Goal: Contribute content: Contribute content

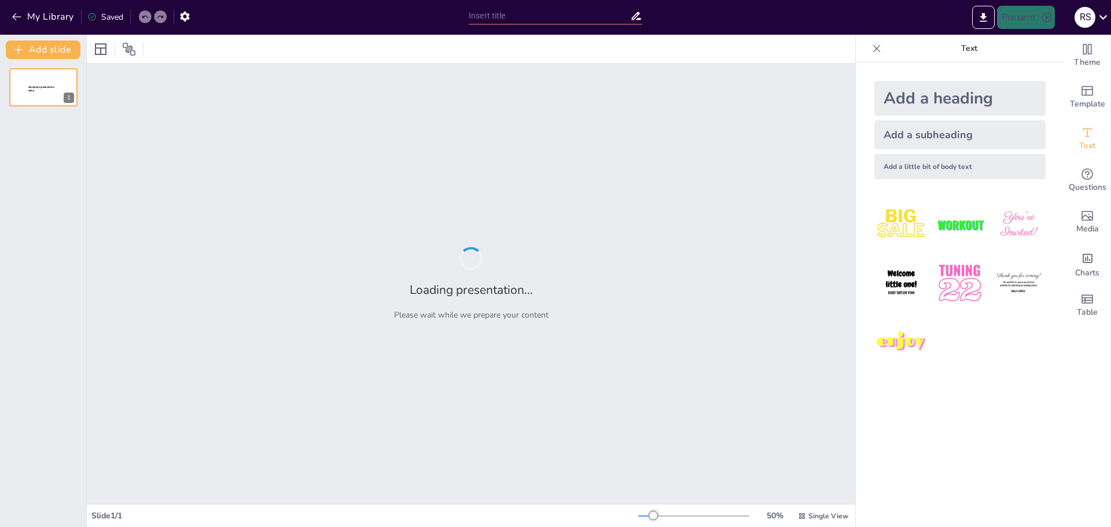
type input "Технические решения для защиты жилья от основных угроз"
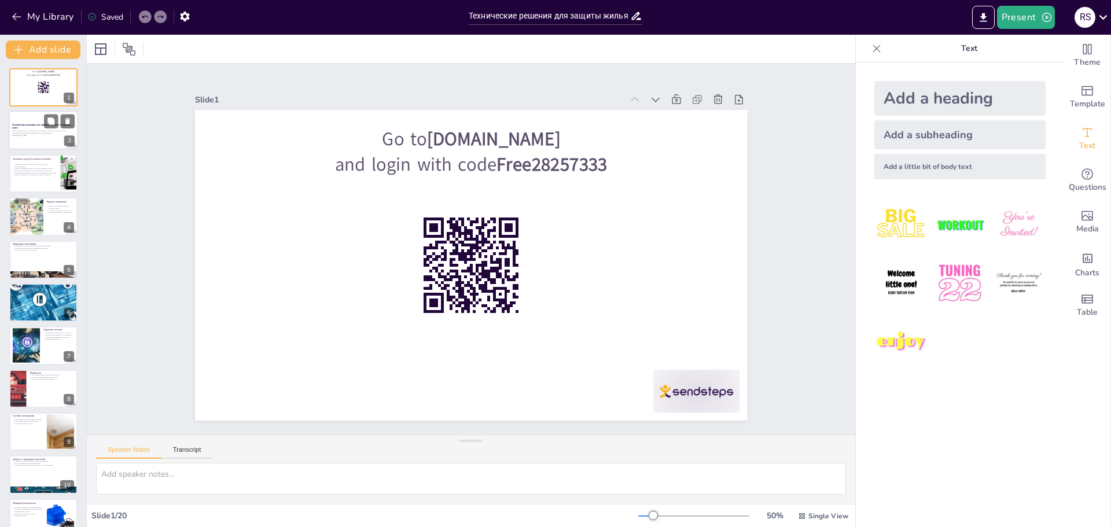
click at [27, 126] on strong "Технические решения для защиты жилья от основных угроз" at bounding box center [41, 126] width 58 height 6
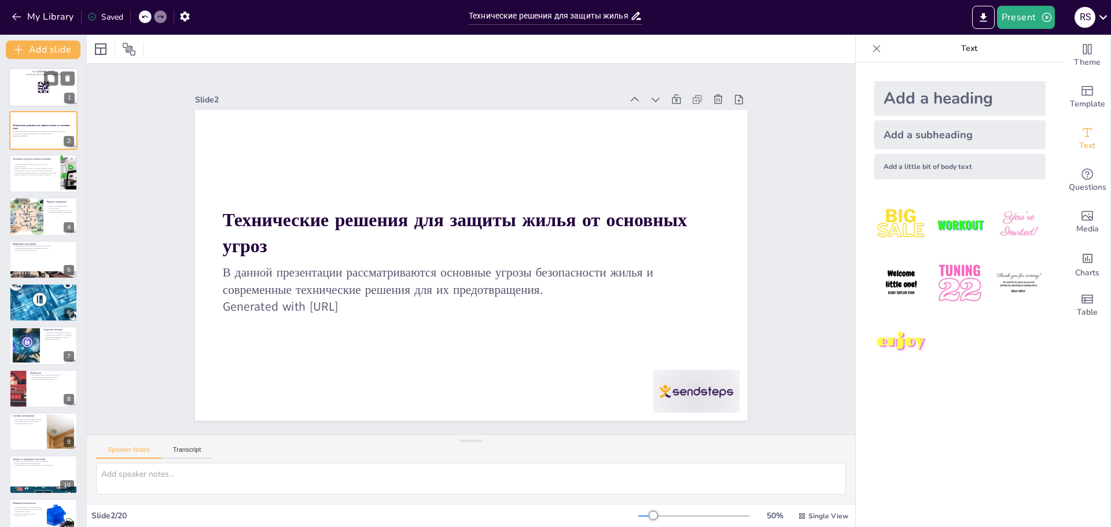
click at [31, 86] on div at bounding box center [43, 87] width 69 height 39
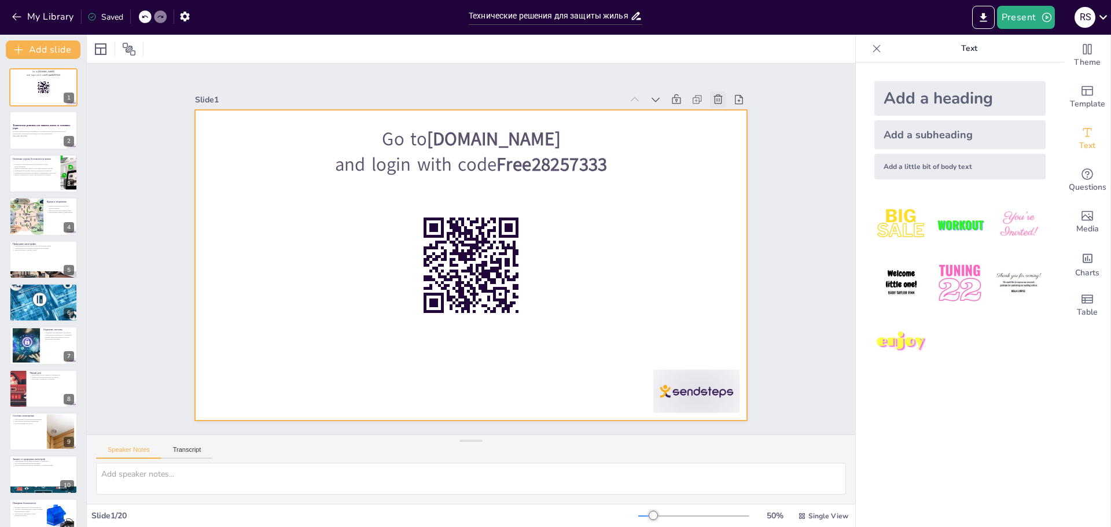
checkbox input "true"
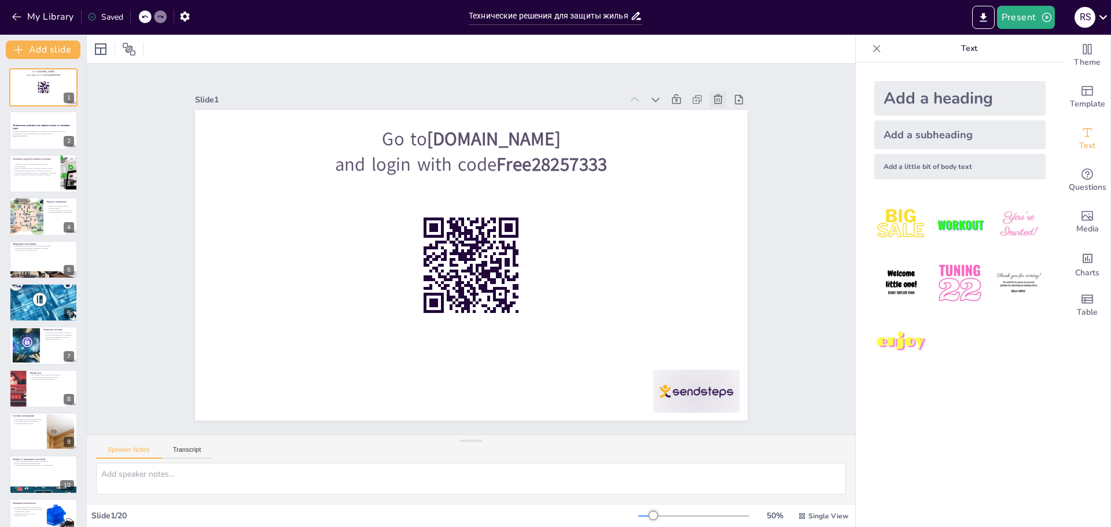
click at [726, 120] on icon at bounding box center [732, 126] width 13 height 13
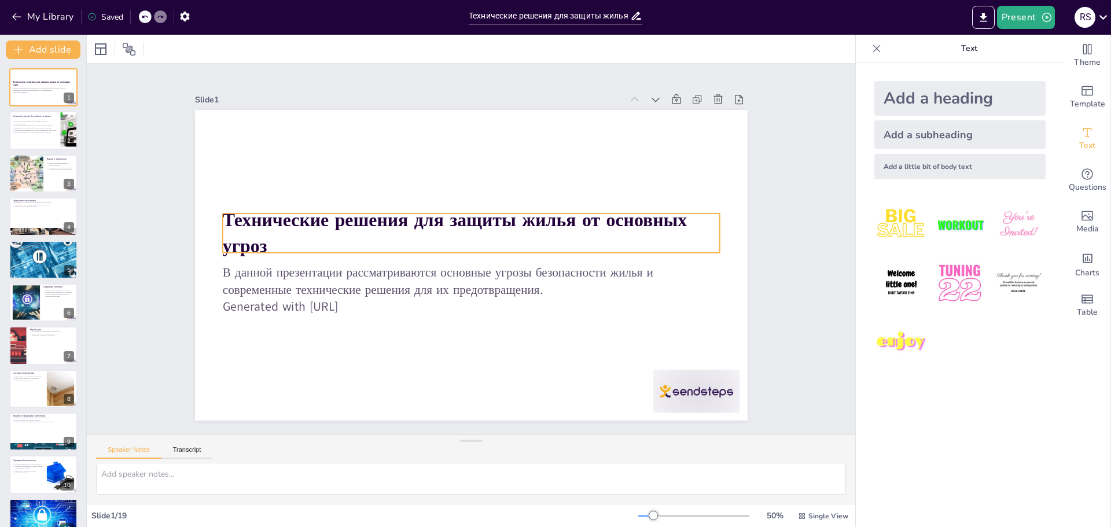
click at [267, 250] on div "Технические решения для защиты жилья от основных угроз В данной презентации рас…" at bounding box center [471, 265] width 553 height 311
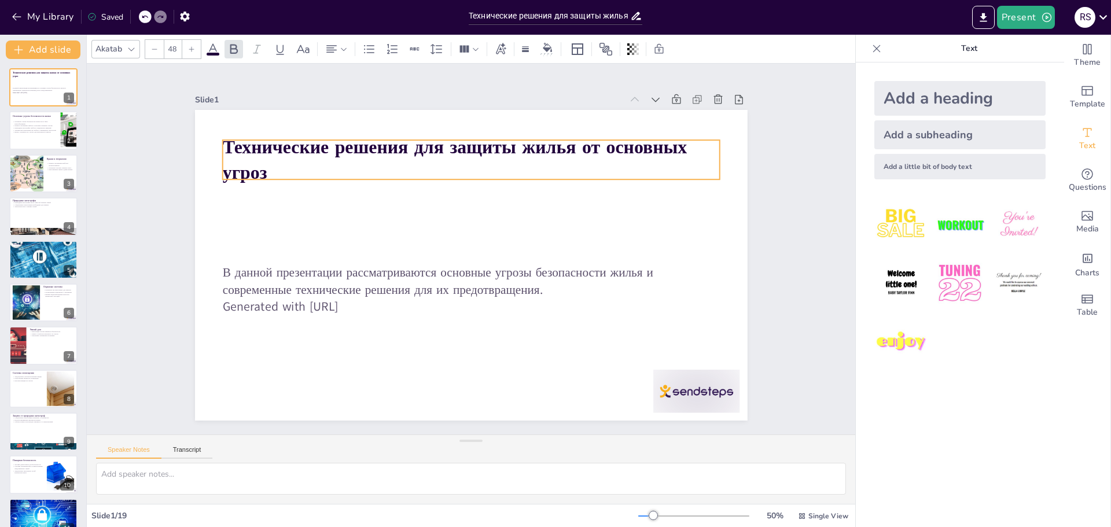
click at [255, 168] on strong "Технические решения для защиты жилья от основных угроз" at bounding box center [454, 159] width 465 height 51
click at [230, 173] on strong "Технические решения для защиты жилья от основных угроз" at bounding box center [454, 159] width 465 height 51
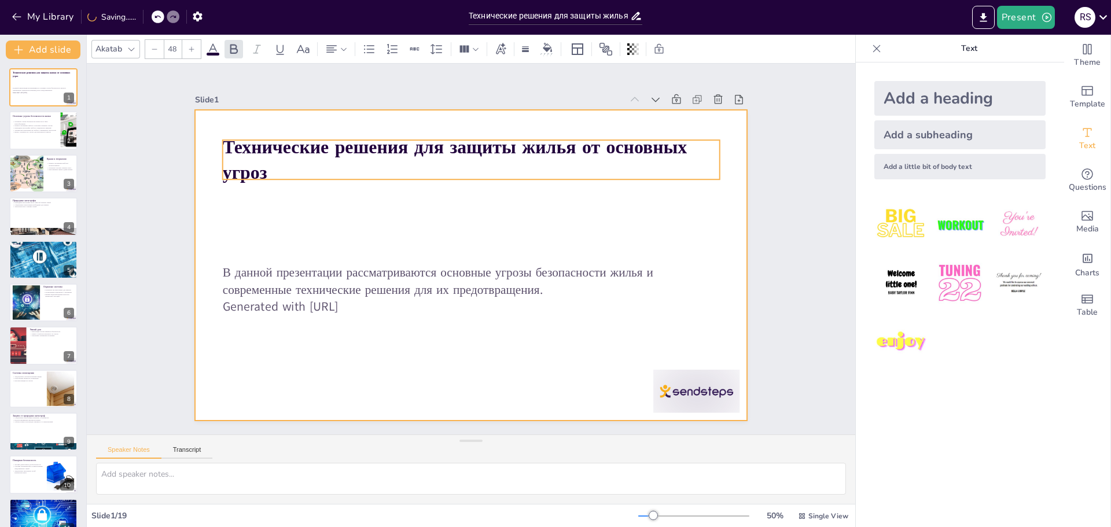
click at [716, 150] on div at bounding box center [471, 265] width 553 height 311
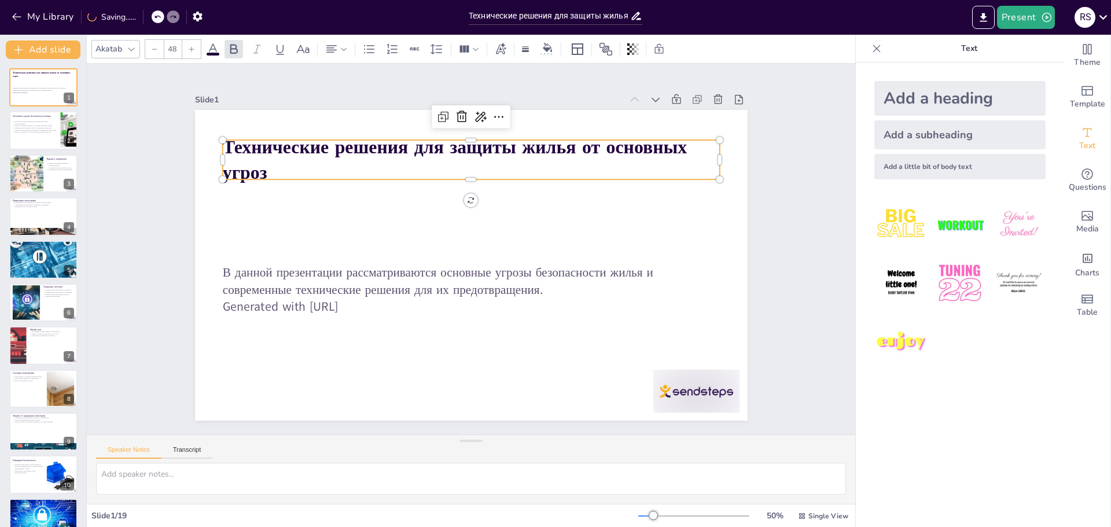
click at [681, 147] on p "Технические решения для защиты жилья от основных угроз" at bounding box center [470, 159] width 497 height 51
click at [322, 165] on p "Технические решения для защиты жилья от основных угроз" at bounding box center [470, 159] width 497 height 51
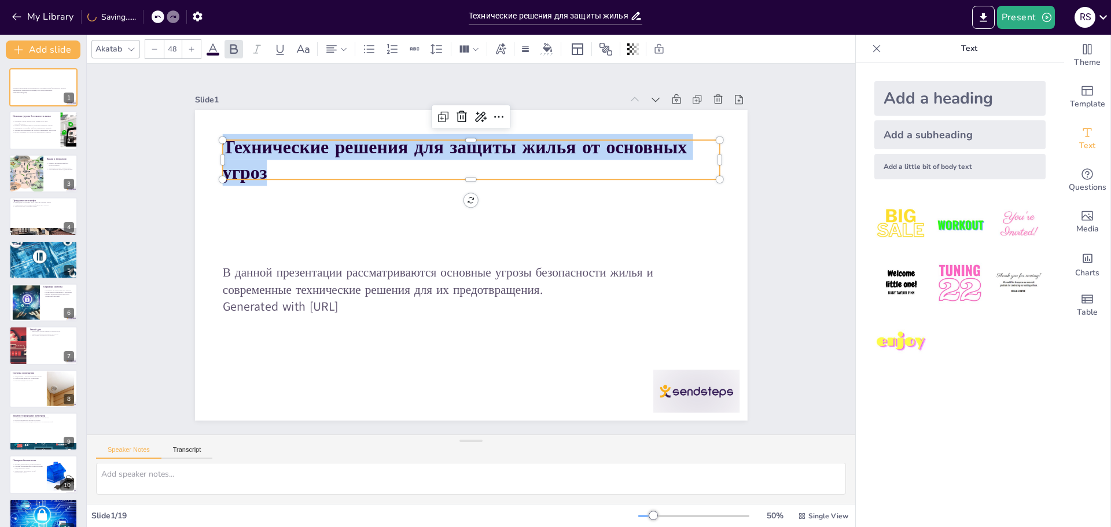
click at [322, 165] on p "Технические решения для защиты жилья от основных угроз" at bounding box center [470, 159] width 497 height 51
click at [235, 168] on strong "Технические решения для защиты жилья от основных угроз" at bounding box center [454, 159] width 465 height 51
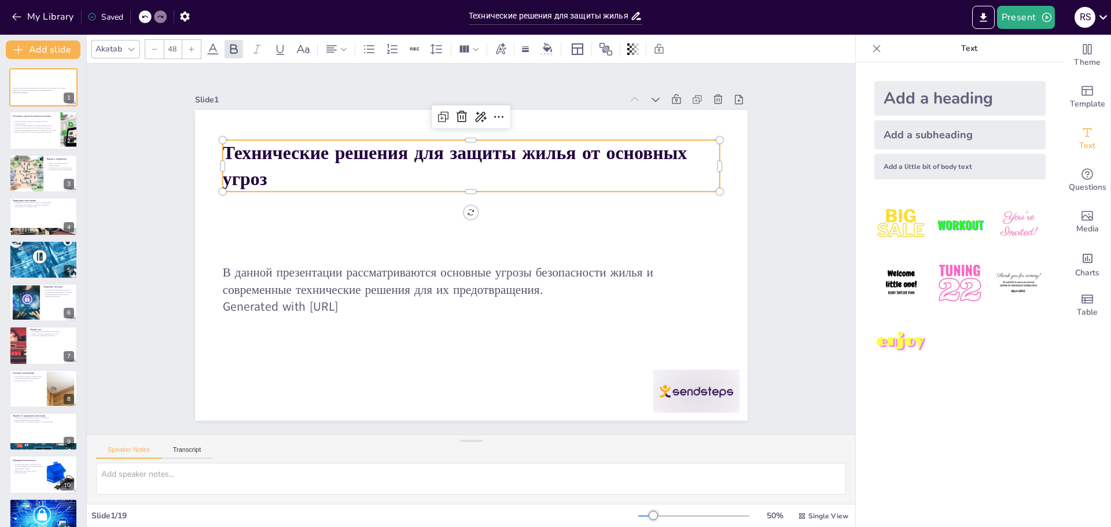
checkbox input "true"
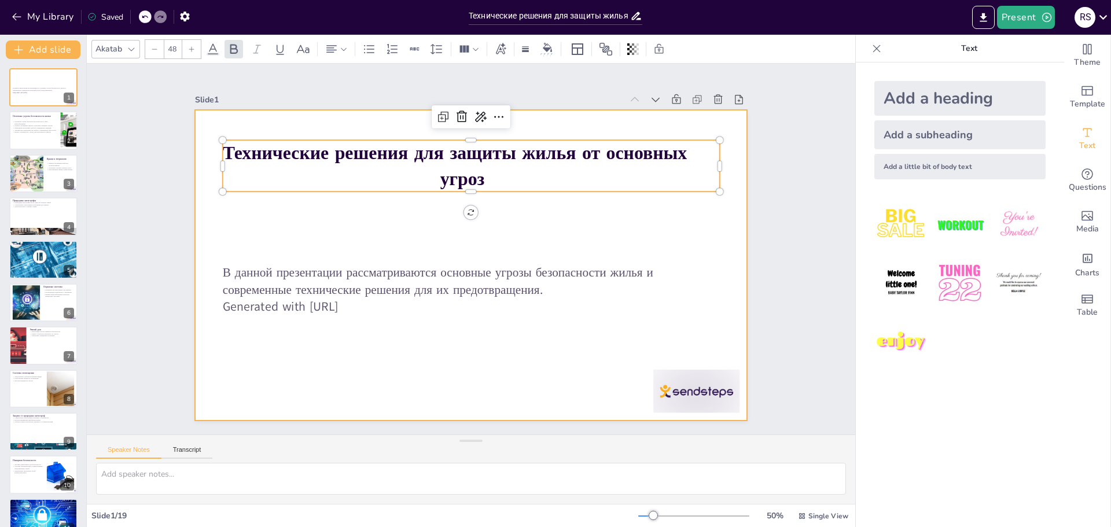
click at [378, 212] on div at bounding box center [471, 265] width 553 height 311
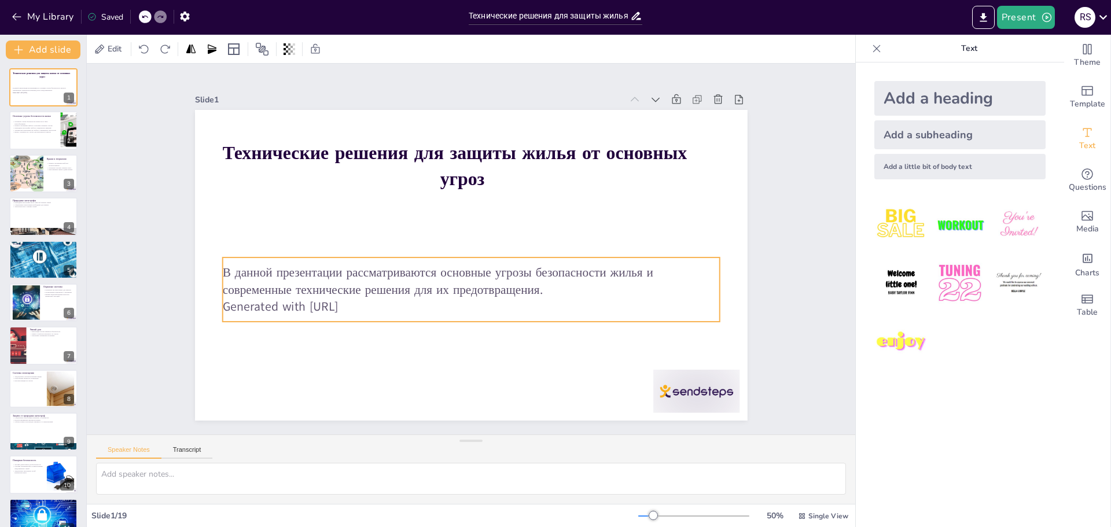
checkbox input "true"
type input "32"
click at [344, 278] on p "В данной презентации рассматриваются основные угрозы безопасности жилья и совре…" at bounding box center [470, 281] width 497 height 34
click at [370, 305] on p "Generated with [URL]" at bounding box center [470, 306] width 497 height 17
click at [383, 304] on p "Generated with [URL]" at bounding box center [470, 306] width 497 height 17
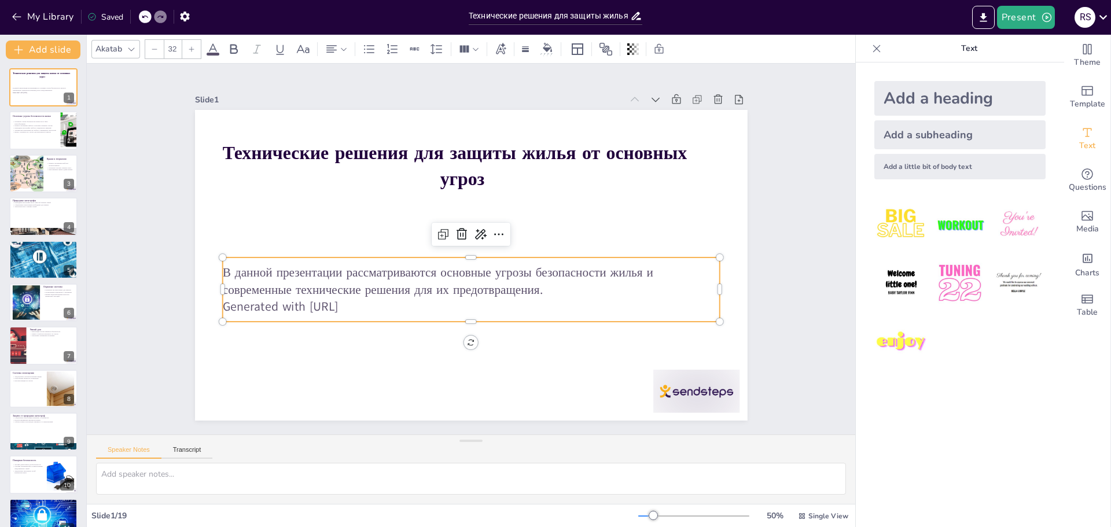
click at [400, 296] on p "Generated with [URL]" at bounding box center [465, 306] width 496 height 69
click at [400, 298] on p "Generated with [URL]" at bounding box center [470, 306] width 497 height 17
drag, startPoint x: 400, startPoint y: 296, endPoint x: 214, endPoint y: 299, distance: 185.7
click at [222, 299] on p "Generated with [URL]" at bounding box center [470, 306] width 497 height 17
checkbox input "true"
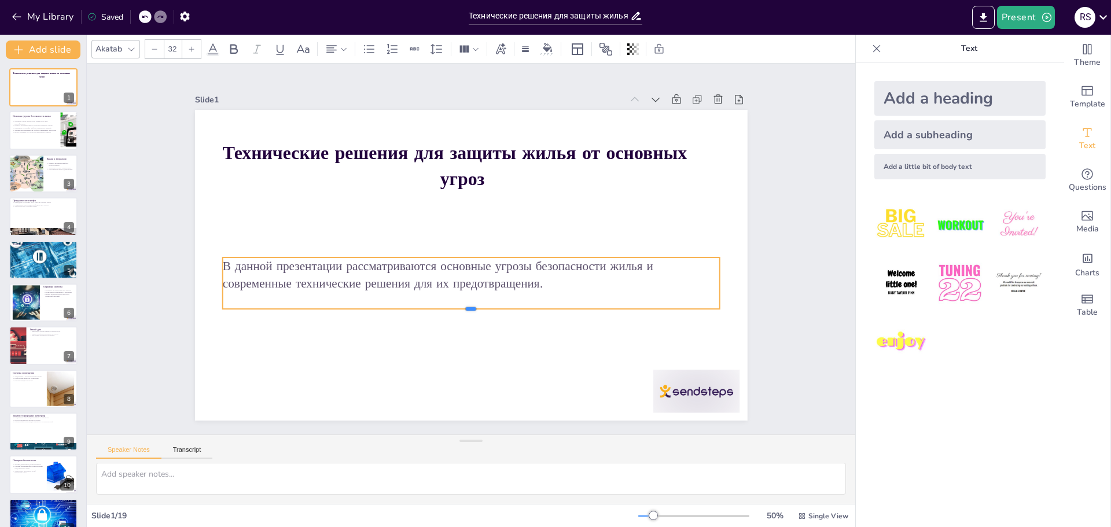
drag, startPoint x: 461, startPoint y: 305, endPoint x: 462, endPoint y: 293, distance: 11.7
click at [462, 293] on div "Технические решения для защиты жилья от основных угроз В данной презентации рас…" at bounding box center [471, 265] width 553 height 311
click at [669, 388] on div at bounding box center [680, 414] width 90 height 52
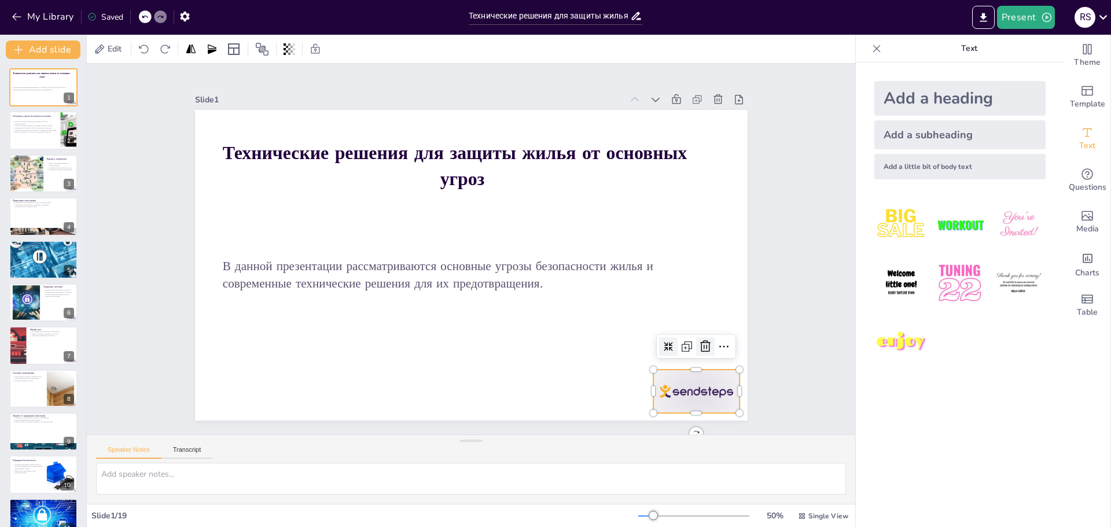
click at [698, 345] on icon at bounding box center [705, 347] width 14 height 14
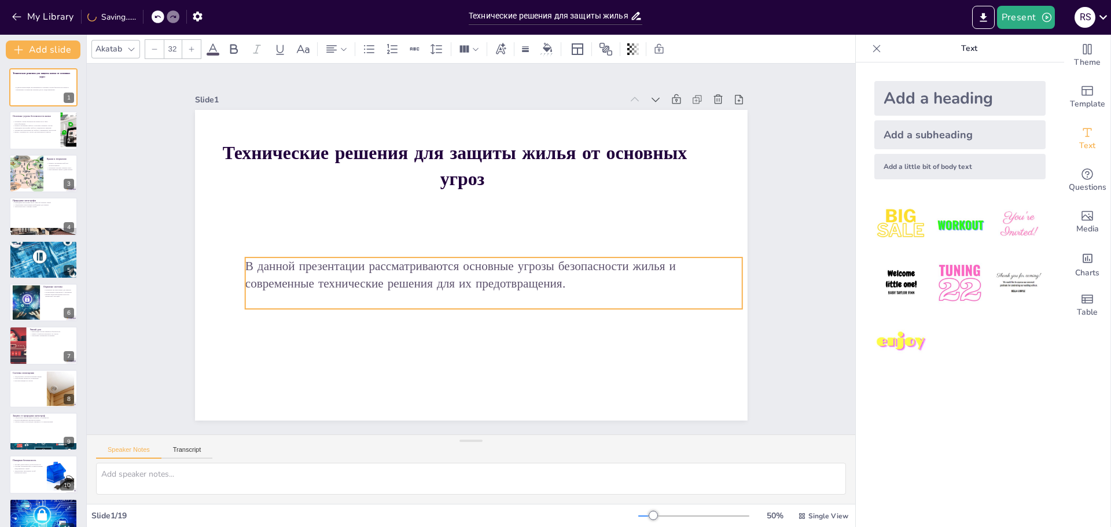
drag, startPoint x: 491, startPoint y: 270, endPoint x: 513, endPoint y: 270, distance: 22.6
click at [513, 270] on p "В данной презентации рассматриваются основные угрозы безопасности жилья и совре…" at bounding box center [493, 274] width 497 height 34
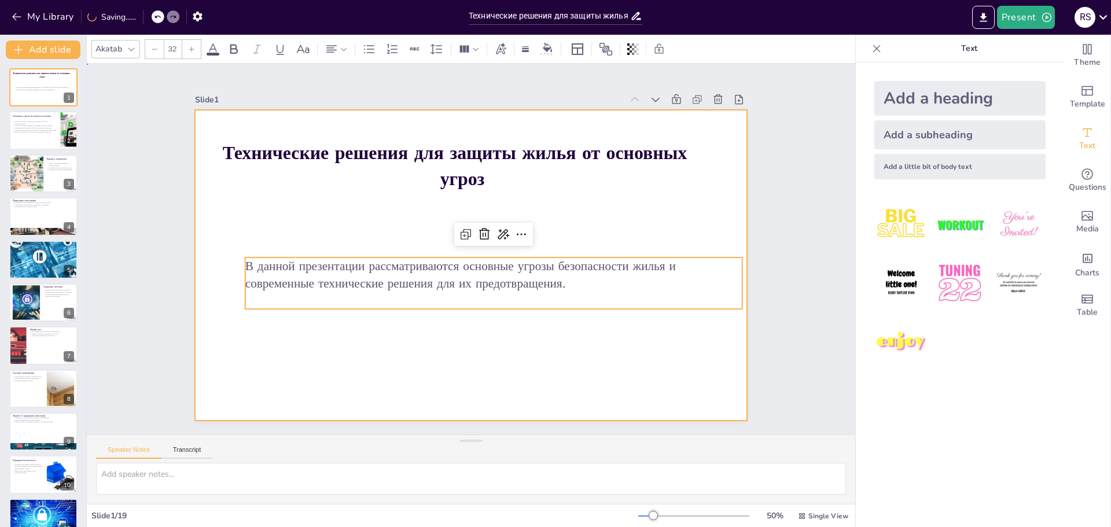
click at [524, 384] on div at bounding box center [471, 265] width 553 height 311
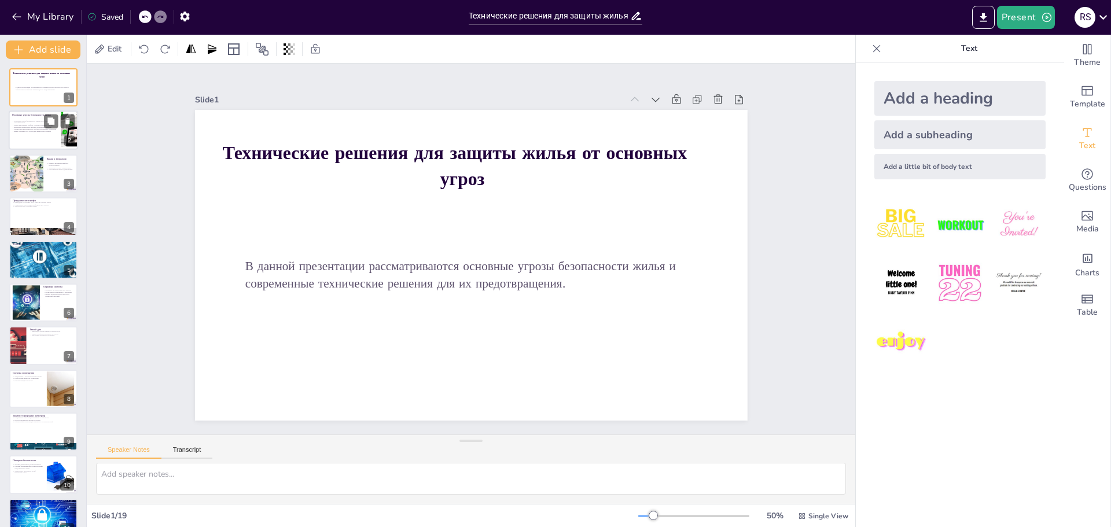
checkbox input "true"
click at [23, 131] on p "Важно учитывать все угрозы для комплексной защиты" at bounding box center [34, 132] width 45 height 2
type textarea "Loremipsu dolorsit ametc adipiscingel seddoeiu tempor incid u la etdoloremagnaa…"
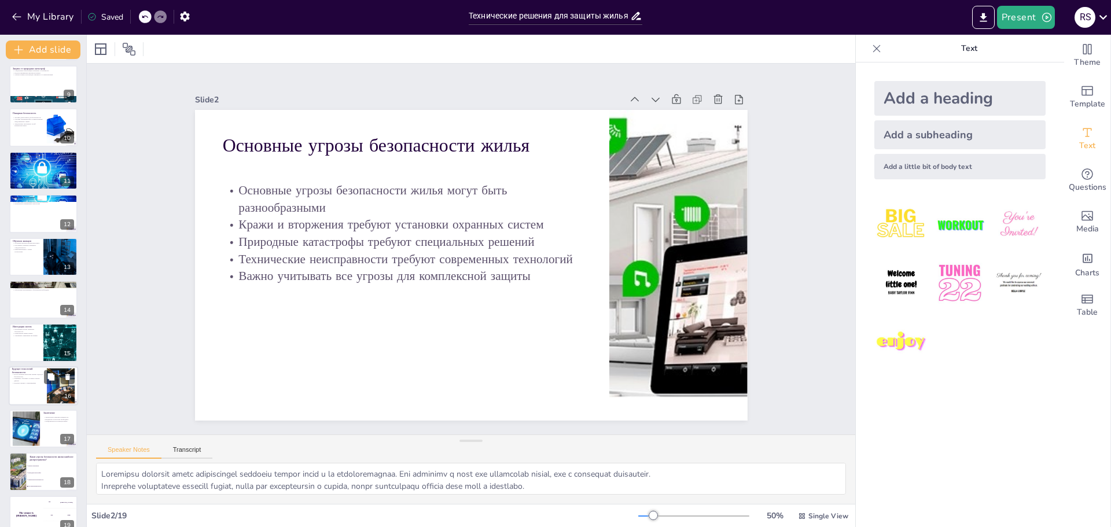
scroll to position [363, 0]
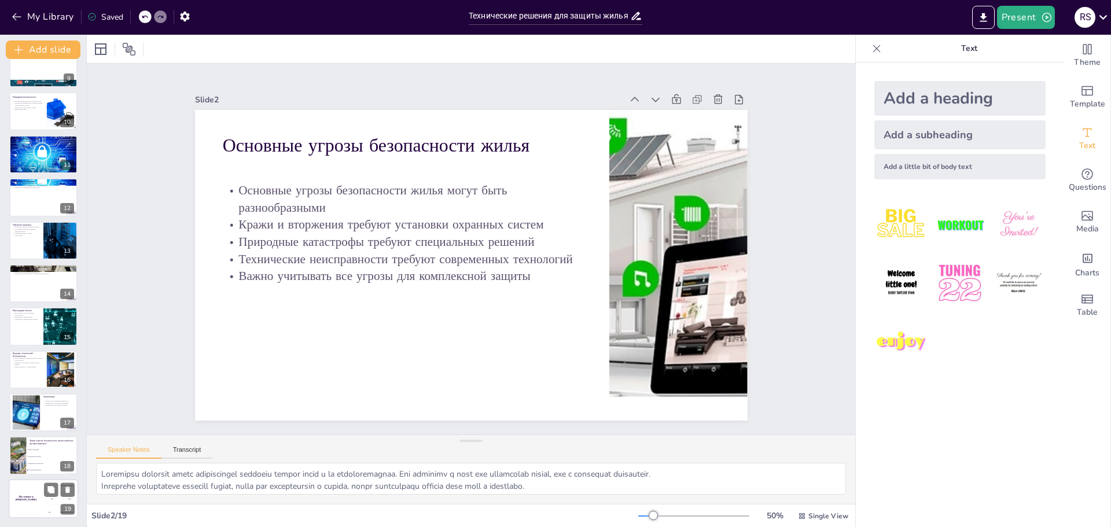
checkbox input "true"
click at [36, 496] on h4 "The winner is [PERSON_NAME]" at bounding box center [26, 498] width 35 height 6
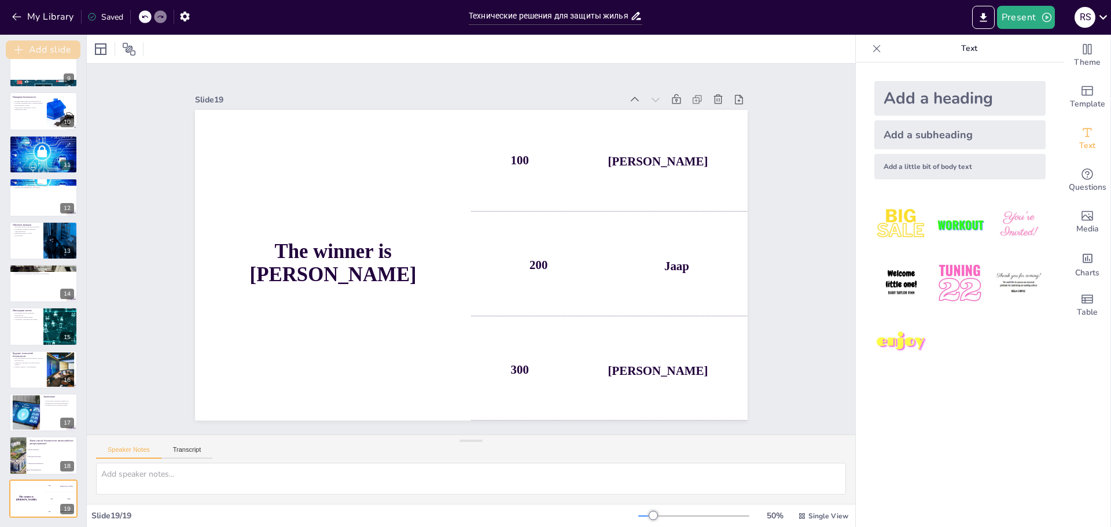
click at [38, 50] on button "Add slide" at bounding box center [43, 49] width 75 height 19
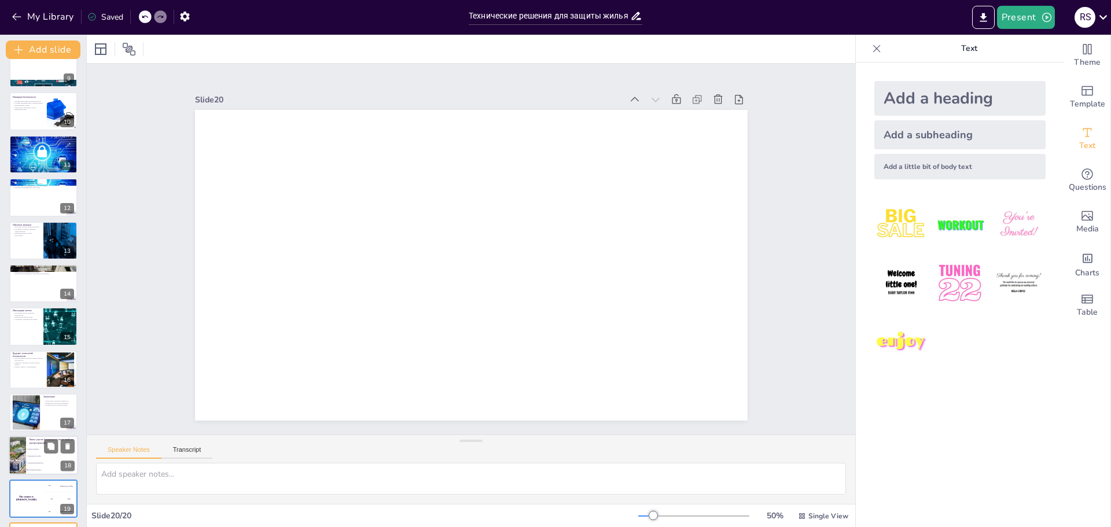
scroll to position [407, 0]
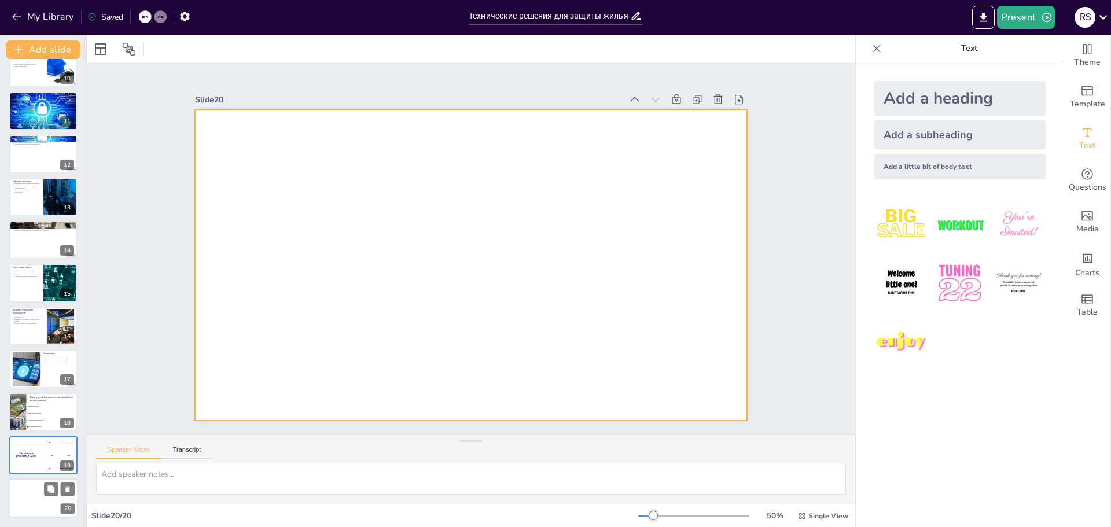
click at [46, 509] on div at bounding box center [43, 497] width 69 height 39
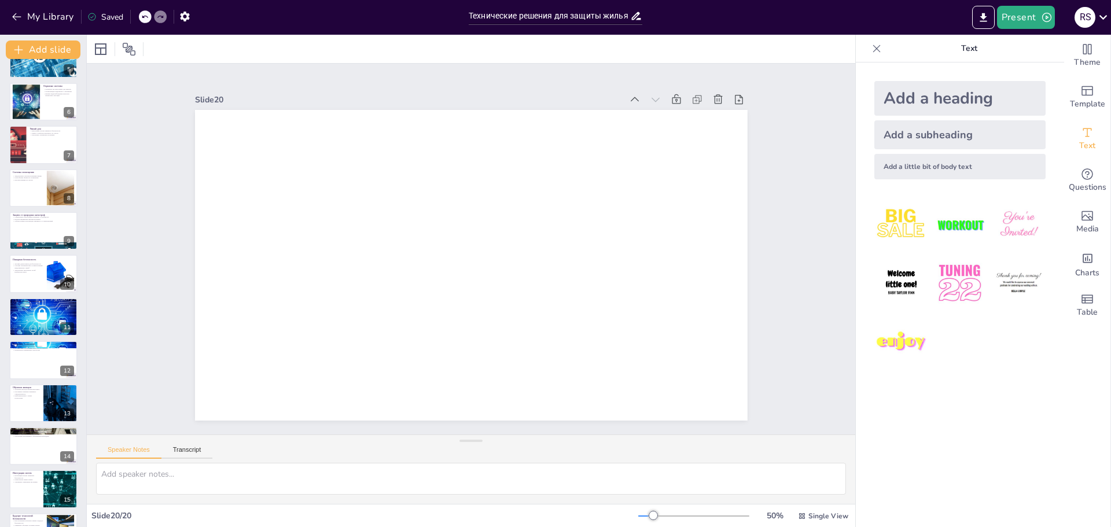
scroll to position [405, 0]
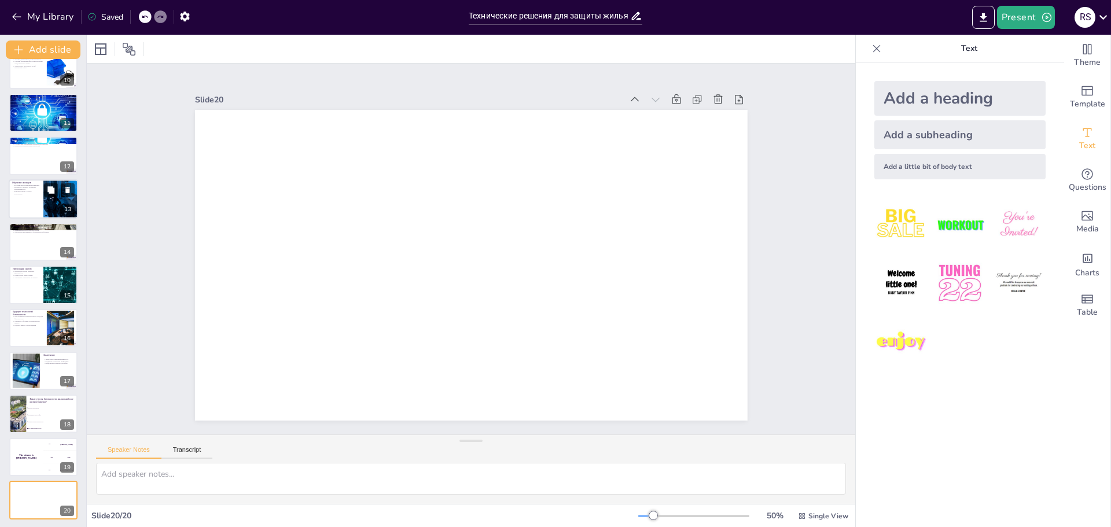
checkbox input "true"
click at [37, 197] on div at bounding box center [43, 198] width 69 height 39
type textarea "Обучение жильцов правилам безопасности позволяет предотвратить многие инциденты…"
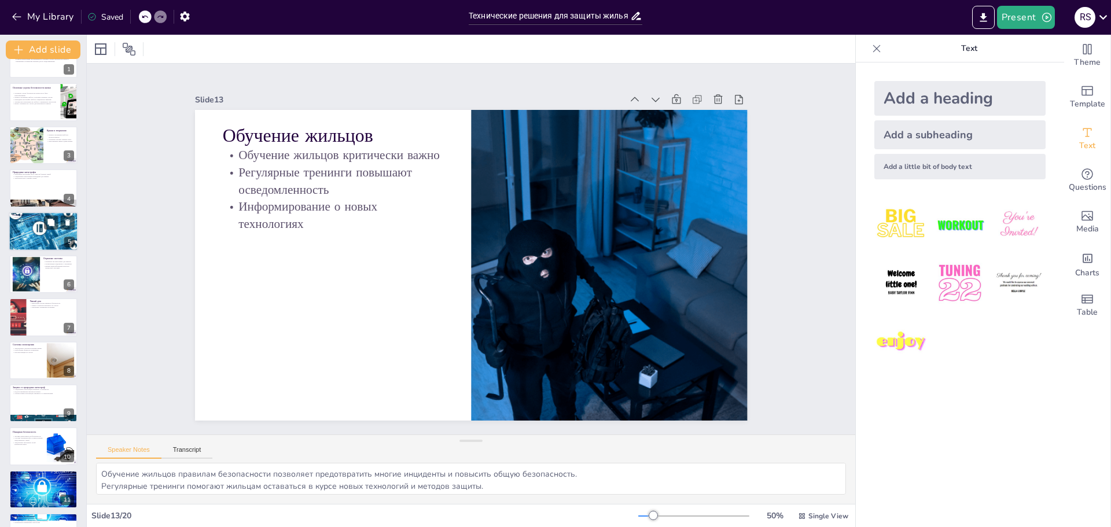
scroll to position [0, 0]
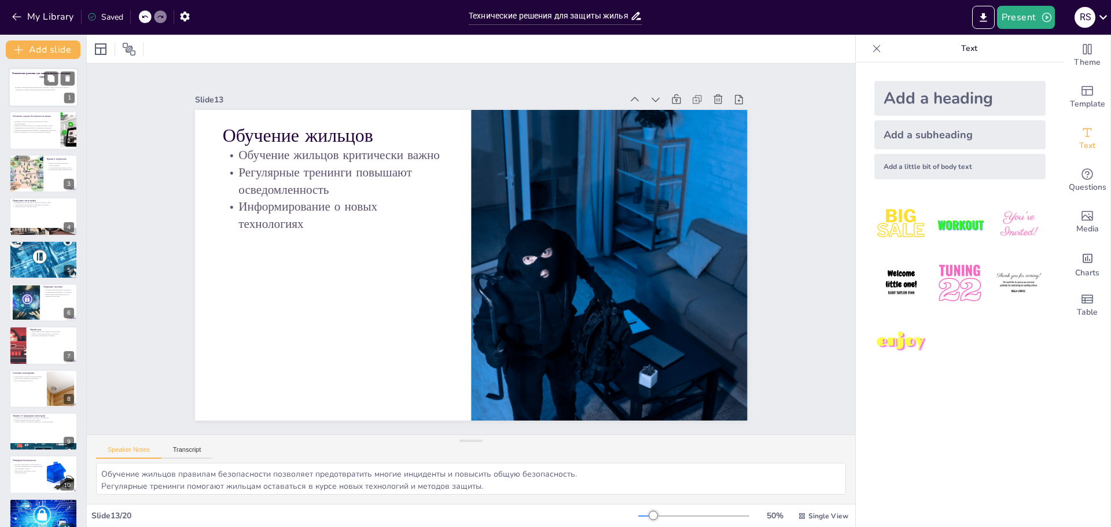
checkbox input "true"
click at [34, 89] on p "В данной презентации рассматриваются основные угрозы безопасности жилья и совре…" at bounding box center [46, 88] width 62 height 4
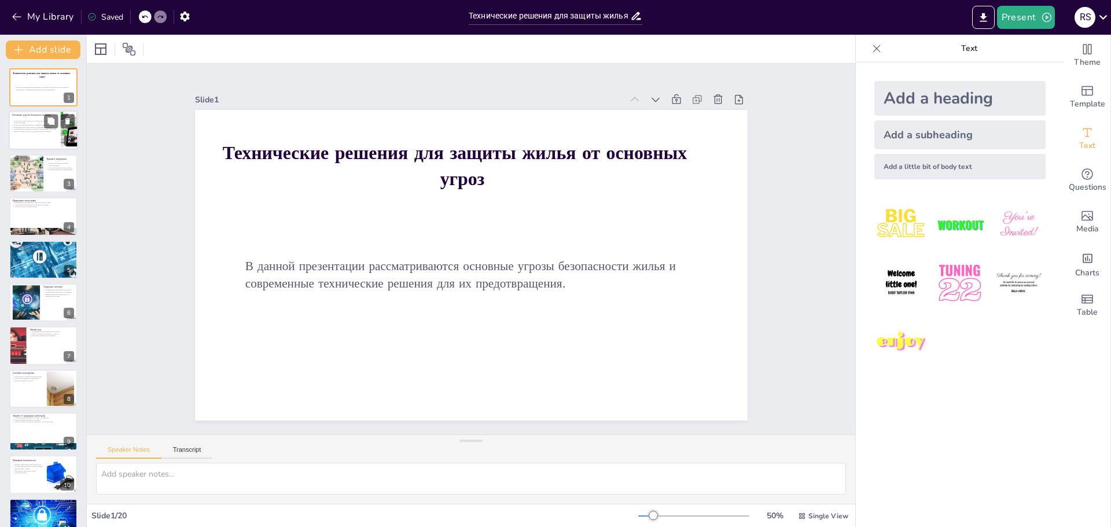
checkbox input "true"
click at [32, 125] on p "Кражи и вторжения требуют установки охранных систем" at bounding box center [34, 125] width 45 height 2
type textarea "Loremipsu dolorsit ametc adipiscingel seddoeiu tempor incid u la etdoloremagnaa…"
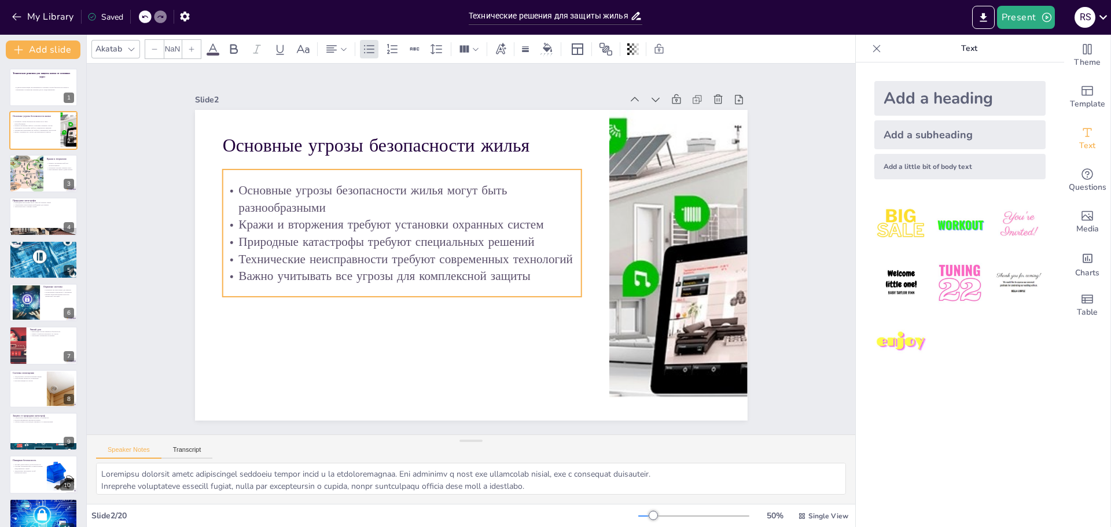
checkbox input "true"
type input "32"
click at [298, 288] on div "Основные угрозы безопасности жилья могут быть разнообразными Кражи и вторжения …" at bounding box center [407, 220] width 378 height 200
click at [402, 264] on p "Важно учитывать все угрозы для комплексной защиты" at bounding box center [399, 268] width 359 height 54
click at [402, 267] on p "Важно учитывать все угрозы для комплексной защиты" at bounding box center [401, 275] width 359 height 17
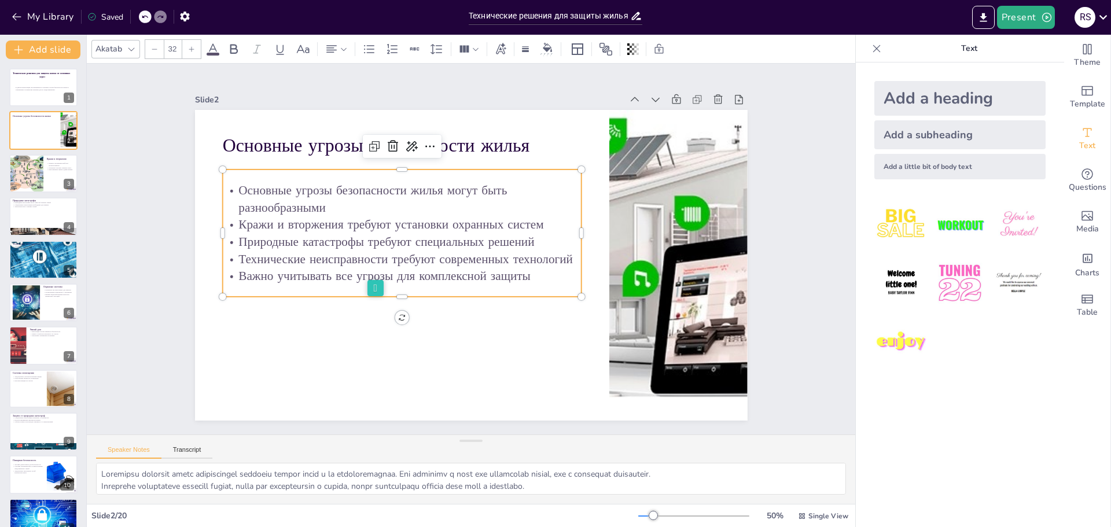
click at [517, 271] on p "Важно учитывать все угрозы для комплексной защиты" at bounding box center [401, 275] width 359 height 17
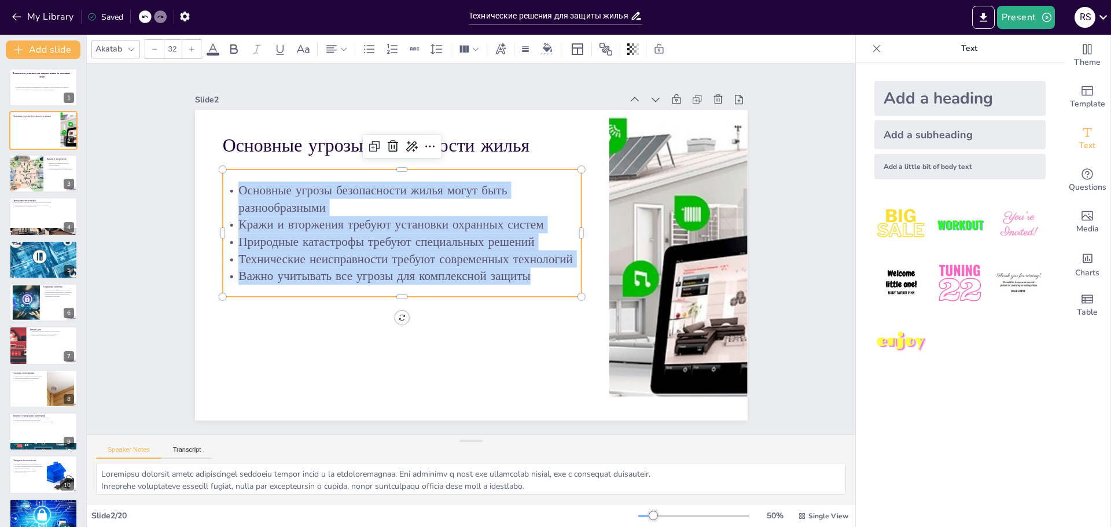
drag, startPoint x: 525, startPoint y: 274, endPoint x: 226, endPoint y: 176, distance: 315.2
click at [226, 176] on div "Основные угрозы безопасности жилья могут быть разнообразными Кражи и вторжения …" at bounding box center [401, 233] width 359 height 127
copy div "Основные угрозы безопасности жилья могут быть разнообразными Кражи и вторжения …"
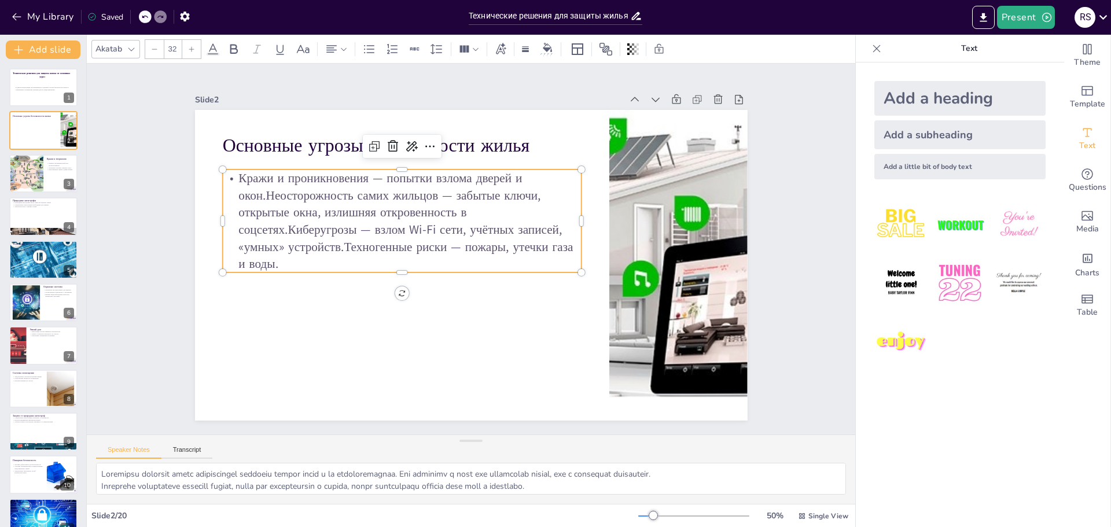
click at [338, 245] on p "Кражи и проникновения — попытки взлома дверей и окон.Неосторожность самих жильц…" at bounding box center [401, 221] width 359 height 103
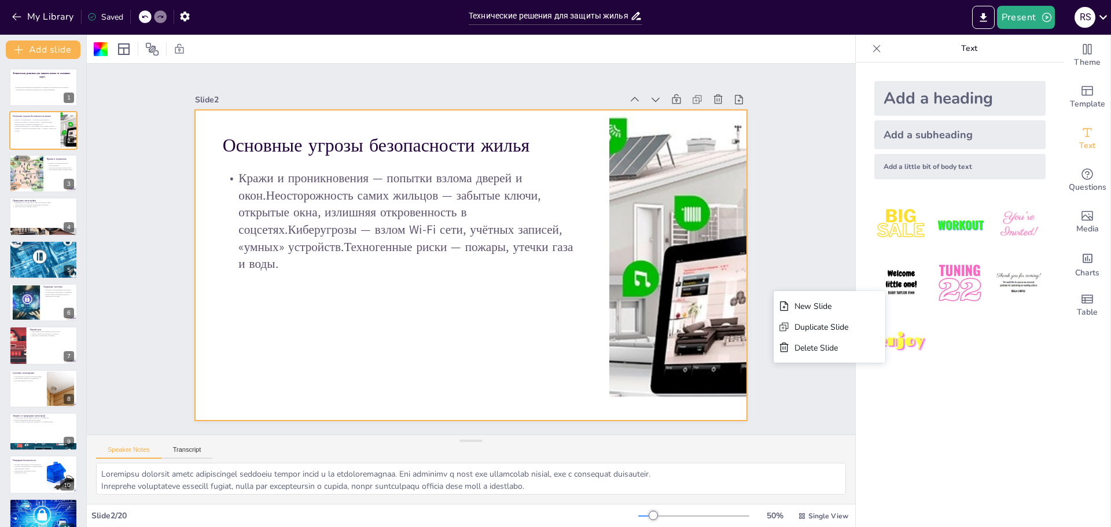
click at [810, 182] on div "Slide 1 Технические решения для защиты жилья от основных угроз В данной презент…" at bounding box center [471, 249] width 768 height 371
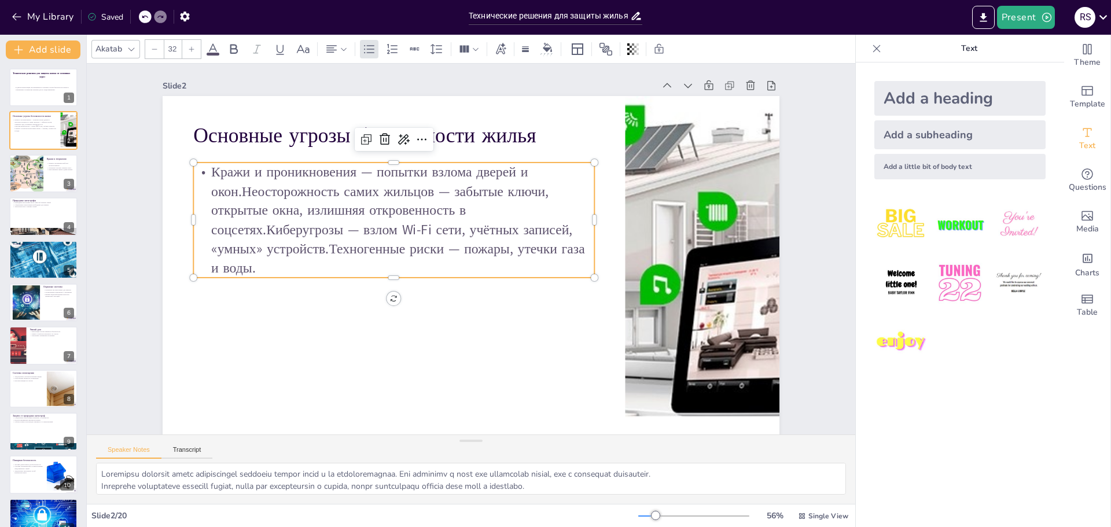
click at [360, 263] on p "Кражи и проникновения — попытки взлома дверей и окон.Неосторожность самих жильц…" at bounding box center [393, 220] width 401 height 115
click at [327, 230] on p "Кражи и проникновения — попытки взлома дверей и окон.Неосторожность самих жильц…" at bounding box center [397, 212] width 411 height 156
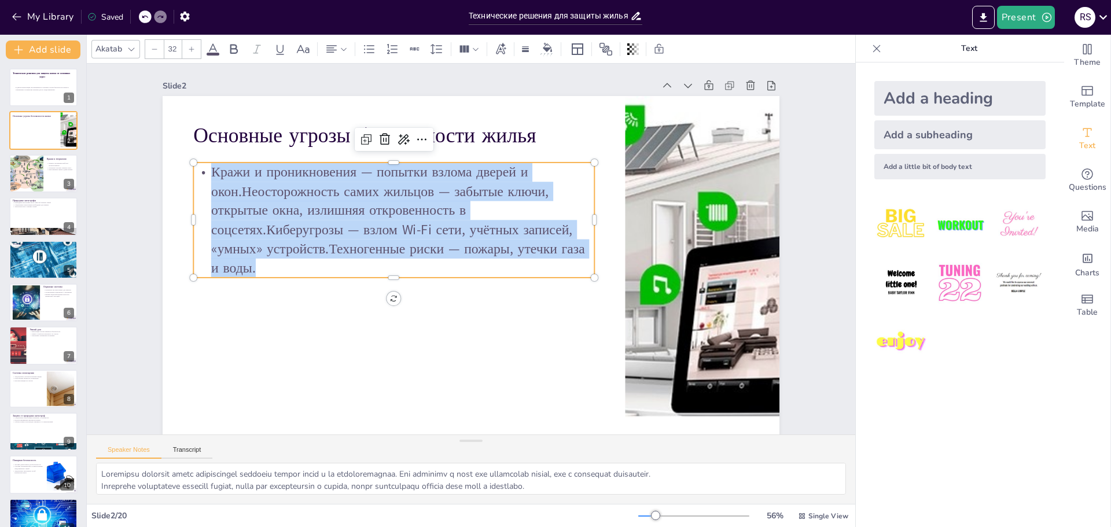
drag, startPoint x: 297, startPoint y: 266, endPoint x: 193, endPoint y: 166, distance: 144.5
click at [193, 166] on p "Кражи и проникновения — попытки взлома дверей и окон.Неосторожность самих жильц…" at bounding box center [397, 212] width 411 height 156
checkbox input "true"
type input "--"
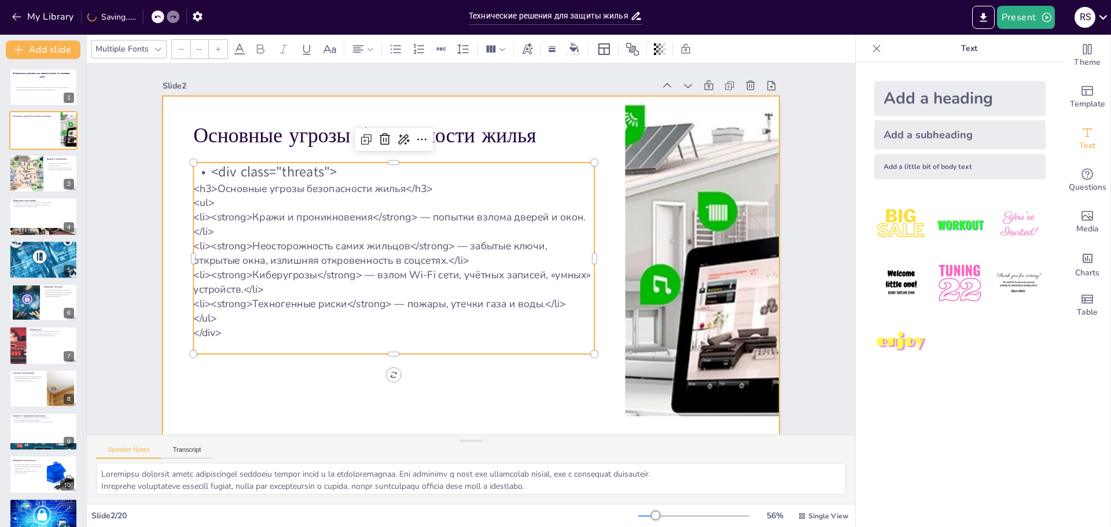
click at [248, 362] on div at bounding box center [469, 270] width 650 height 410
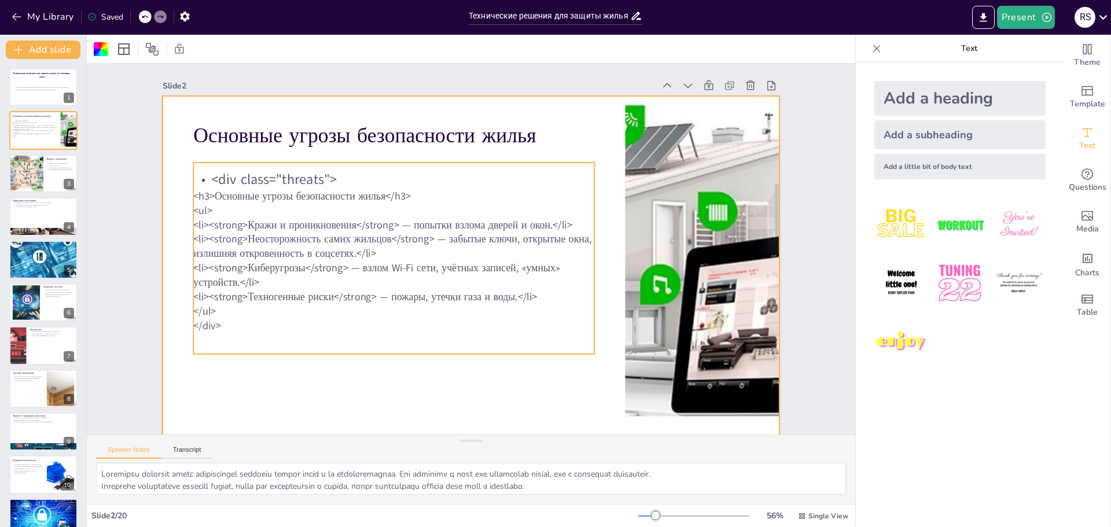
click at [272, 296] on p "<li><strong>Техногенные риски</strong> — пожары, утечки газа и воды.</li>" at bounding box center [393, 297] width 401 height 14
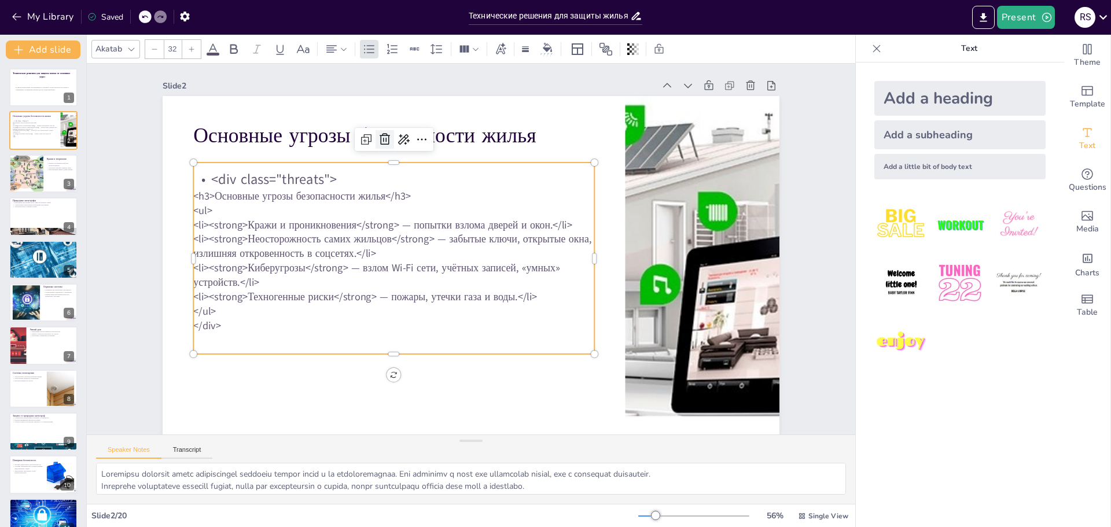
click at [381, 139] on icon at bounding box center [385, 139] width 14 height 14
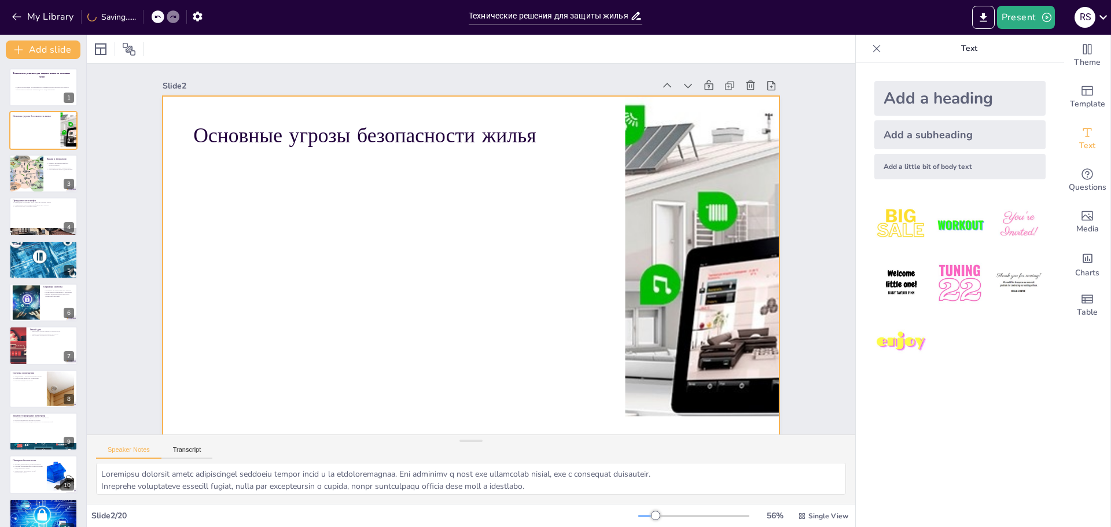
click at [264, 268] on div at bounding box center [471, 269] width 617 height 347
click at [308, 256] on div at bounding box center [471, 269] width 617 height 347
click at [954, 105] on div "Add a heading" at bounding box center [959, 98] width 171 height 35
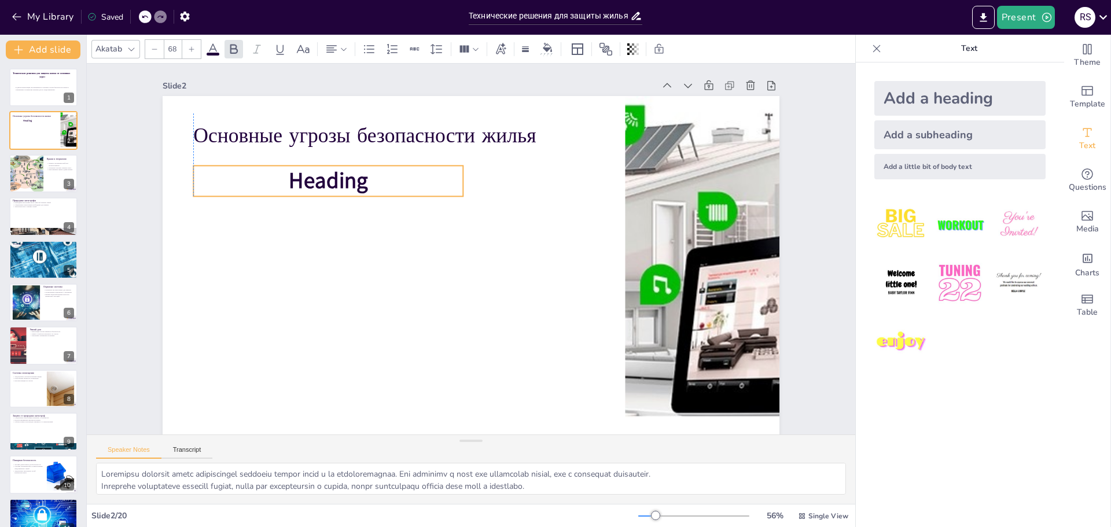
drag, startPoint x: 498, startPoint y: 266, endPoint x: 352, endPoint y: 178, distance: 170.1
click at [352, 178] on span "Heading" at bounding box center [328, 181] width 79 height 30
click at [384, 187] on p "Heading" at bounding box center [328, 180] width 270 height 31
click at [384, 187] on p "Heading" at bounding box center [335, 166] width 271 height 58
drag, startPoint x: 385, startPoint y: 187, endPoint x: 132, endPoint y: 157, distance: 254.6
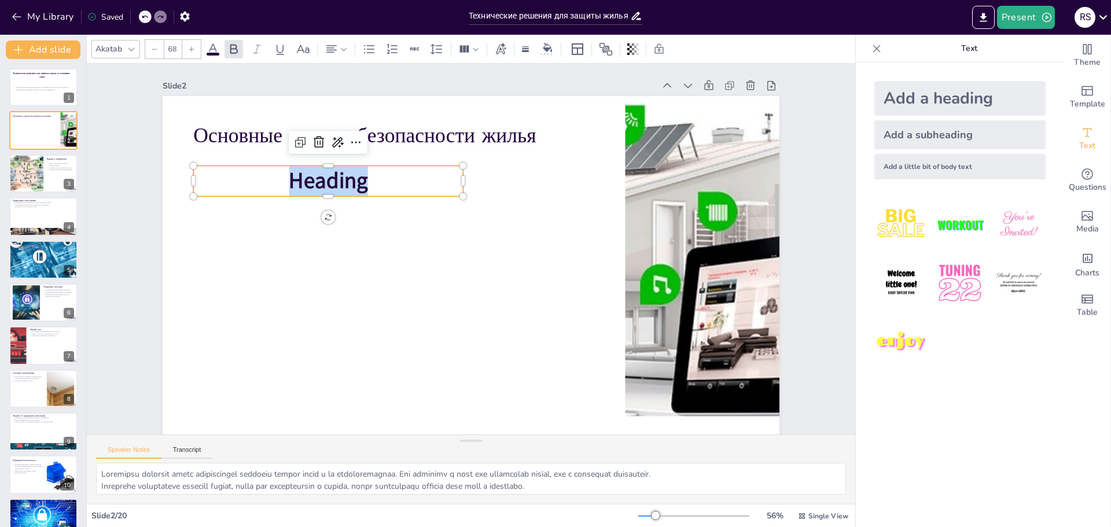
click at [132, 157] on div "Slide 1 Технические решения для защиты жилья от основных угроз В данной презент…" at bounding box center [471, 254] width 682 height 380
checkbox input "true"
type input "--"
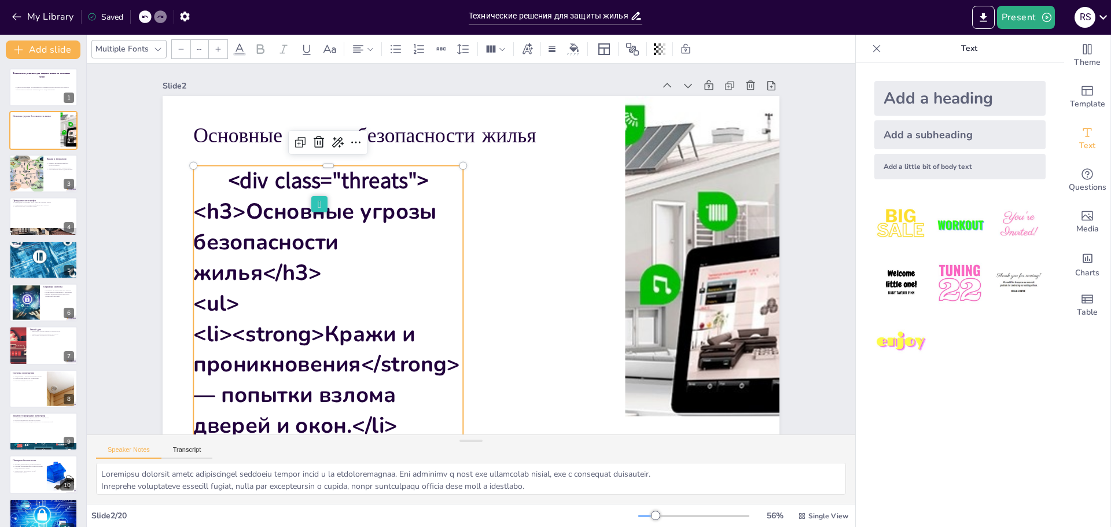
scroll to position [229, 0]
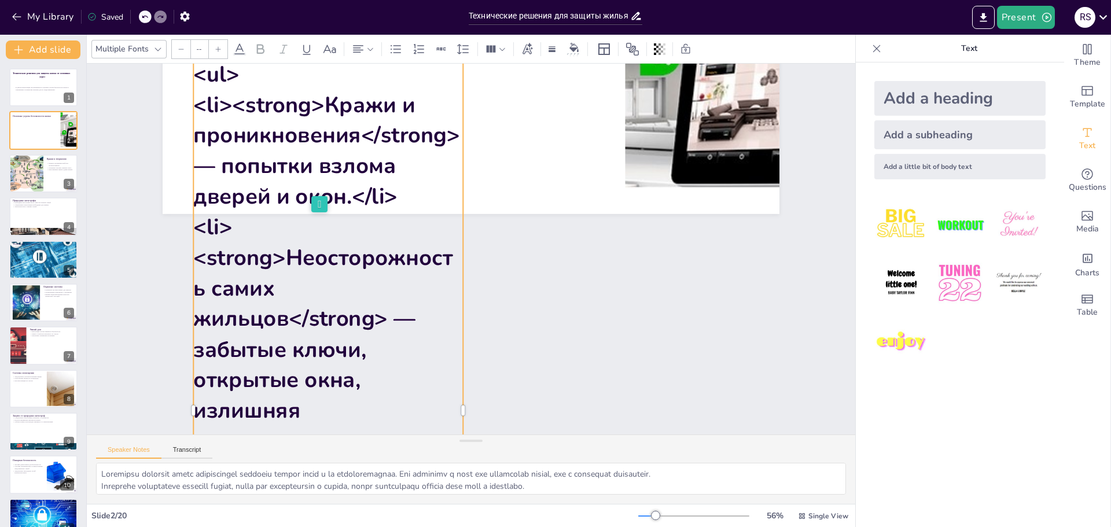
click at [364, 198] on span "<li><strong>Кражи и проникновения</strong> — попытки взлома дверей и окон.</li>" at bounding box center [336, 133] width 274 height 142
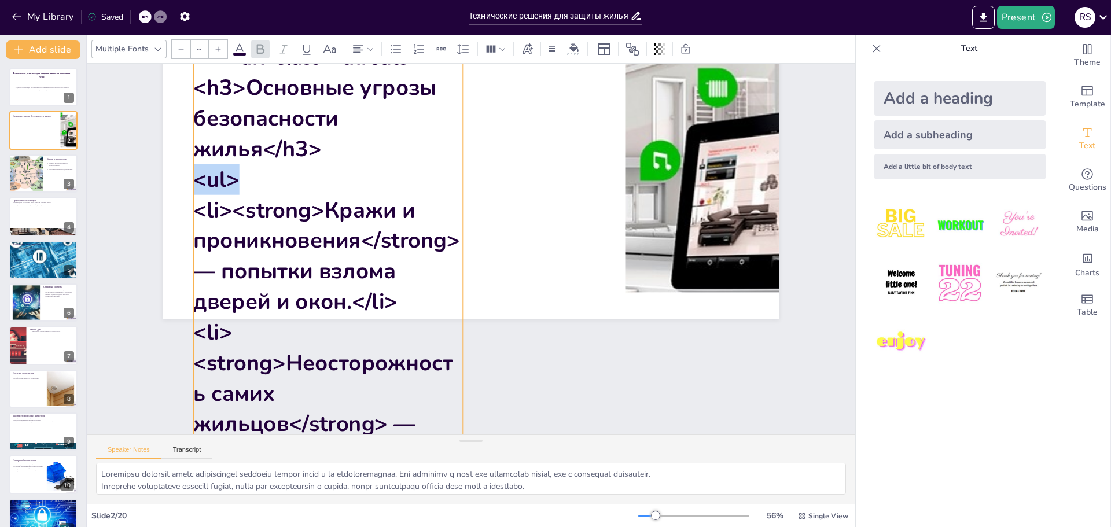
scroll to position [0, 0]
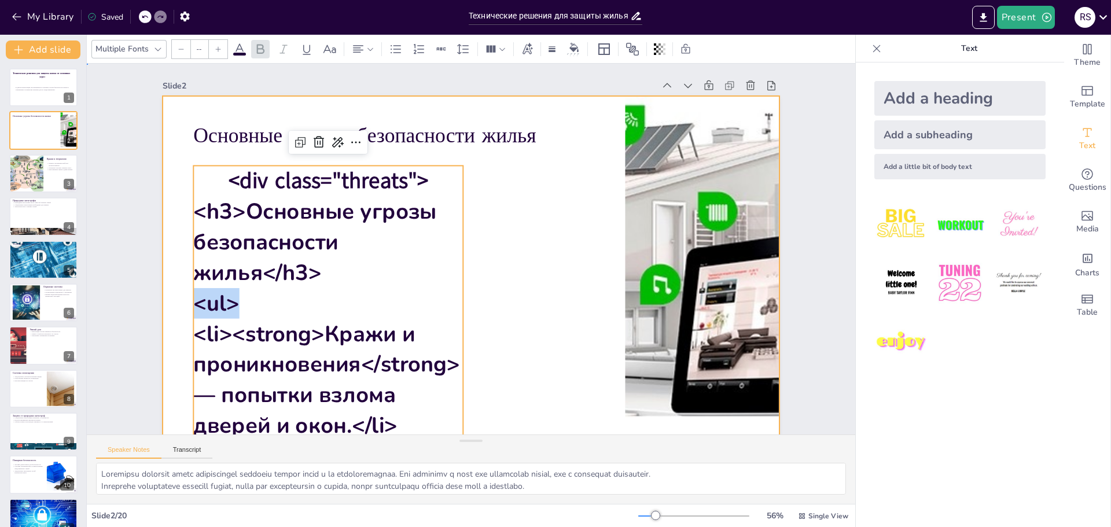
click at [521, 332] on div at bounding box center [469, 269] width 650 height 410
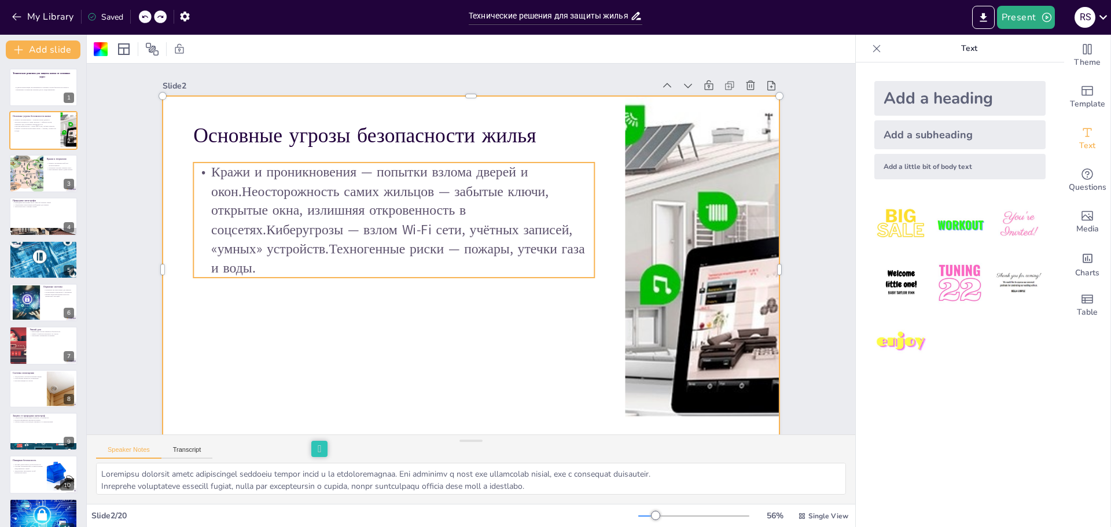
click at [397, 197] on p "Кражи и проникновения — попытки взлома дверей и окон.Неосторожность самих жильц…" at bounding box center [393, 220] width 401 height 115
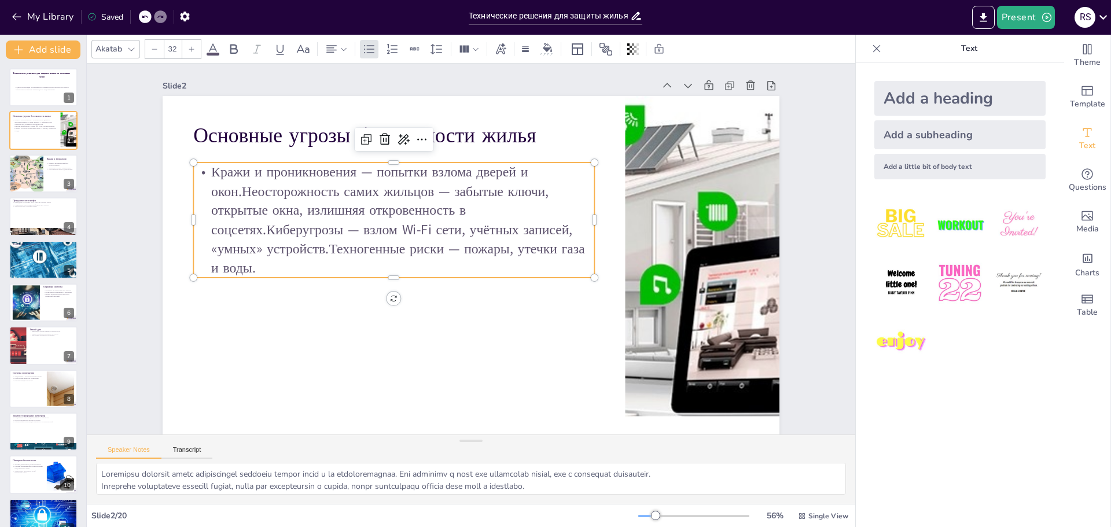
click at [397, 197] on p "Кражи и проникновения — попытки взлома дверей и окон.Неосторожность самих жильц…" at bounding box center [393, 220] width 401 height 115
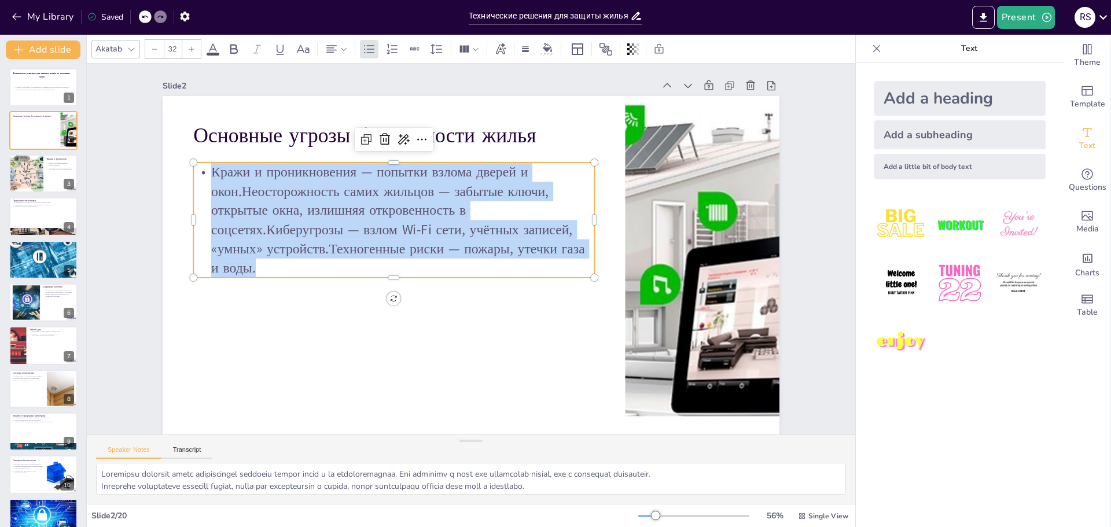
drag, startPoint x: 271, startPoint y: 265, endPoint x: 202, endPoint y: 180, distance: 109.1
click at [202, 180] on p "Кражи и проникновения — попытки взлома дверей и окон.Неосторожность самих жильц…" at bounding box center [397, 212] width 411 height 156
checkbox input "true"
type input "--"
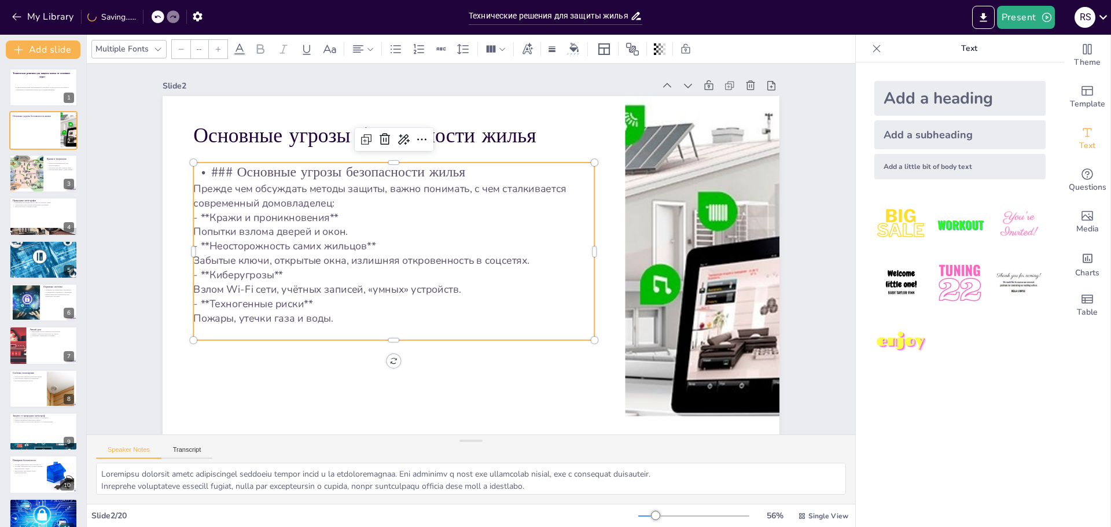
click at [322, 326] on p at bounding box center [393, 333] width 401 height 14
click at [327, 321] on p "Пожары, утечки газа и воды." at bounding box center [387, 310] width 400 height 56
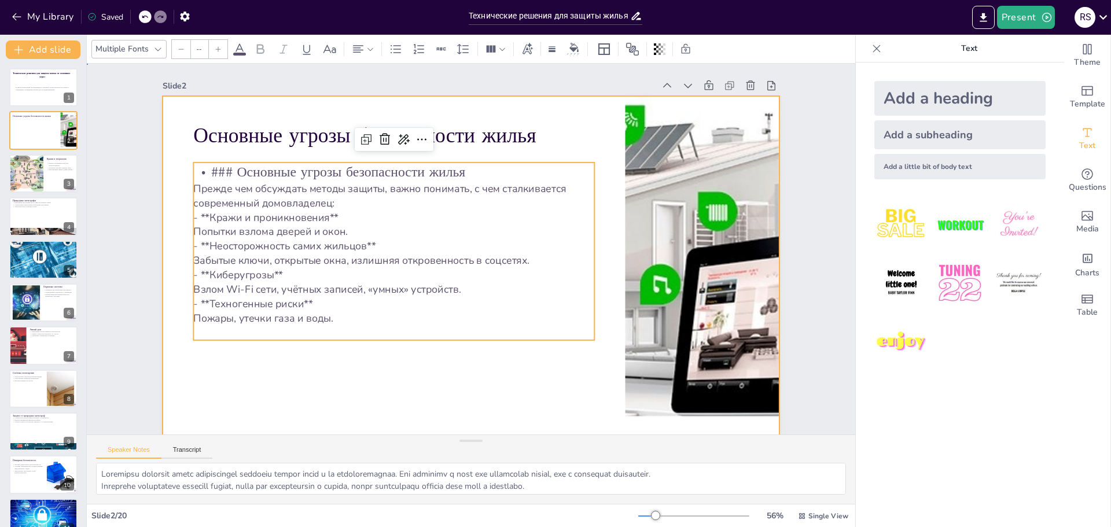
click at [290, 369] on div at bounding box center [469, 270] width 650 height 410
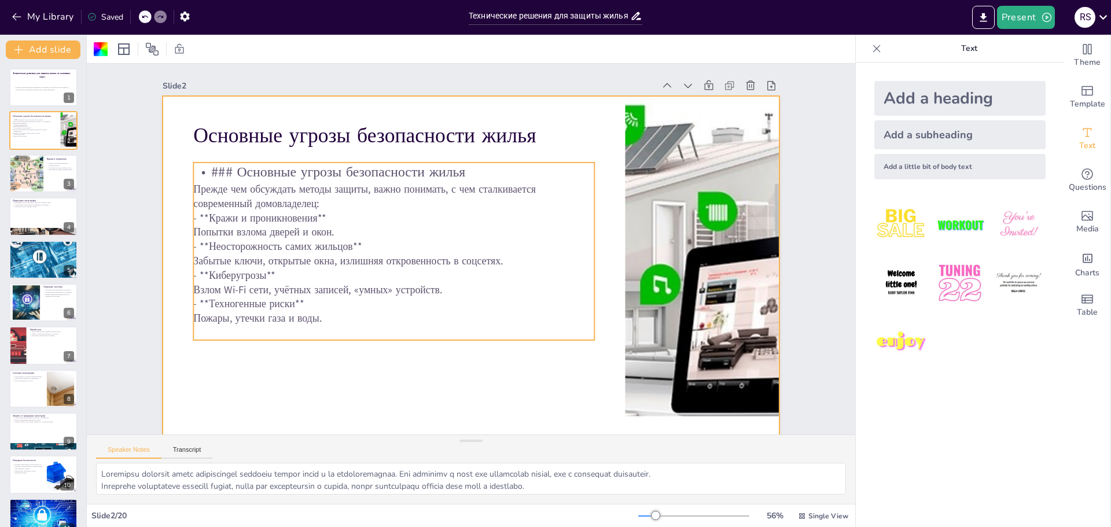
click at [321, 311] on p "Пожары, утечки газа и воды." at bounding box center [393, 318] width 401 height 14
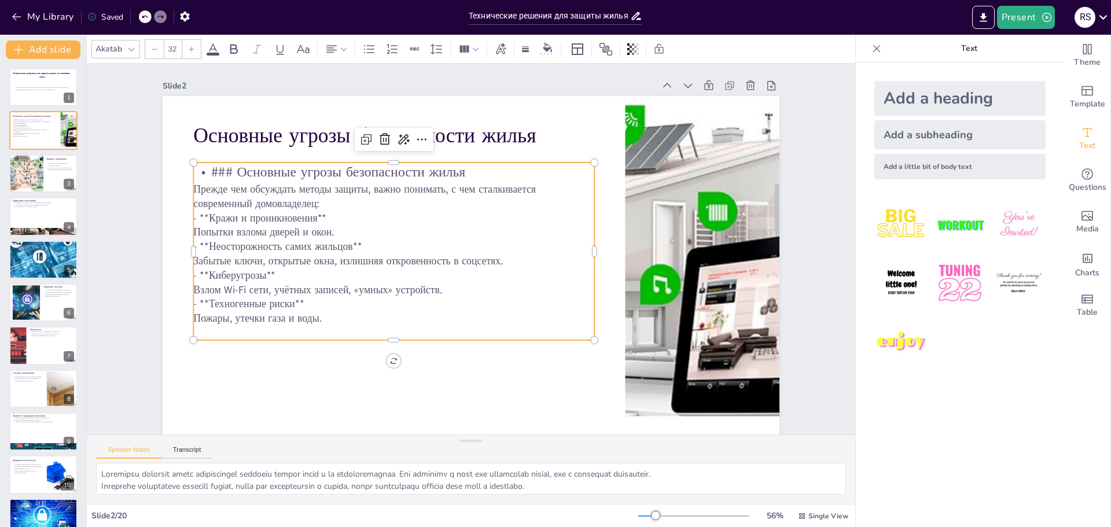
click at [321, 311] on p "Пожары, утечки газа и воды." at bounding box center [387, 310] width 400 height 56
checkbox input "true"
type input "--"
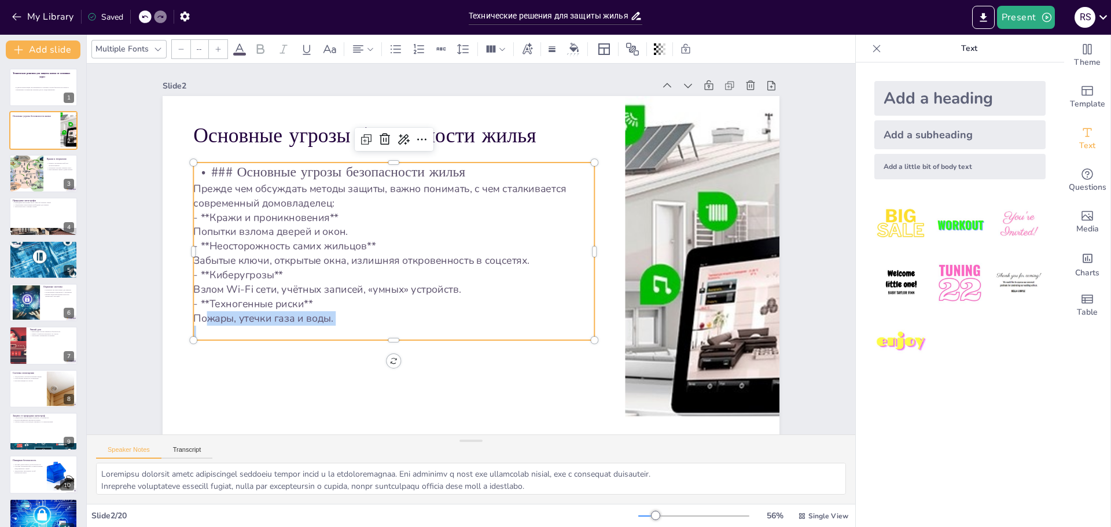
click at [321, 311] on span "Пожары, утечки газа и воды." at bounding box center [263, 318] width 140 height 14
click at [344, 323] on p "Пожары, утечки газа и воды." at bounding box center [387, 310] width 400 height 56
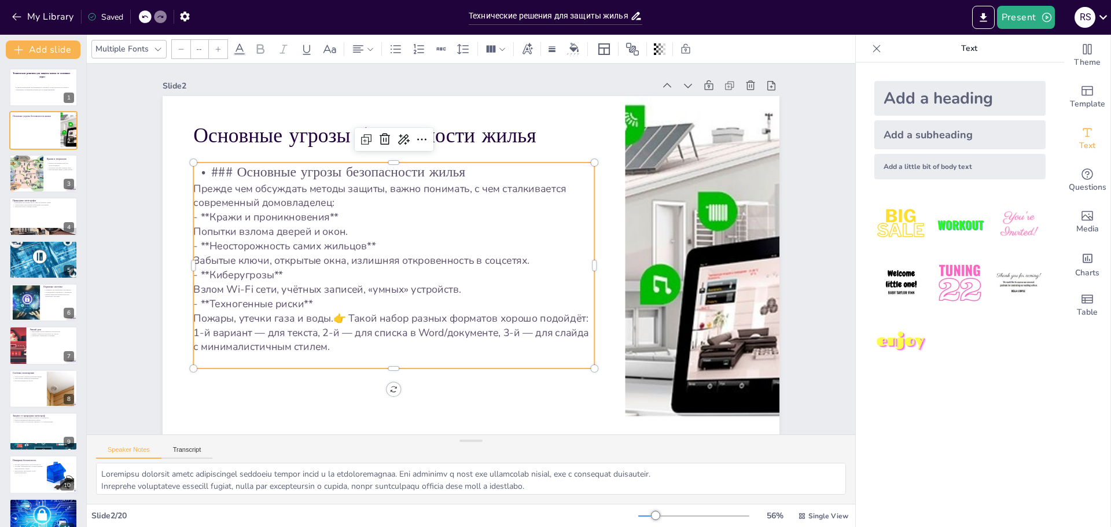
click at [494, 346] on p "Пожары, утечки газа и воды. 👉 Такой набор разных форматов хорошо подойдёт: 1‑й …" at bounding box center [385, 324] width 403 height 84
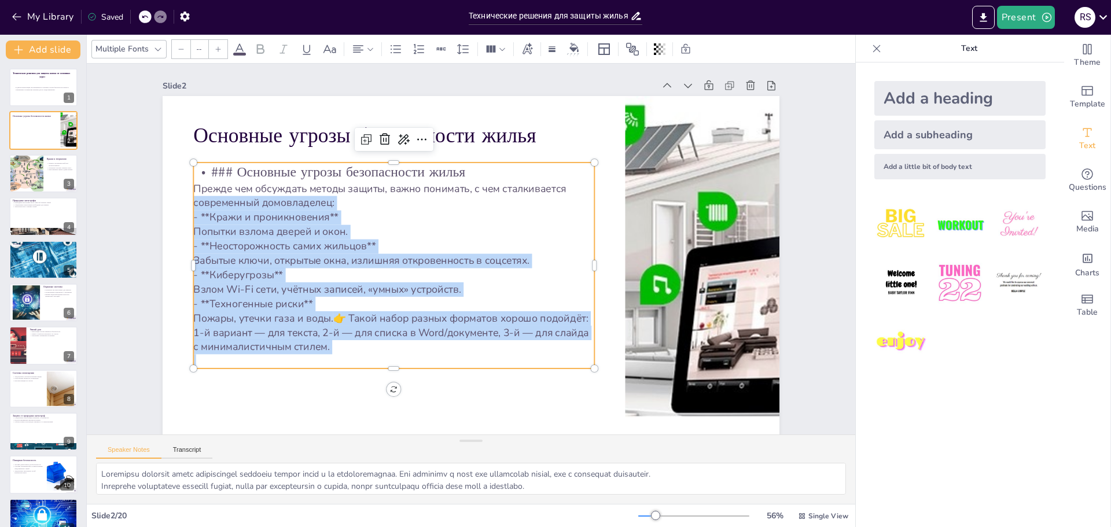
checkbox input "true"
type input "32"
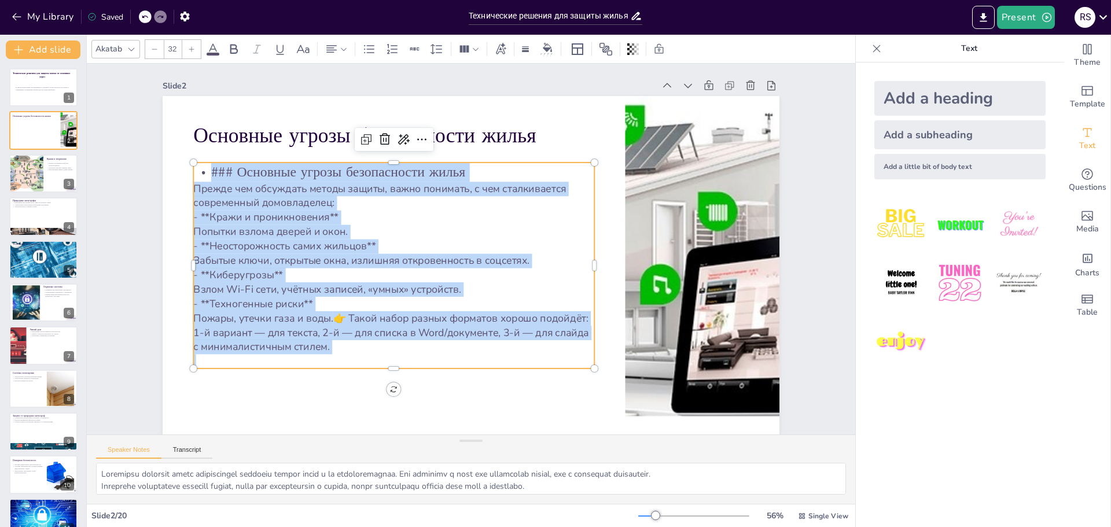
drag, startPoint x: 462, startPoint y: 355, endPoint x: 185, endPoint y: 190, distance: 322.2
click at [185, 190] on div "Основные угрозы безопасности жилья ### Основные угрозы безопасности жилья Прежд…" at bounding box center [471, 269] width 617 height 347
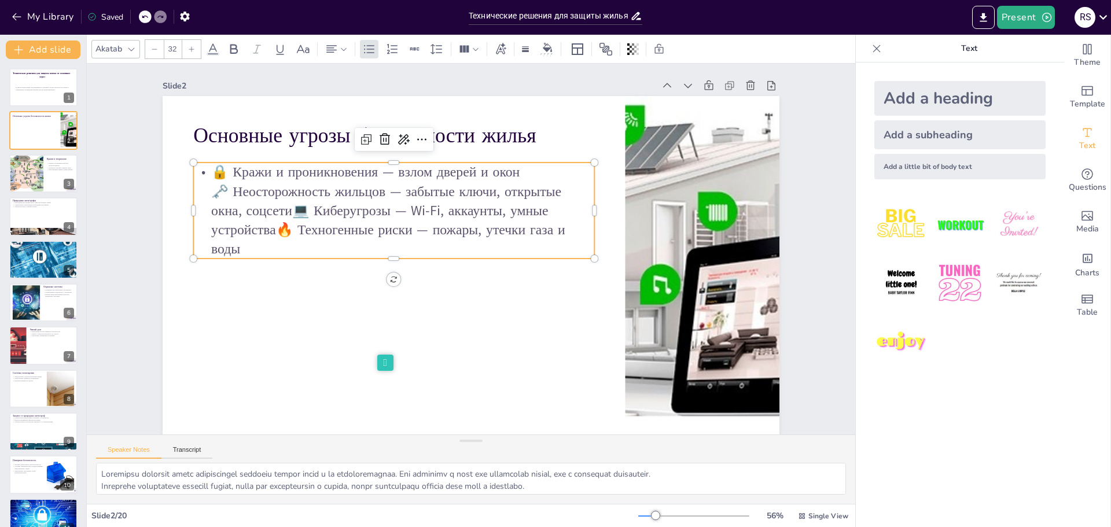
click at [194, 176] on p "🔒 Кражи и проникновения — взлом дверей и окон🗝️ Неосторожность жильцов — забыты…" at bounding box center [398, 202] width 408 height 137
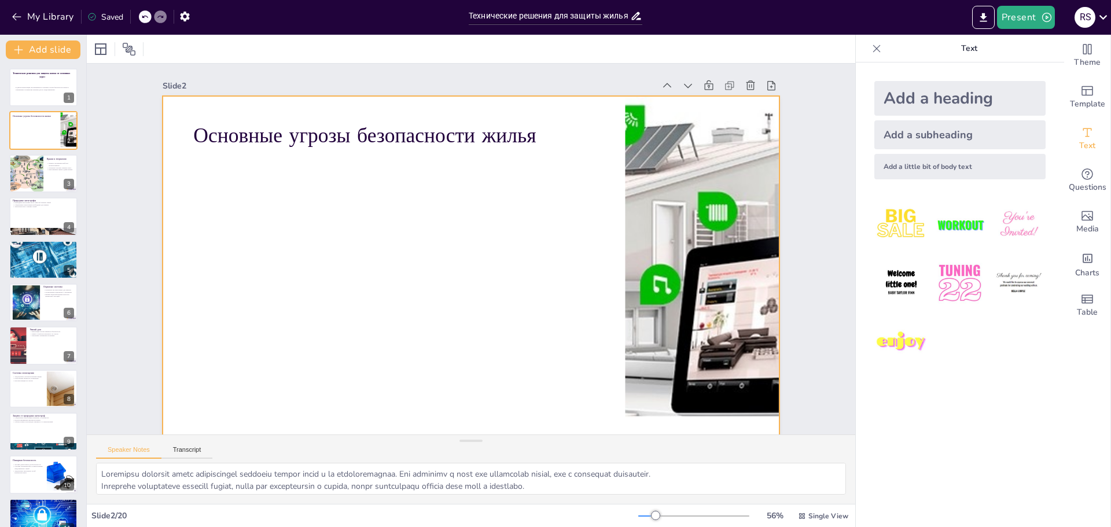
click at [281, 208] on div at bounding box center [469, 270] width 650 height 410
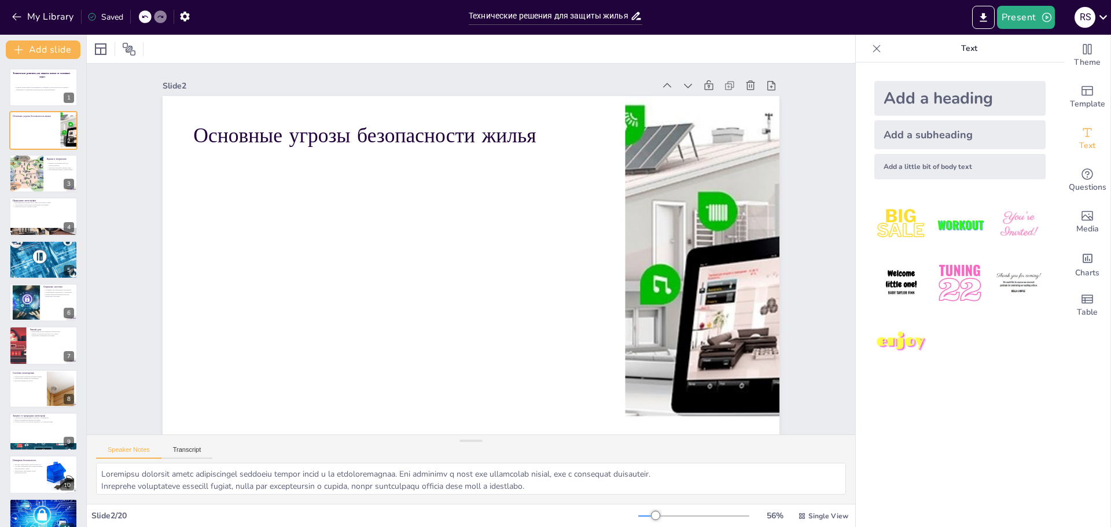
click at [922, 165] on div "Add a little bit of body text" at bounding box center [959, 166] width 171 height 25
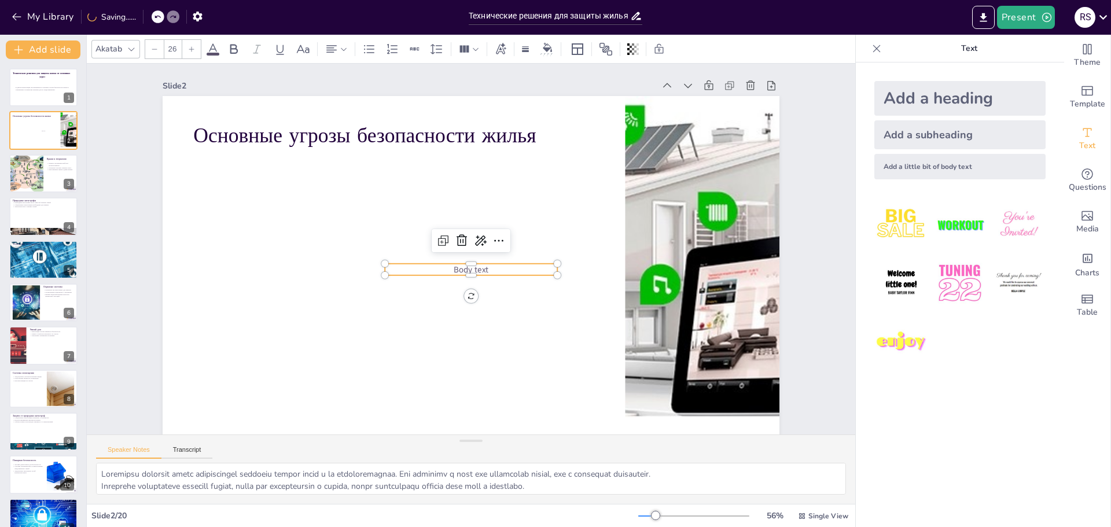
click at [508, 273] on p "Body text" at bounding box center [471, 270] width 172 height 12
click at [508, 271] on p "Body text" at bounding box center [471, 270] width 172 height 12
click at [508, 271] on p "Body text" at bounding box center [468, 270] width 172 height 30
click at [500, 268] on p "Body text" at bounding box center [471, 270] width 172 height 12
drag, startPoint x: 500, startPoint y: 268, endPoint x: 428, endPoint y: 266, distance: 72.4
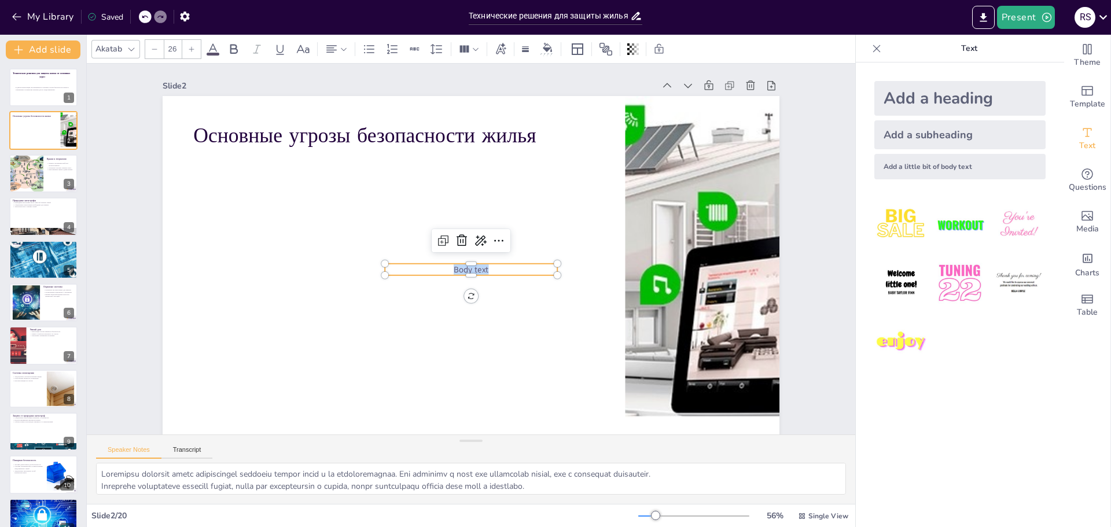
click at [428, 266] on p "Body text" at bounding box center [471, 270] width 172 height 12
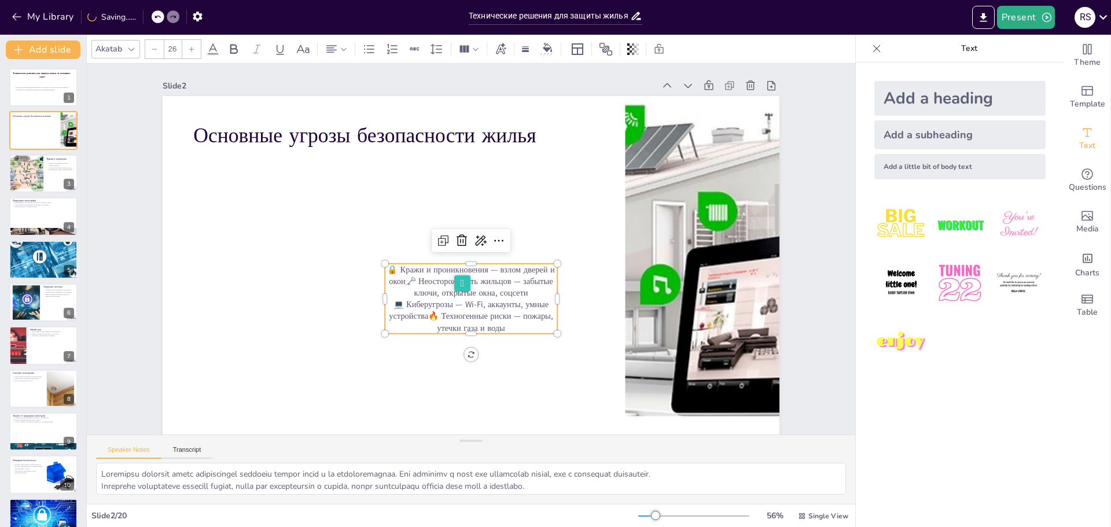
checkbox input "true"
type input "28.6"
checkbox input "true"
type input "32.7"
checkbox input "true"
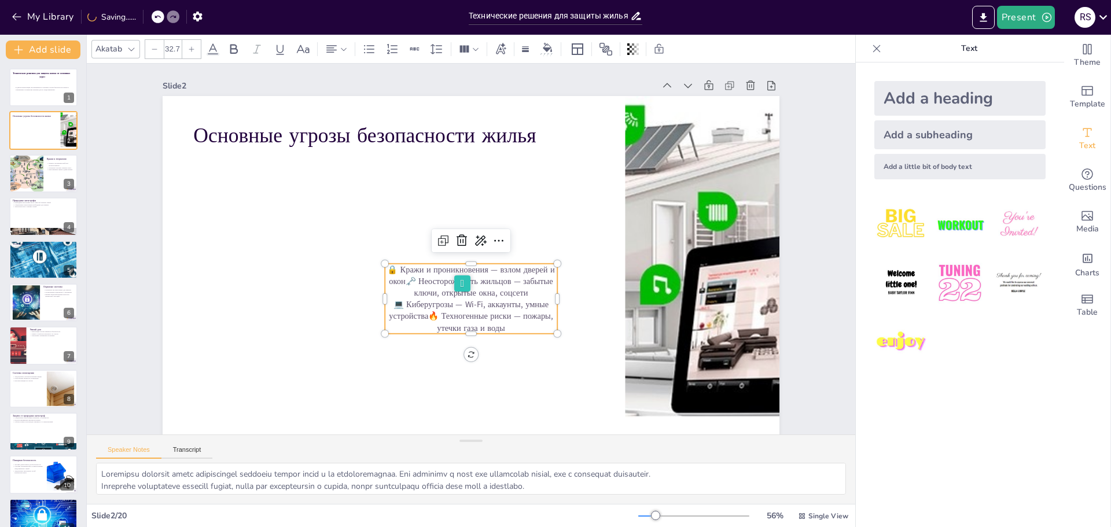
type input "34.6"
checkbox input "true"
type input "37.2"
checkbox input "true"
type input "40.2"
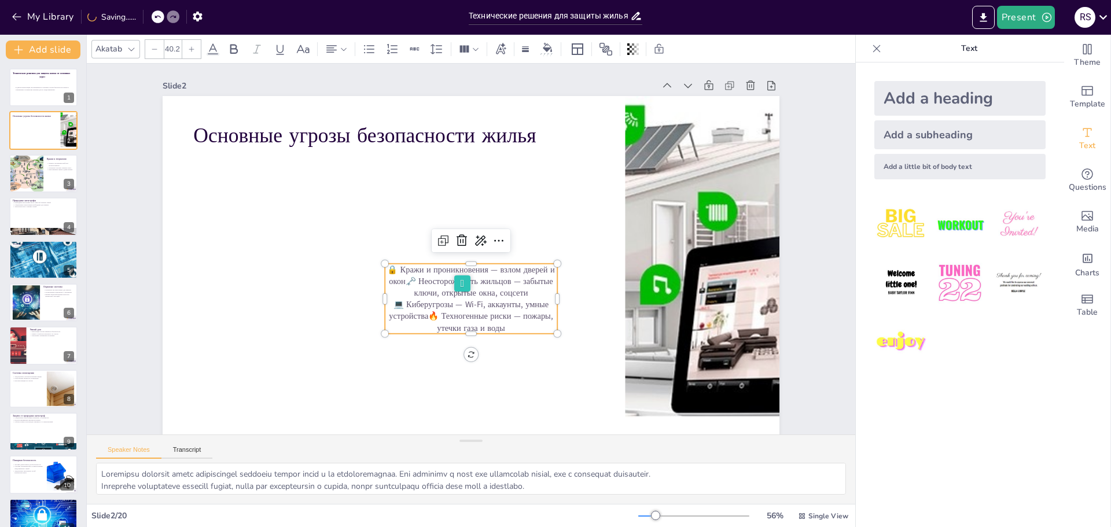
checkbox input "true"
type input "43.4"
checkbox input "true"
type input "45.1"
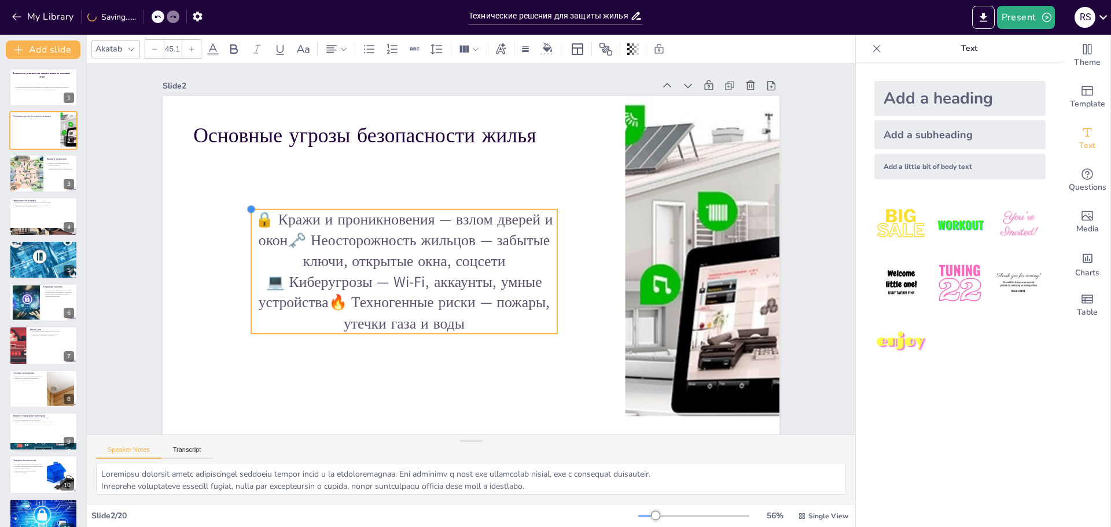
checkbox input "true"
type input "46.2"
checkbox input "true"
type input "48.1"
checkbox input "true"
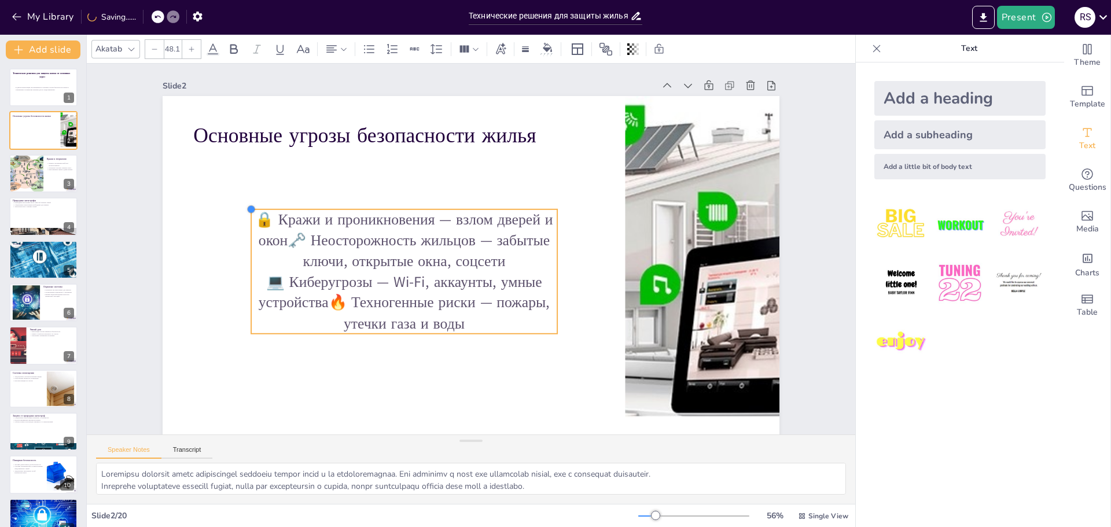
type input "51.1"
checkbox input "true"
type input "53.5"
checkbox input "true"
type input "54.4"
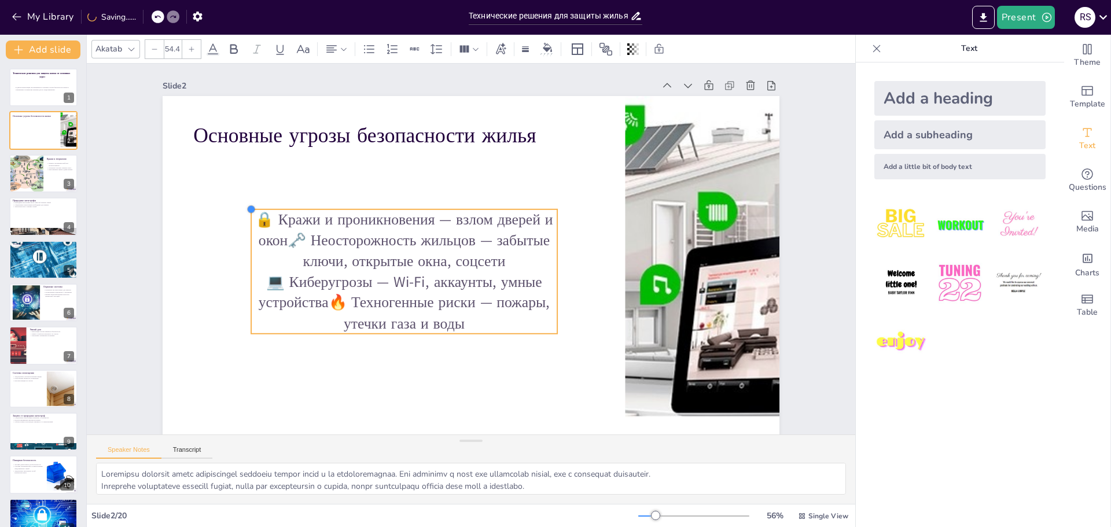
checkbox input "true"
type input "54.8"
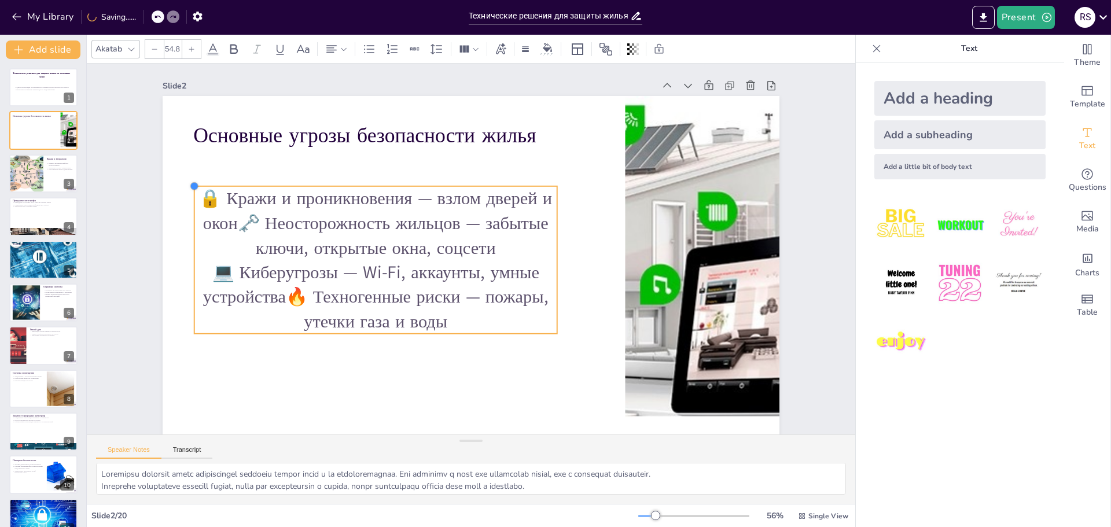
drag, startPoint x: 377, startPoint y: 264, endPoint x: 273, endPoint y: 187, distance: 129.8
click at [273, 187] on div "Основные угрозы безопасности жилья 🔒 Кражи и проникновения — взлом дверей и око…" at bounding box center [471, 269] width 617 height 347
click at [378, 280] on p "🔒 Кражи и проникновения — взлом дверей и окон🗝️ Неосторожность жильцов — забыты…" at bounding box center [375, 260] width 363 height 148
click at [233, 221] on p "🔒 Кражи и проникновения — взлом дверей и окон🗝️ Неосторожность жильцов — забыты…" at bounding box center [375, 260] width 363 height 148
click at [231, 221] on p "🔒 Кражи и проникновения — взлом дверей и окон🗝️ Неосторожность жильцов — забыты…" at bounding box center [375, 260] width 363 height 148
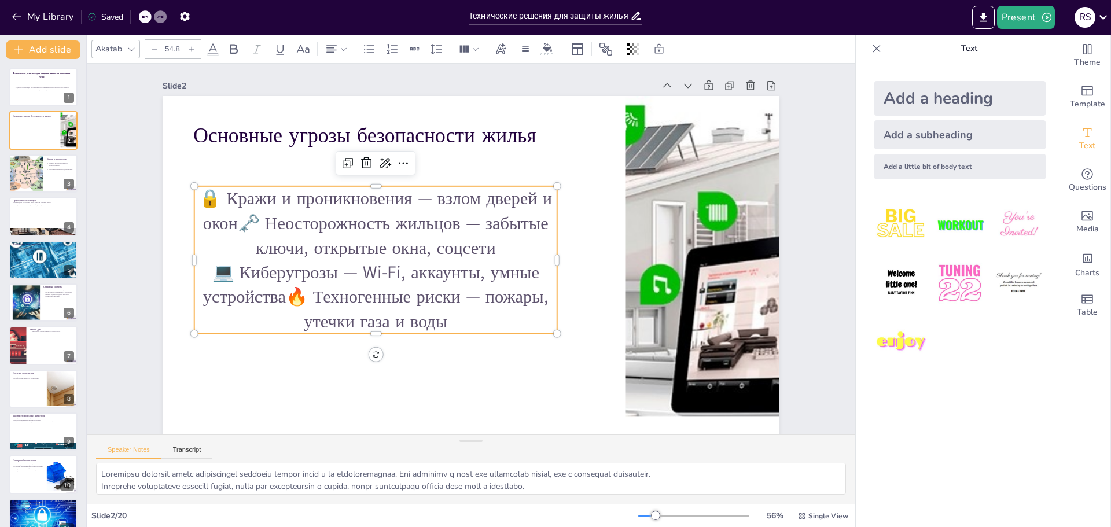
click at [231, 221] on p "🔒 Кражи и проникновения — взлом дверей и окон🗝️ Неосторожность жильцов — забыты…" at bounding box center [375, 249] width 376 height 185
click at [231, 221] on p "🔒 Кражи и проникновения — взлом дверей и окон🗝️ Неосторожность жильцов — забыты…" at bounding box center [375, 260] width 363 height 148
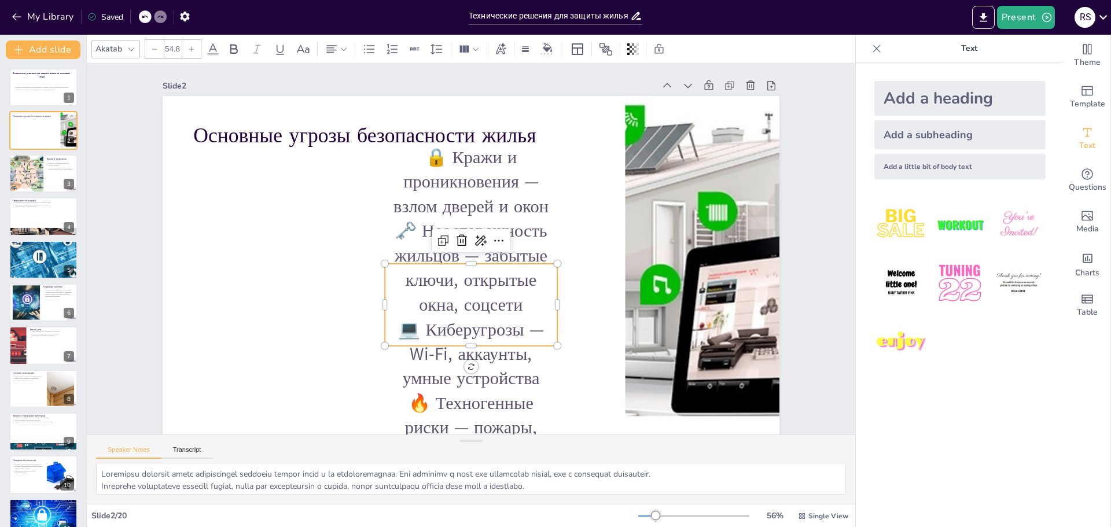
checkbox input "true"
type input "26.4"
checkbox input "true"
type input "27.8"
checkbox input "true"
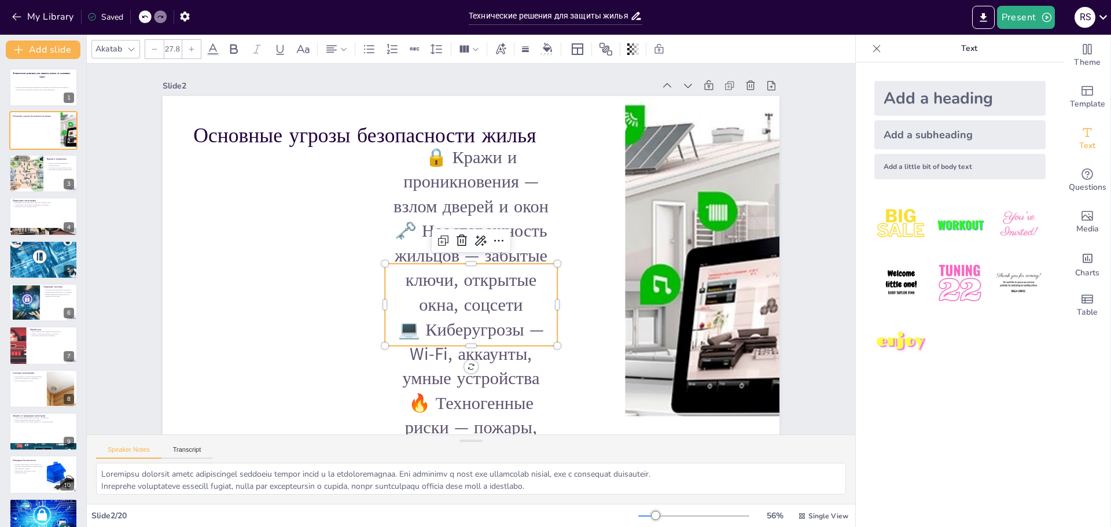
type input "29.9"
checkbox input "true"
type input "31.7"
checkbox input "true"
type input "33.4"
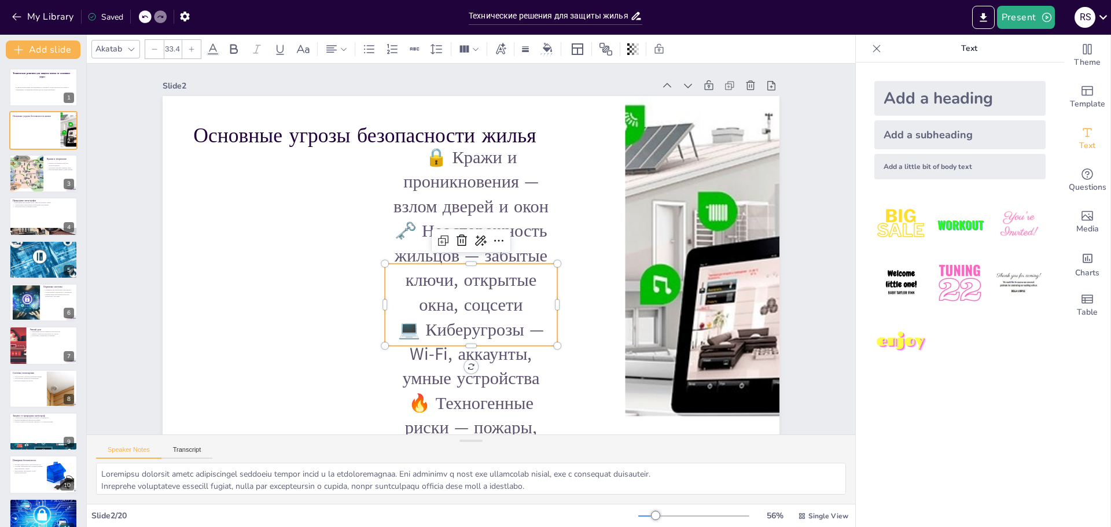
checkbox input "true"
type input "35.3"
checkbox input "true"
type input "36.5"
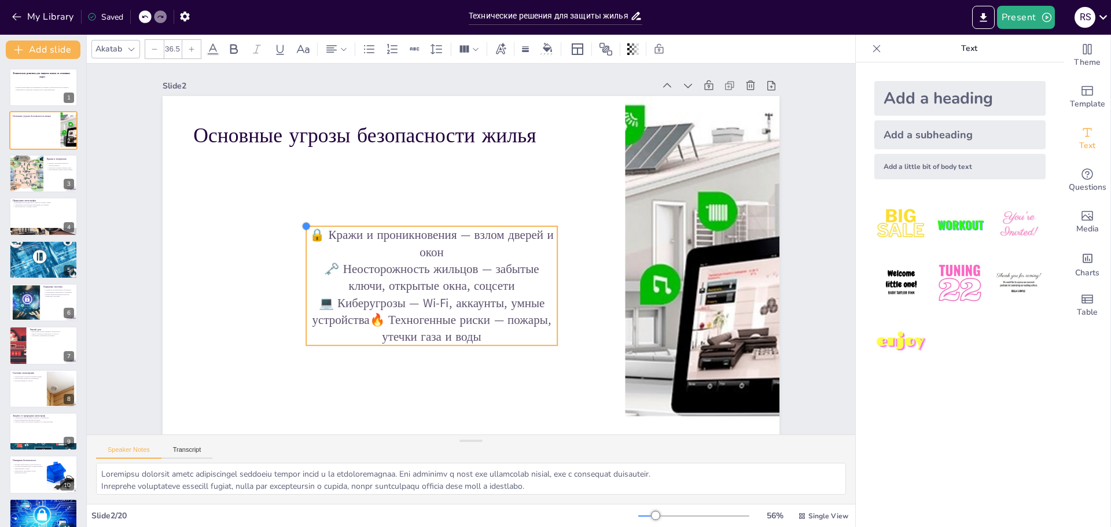
checkbox input "true"
type input "37.9"
checkbox input "true"
type input "38.1"
checkbox input "true"
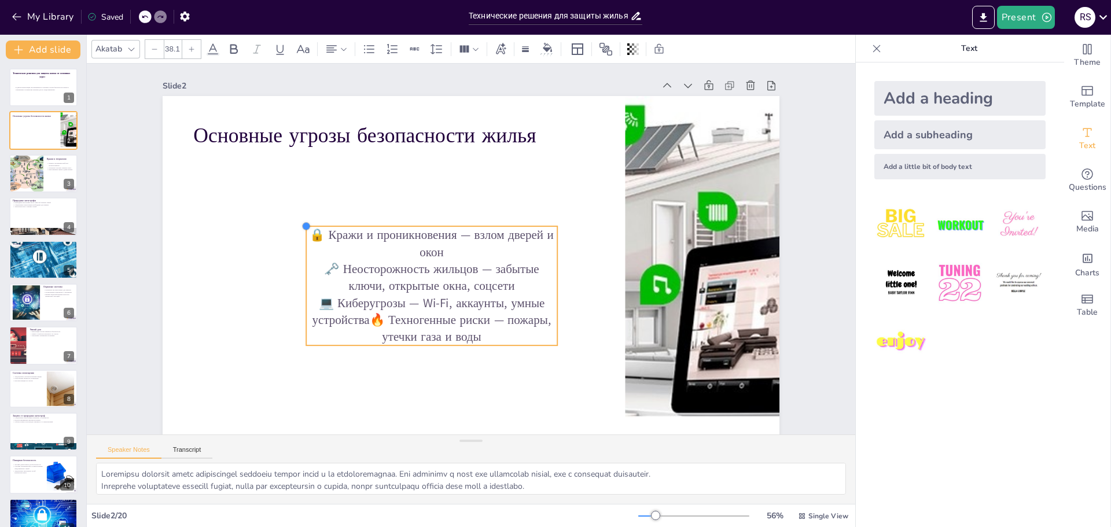
type input "38.3"
checkbox input "true"
type input "39.3"
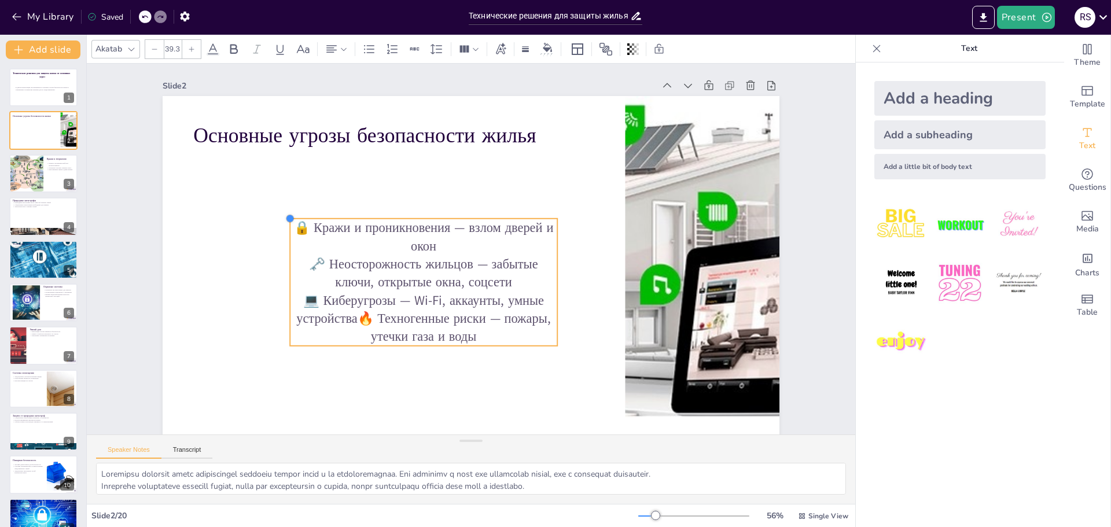
checkbox input "true"
type input "40.3"
checkbox input "true"
type input "41.4"
checkbox input "true"
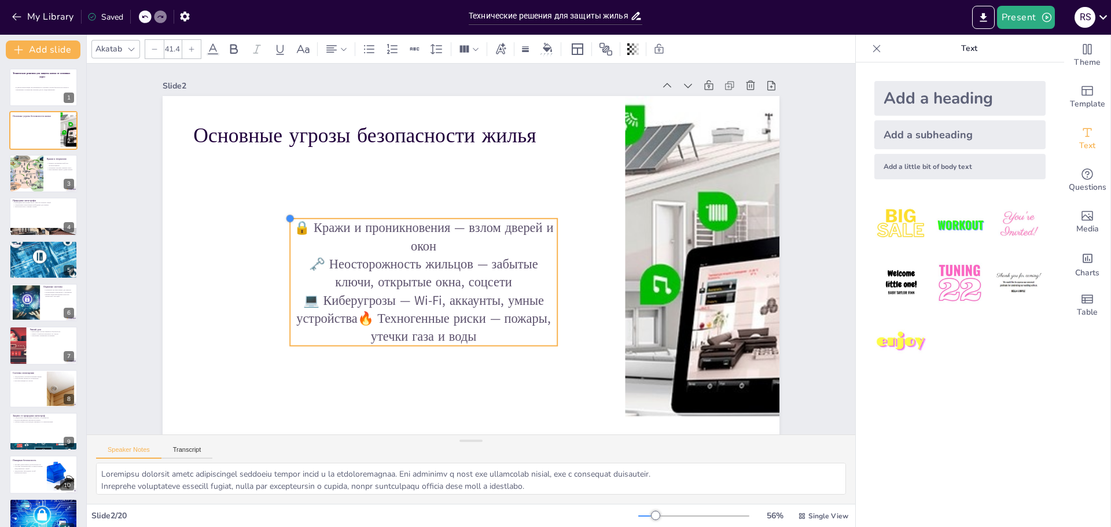
type input "42.3"
checkbox input "true"
type input "43.3"
checkbox input "true"
type input "43.6"
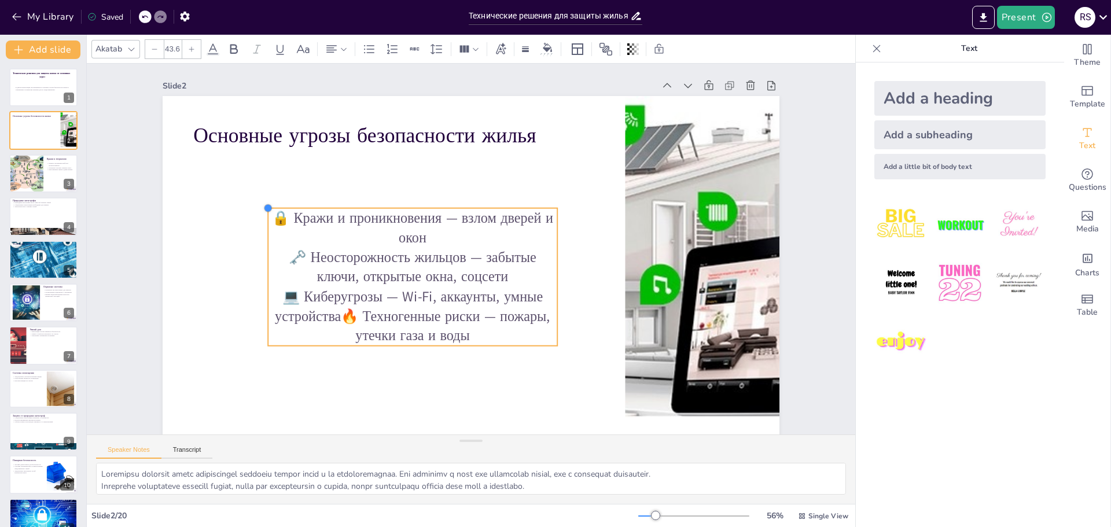
checkbox input "true"
type input "45.2"
checkbox input "true"
type input "47.1"
checkbox input "true"
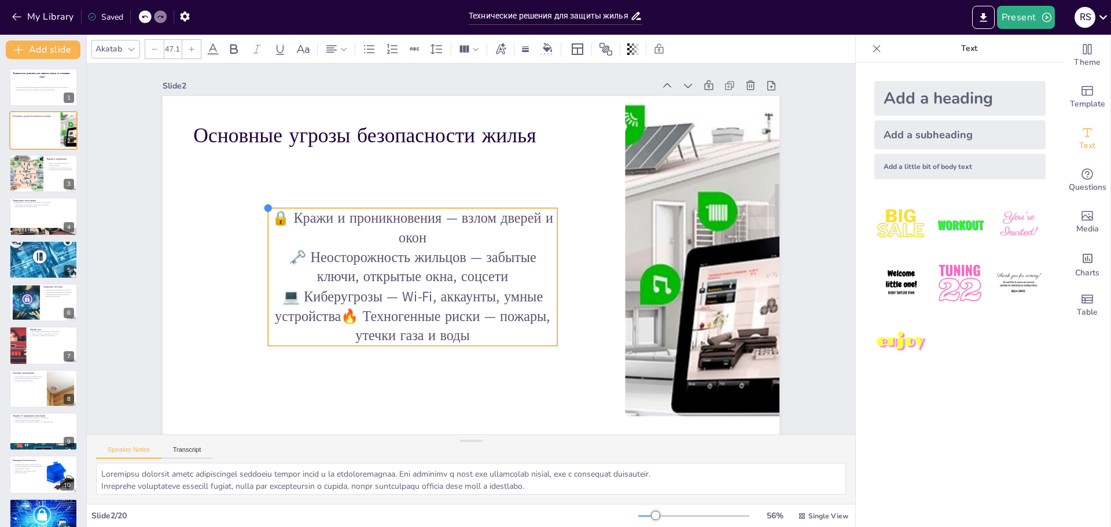
type input "49.6"
checkbox input "true"
type input "51.9"
checkbox input "true"
type input "53.6"
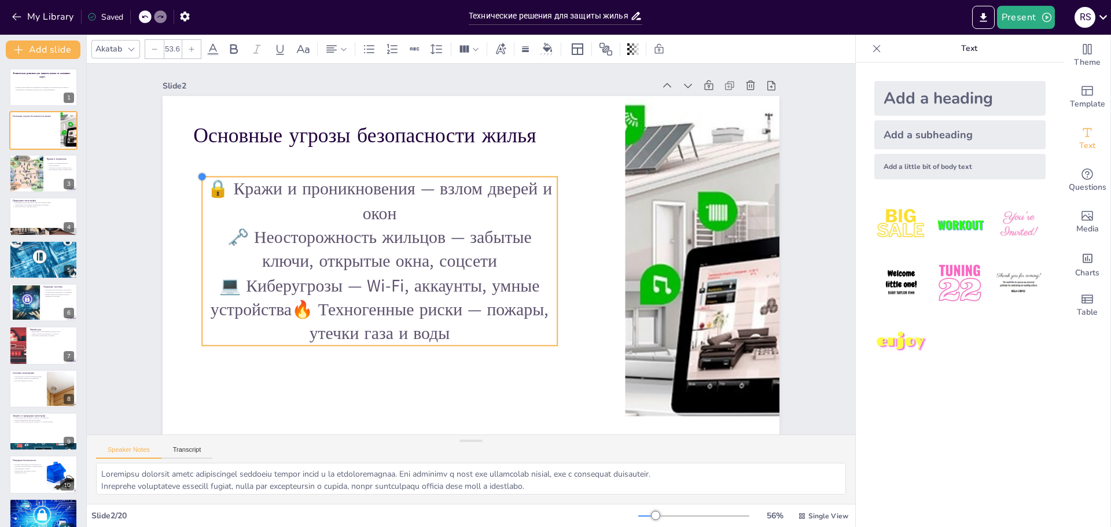
checkbox input "true"
type input "53.7"
checkbox input "true"
type input "53.9"
checkbox input "true"
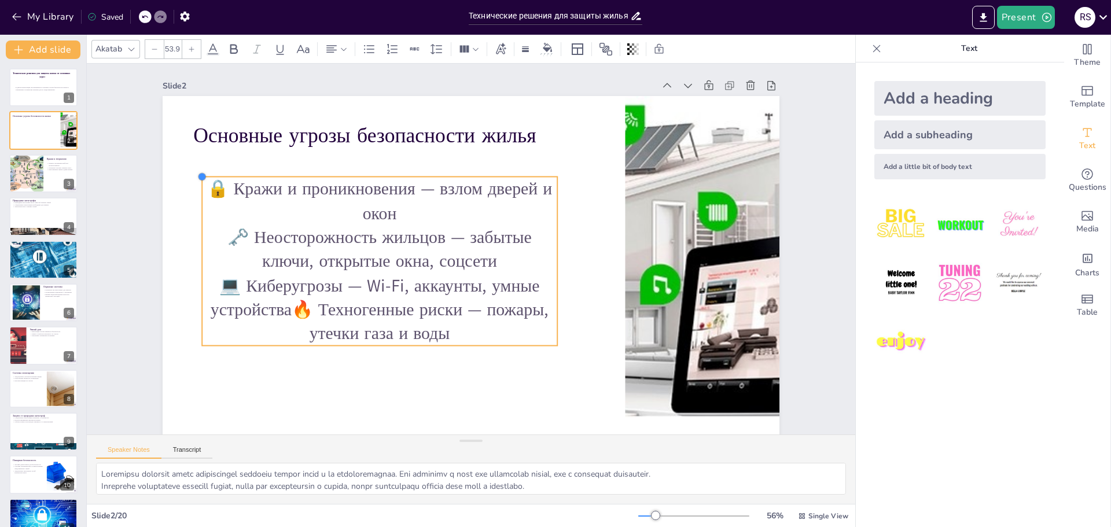
type input "54"
checkbox input "true"
type input "54.1"
checkbox input "true"
type input "54.2"
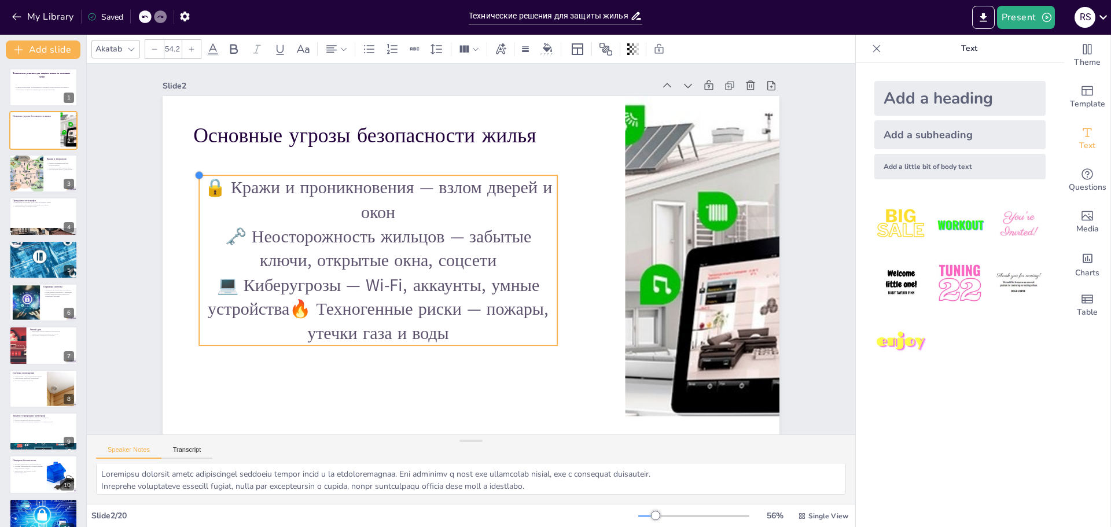
checkbox input "true"
type input "54.3"
checkbox input "true"
type input "54.5"
checkbox input "true"
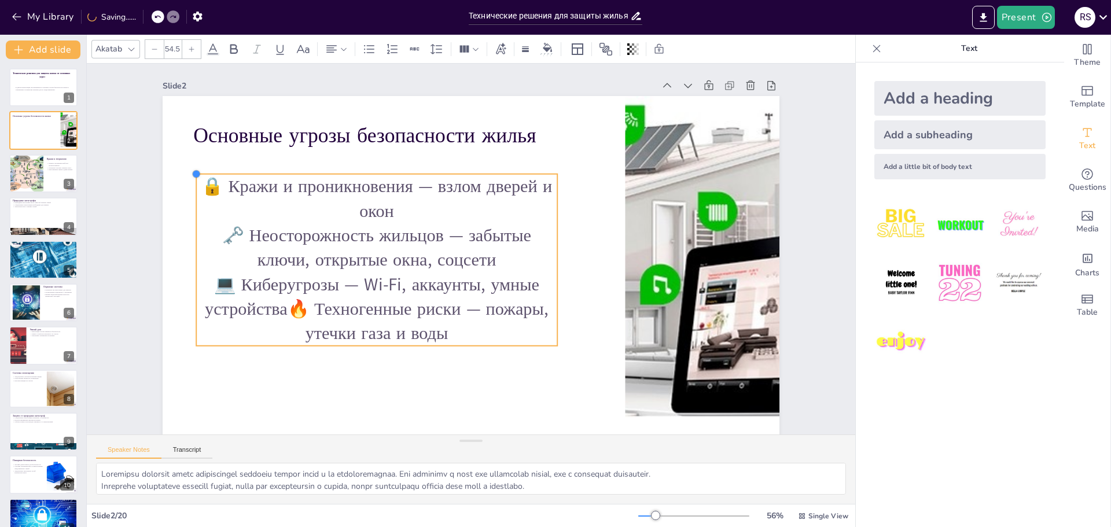
type input "54.6"
checkbox input "true"
type input "54.7"
checkbox input "true"
type input "54.8"
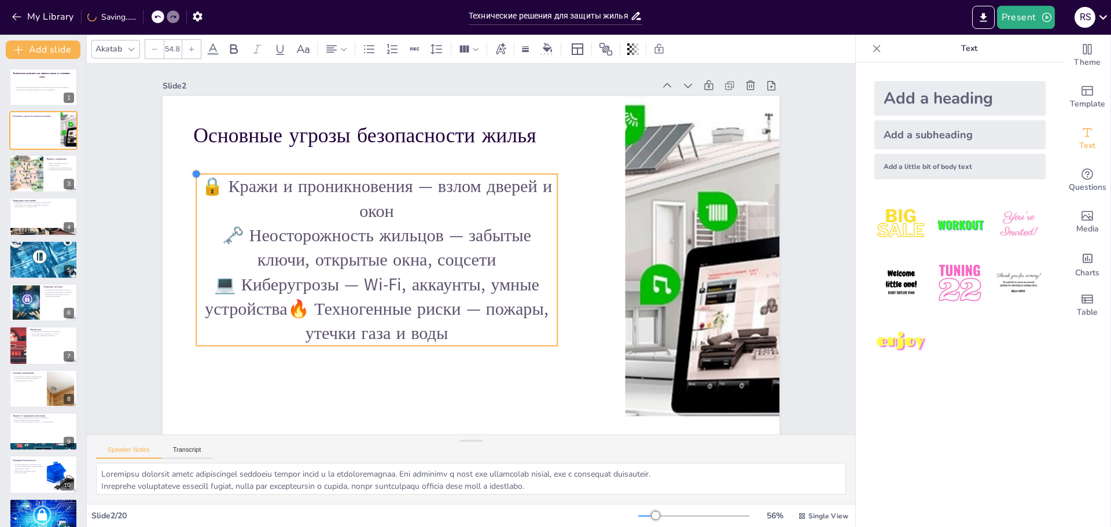
checkbox input "true"
type input "54.9"
checkbox input "true"
type input "55.2"
checkbox input "true"
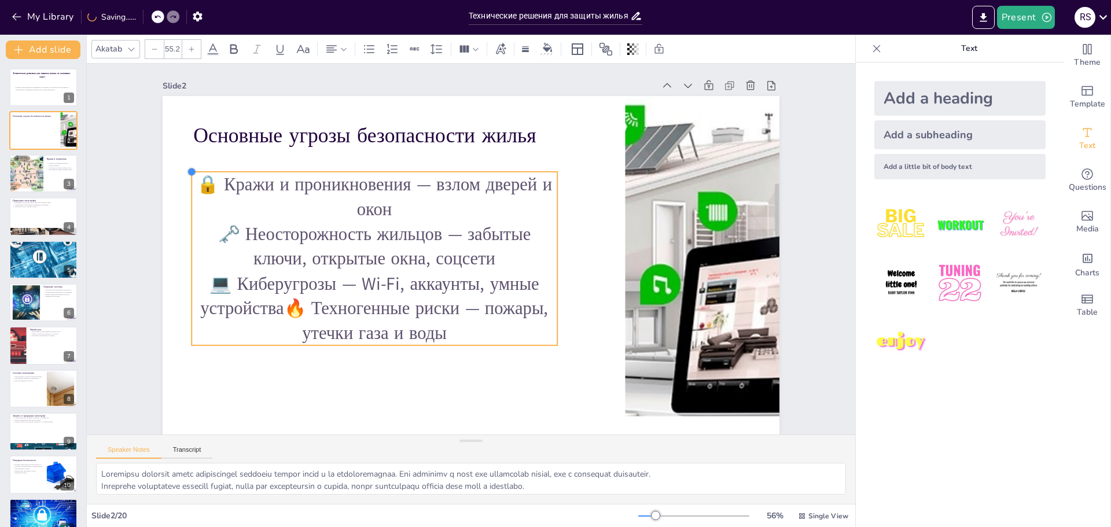
type input "55.3"
checkbox input "true"
type input "55.4"
checkbox input "true"
type input "55.5"
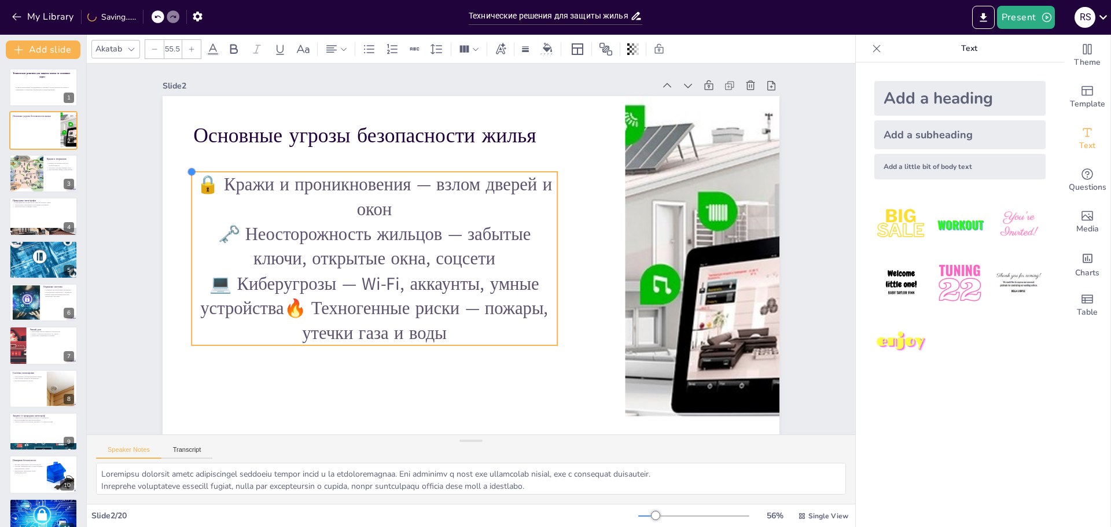
checkbox input "true"
type input "55.6"
drag, startPoint x: 375, startPoint y: 266, endPoint x: 179, endPoint y: 212, distance: 203.2
click at [179, 212] on div "Основные угрозы безопасности жилья 🔒 Кражи и проникновения — взлом дверей и око…" at bounding box center [471, 269] width 617 height 347
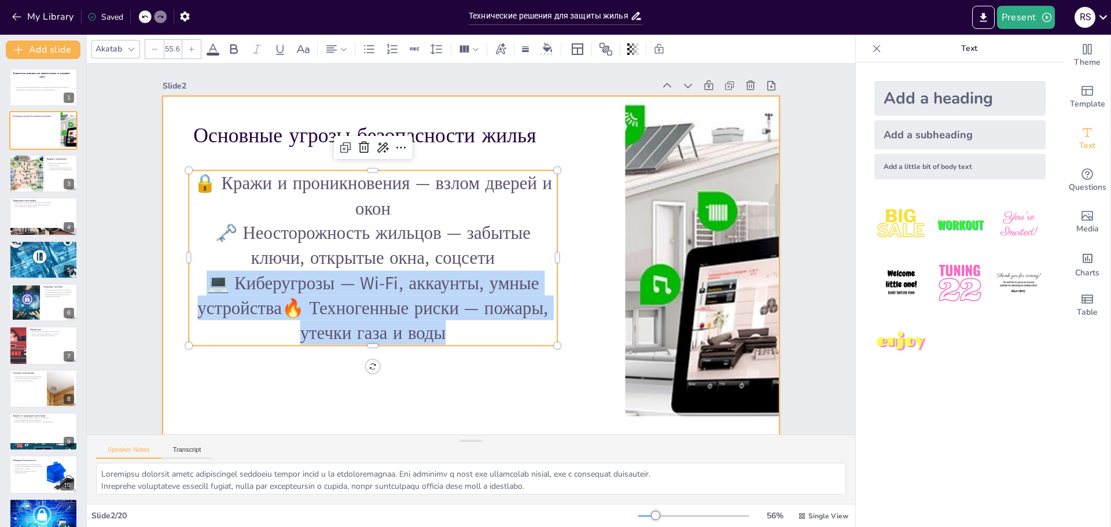
drag, startPoint x: 547, startPoint y: 259, endPoint x: 609, endPoint y: 260, distance: 61.3
click at [609, 260] on div "Основные угрозы безопасности жилья 🔒 Кражи и проникновения — взлом дверей и око…" at bounding box center [469, 270] width 650 height 410
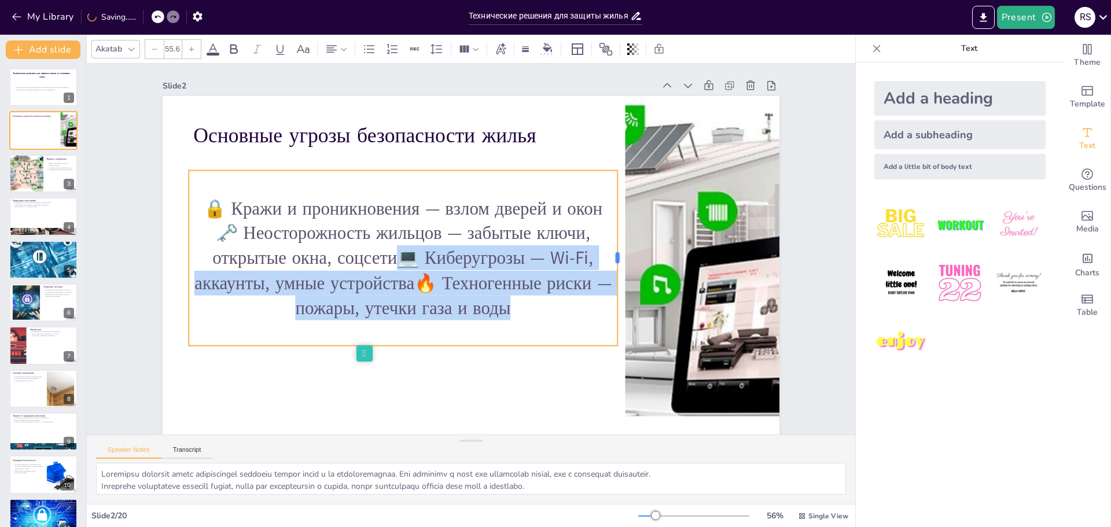
drag, startPoint x: 548, startPoint y: 257, endPoint x: 609, endPoint y: 257, distance: 60.2
click at [617, 257] on div at bounding box center [621, 258] width 9 height 175
drag, startPoint x: 404, startPoint y: 257, endPoint x: 389, endPoint y: 259, distance: 15.7
click at [404, 257] on p "🗝️ Неосторожность жильцов — забытые ключи, открытые окна, соцсети💻 Киберугрозы …" at bounding box center [403, 270] width 429 height 100
click at [388, 259] on p "🗝️ Неосторожность жильцов — забытые ключи, открытые окна, соцсети💻 Киберугрозы …" at bounding box center [403, 270] width 429 height 100
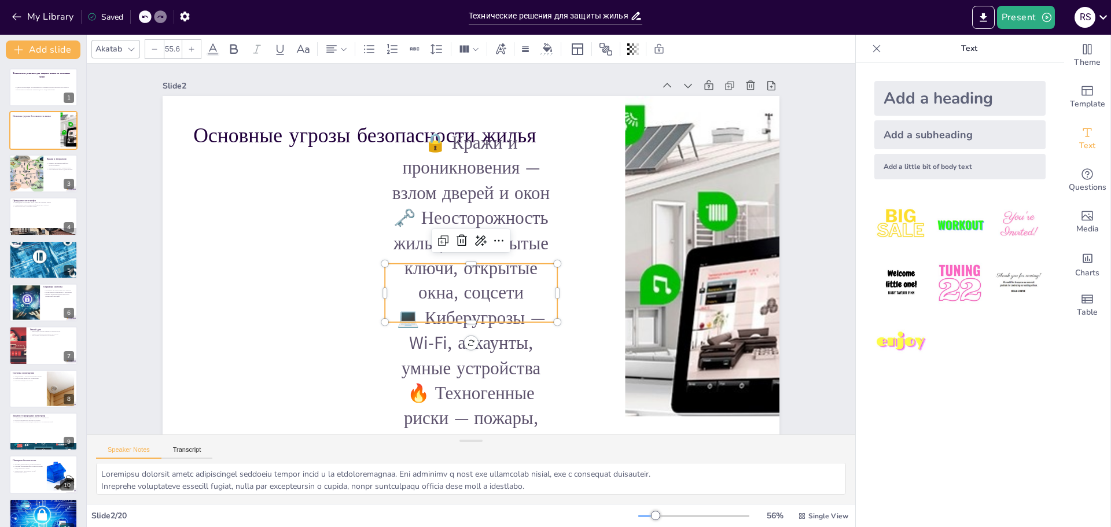
checkbox input "true"
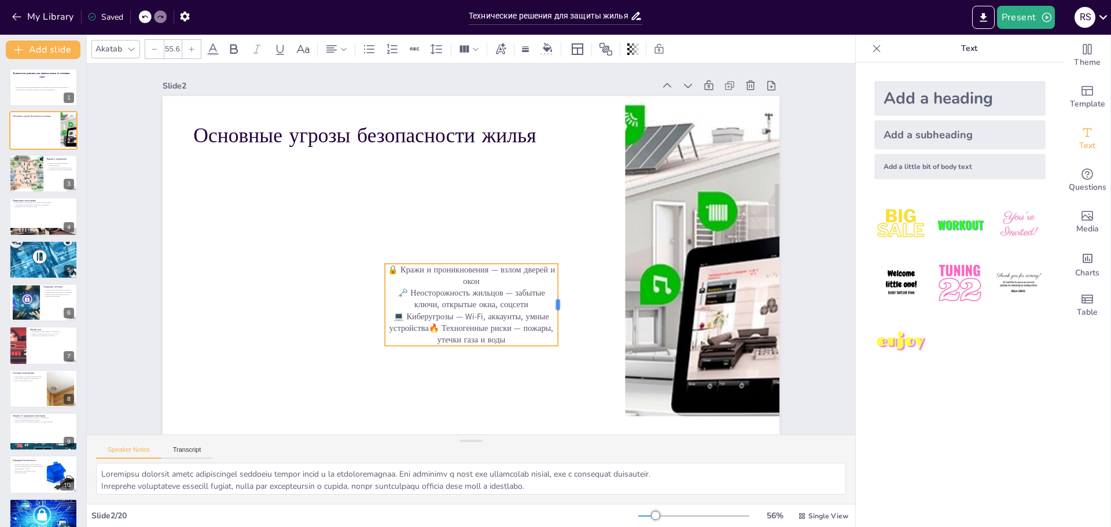
type input "26"
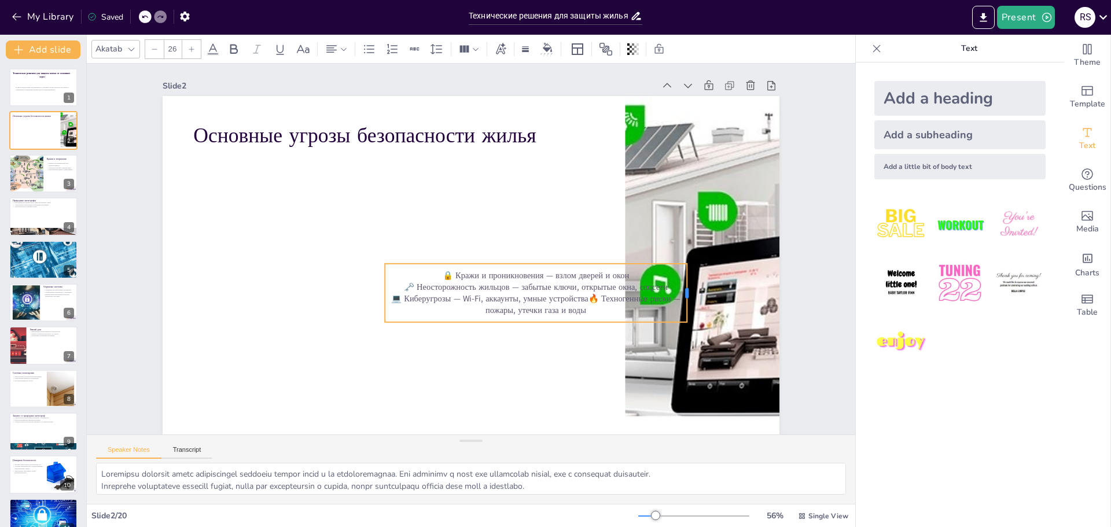
drag, startPoint x: 548, startPoint y: 294, endPoint x: 677, endPoint y: 300, distance: 128.5
click at [678, 300] on div at bounding box center [685, 315] width 15 height 59
checkbox input "true"
type input "26.3"
checkbox input "true"
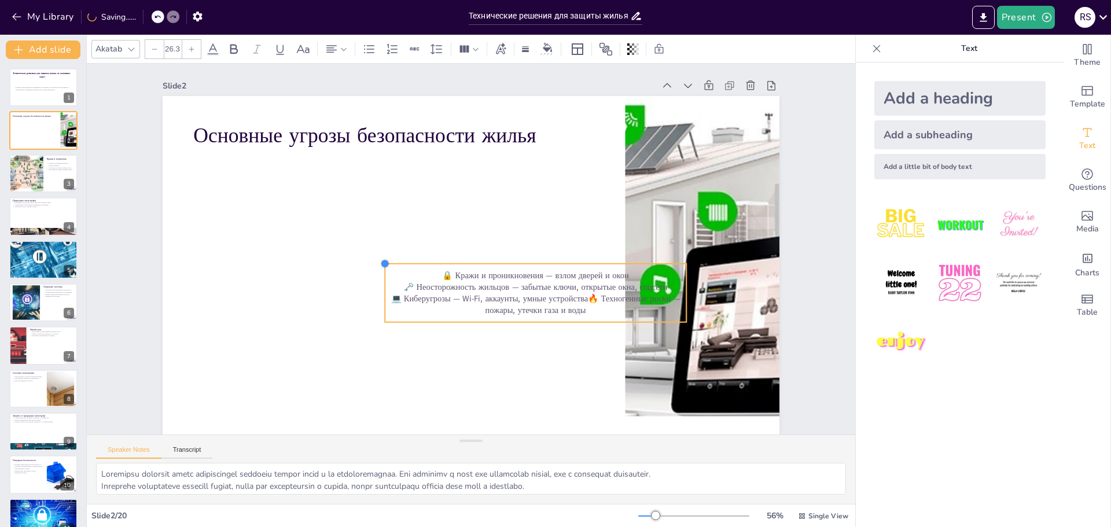
type input "27"
checkbox input "true"
type input "27.5"
checkbox input "true"
type input "29.6"
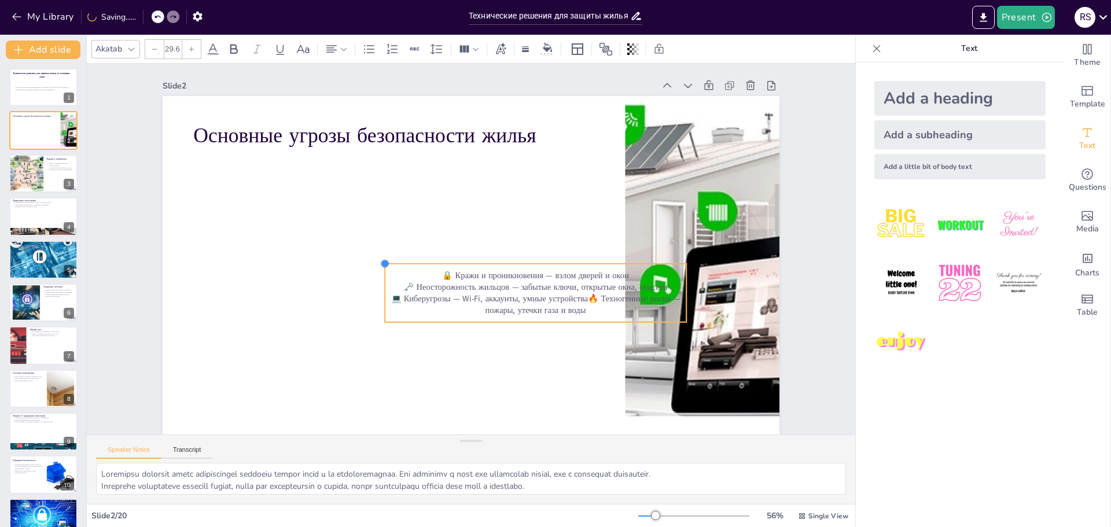
checkbox input "true"
type input "33.7"
checkbox input "true"
type input "36.3"
checkbox input "true"
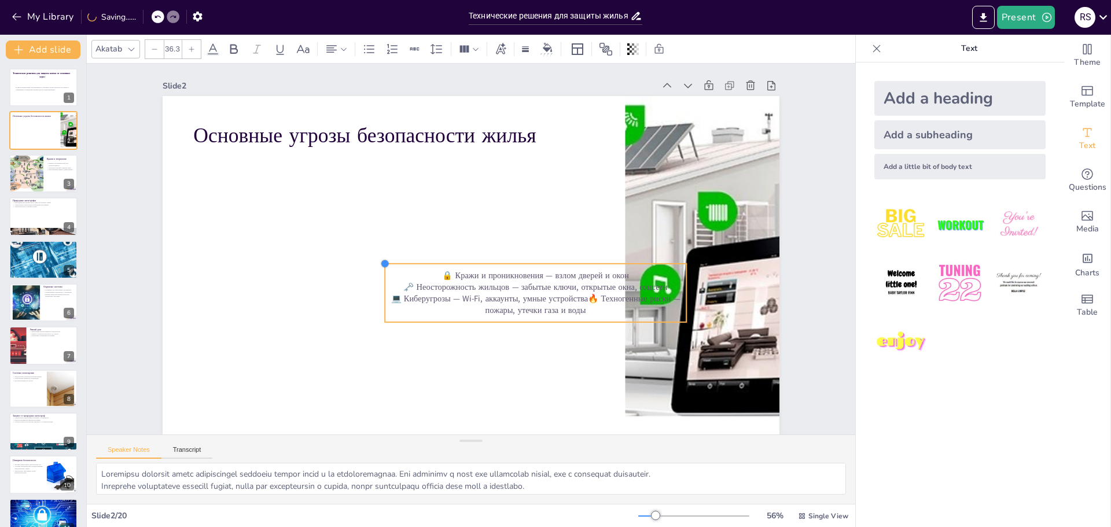
type input "39.6"
checkbox input "true"
type input "40.7"
checkbox input "true"
type input "41.4"
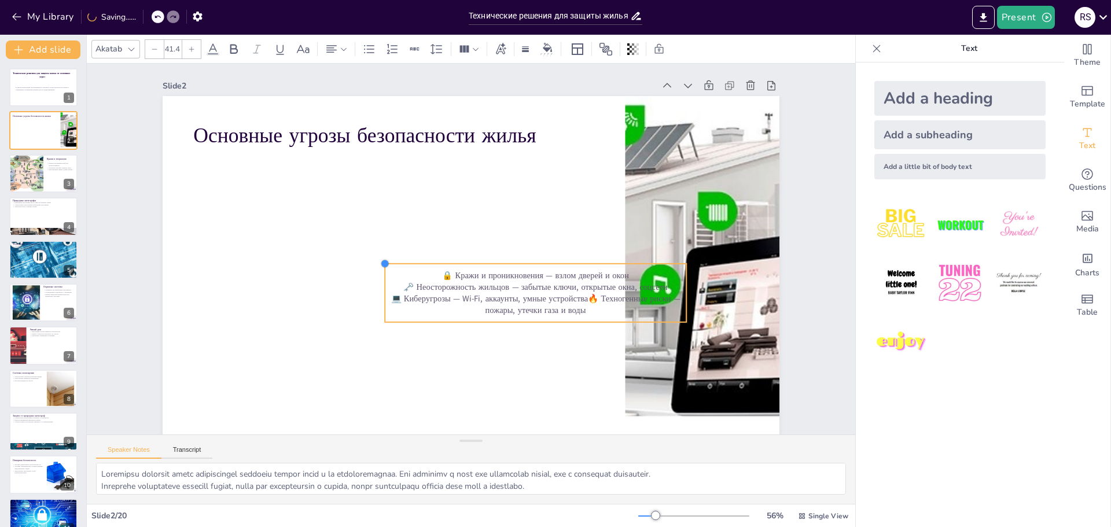
checkbox input "true"
type input "42"
checkbox input "true"
type input "42.2"
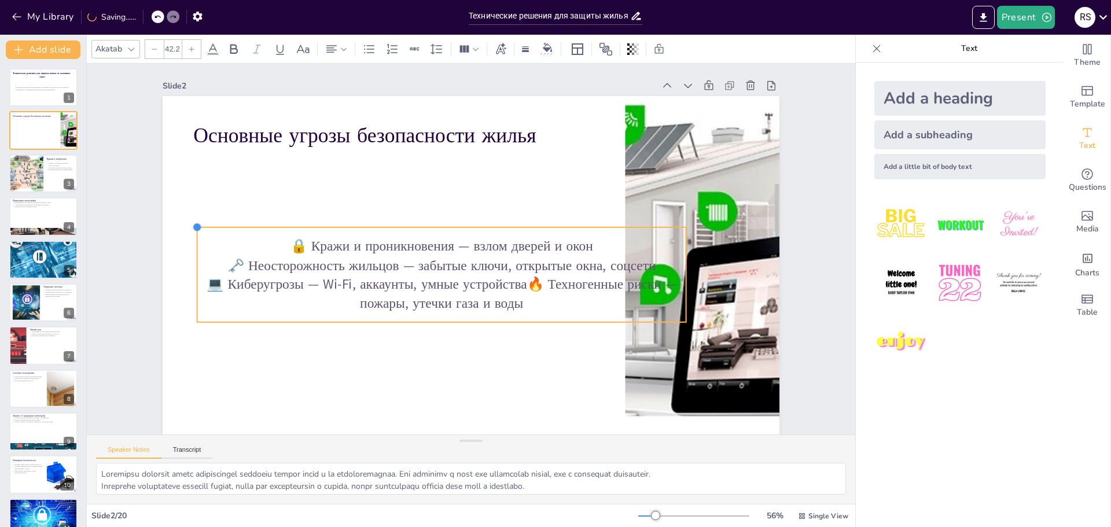
checkbox input "true"
type input "42.5"
checkbox input "true"
type input "44.8"
checkbox input "true"
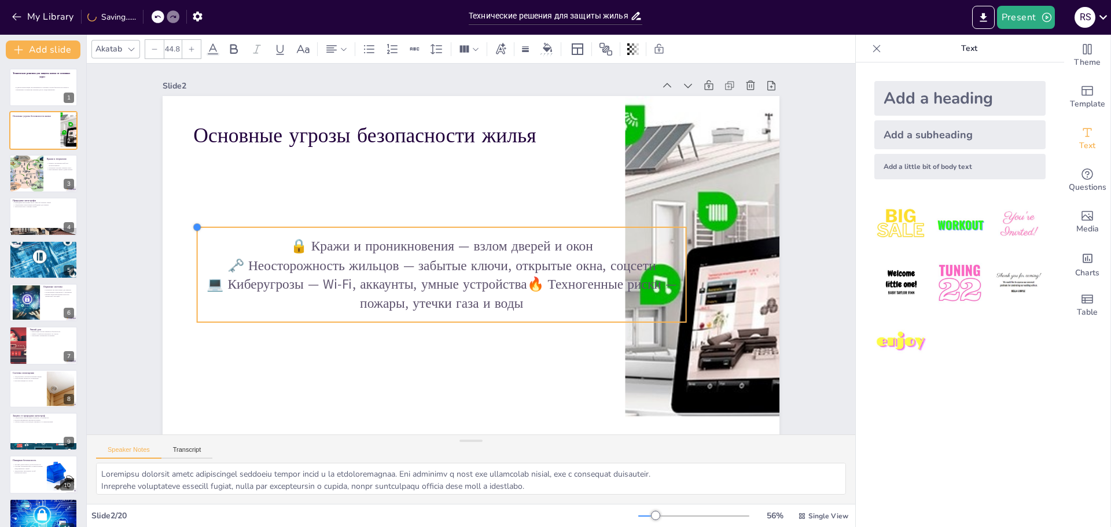
type input "46.3"
checkbox input "true"
type input "47.6"
checkbox input "true"
type input "49.4"
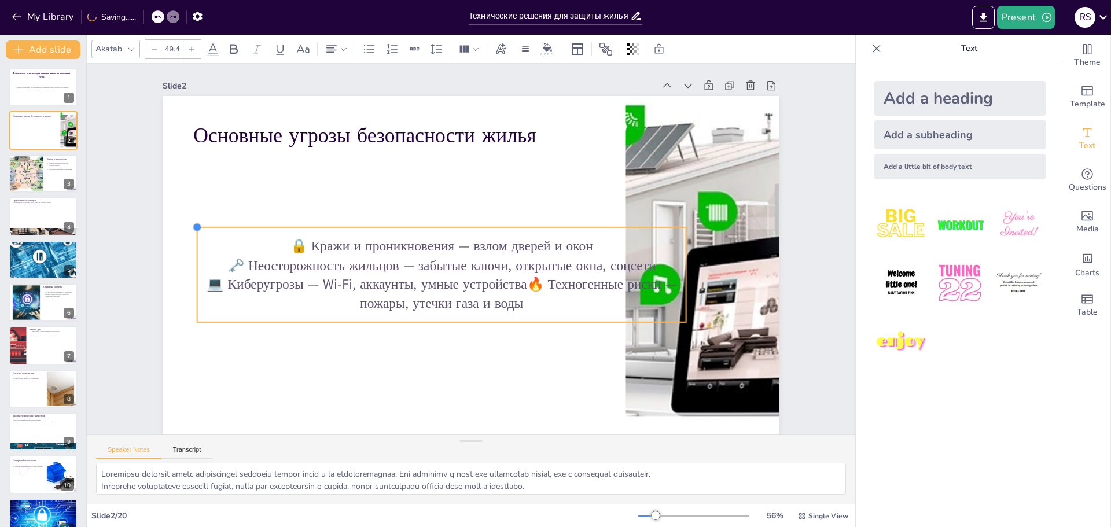
checkbox input "true"
type input "51.2"
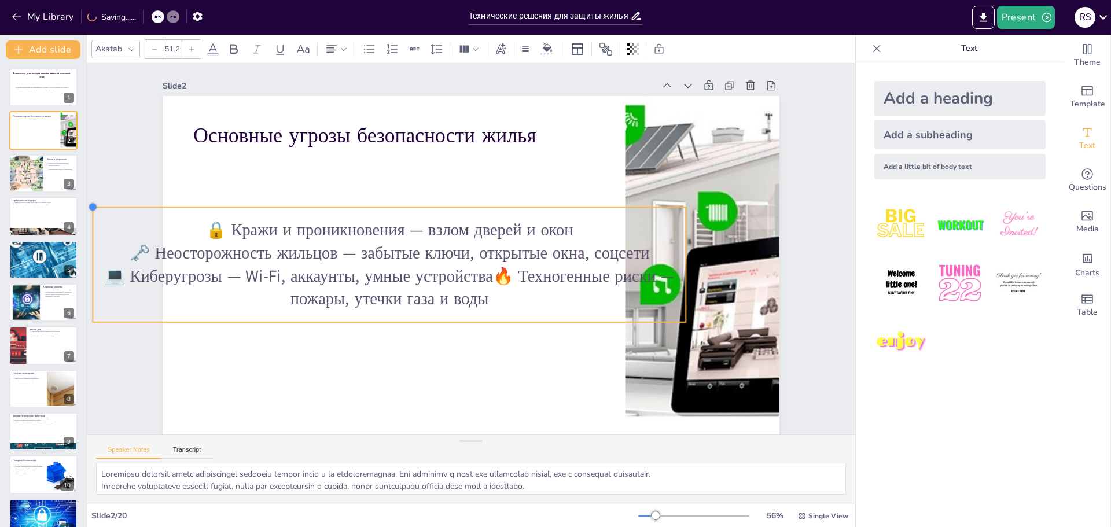
checkbox input "true"
type input "51.5"
checkbox input "true"
type input "51.7"
checkbox input "true"
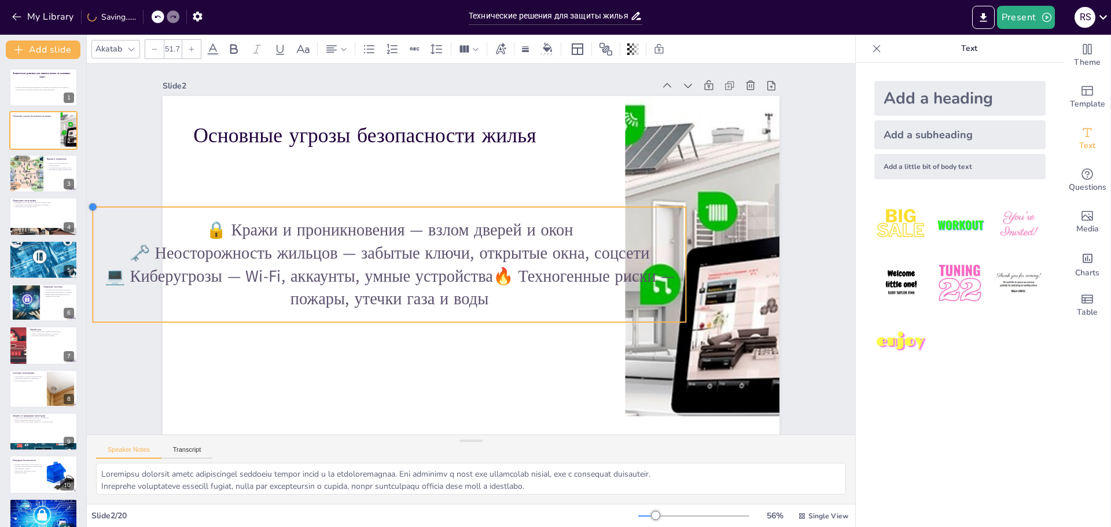
type input "51.2"
checkbox input "true"
type input "50.7"
checkbox input "true"
type input "50.2"
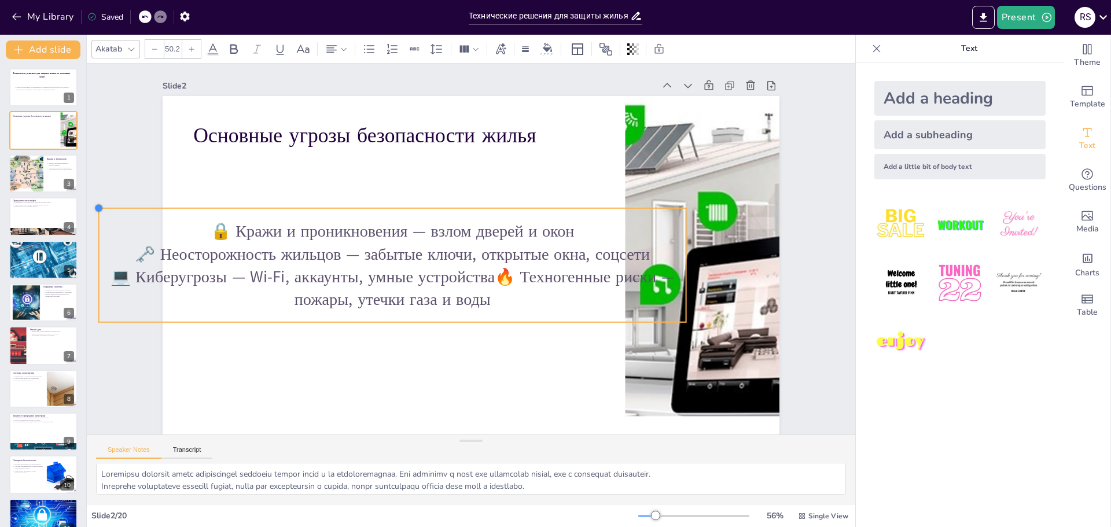
checkbox input "true"
type input "49.9"
checkbox input "true"
type input "49.7"
checkbox input "true"
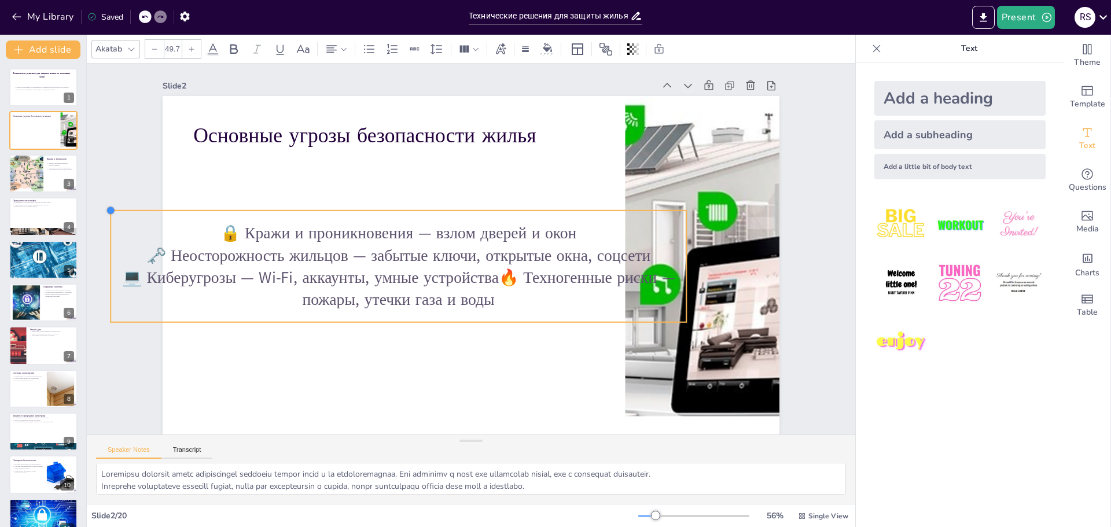
type input "48.6"
checkbox input "true"
type input "47.4"
checkbox input "true"
type input "47.1"
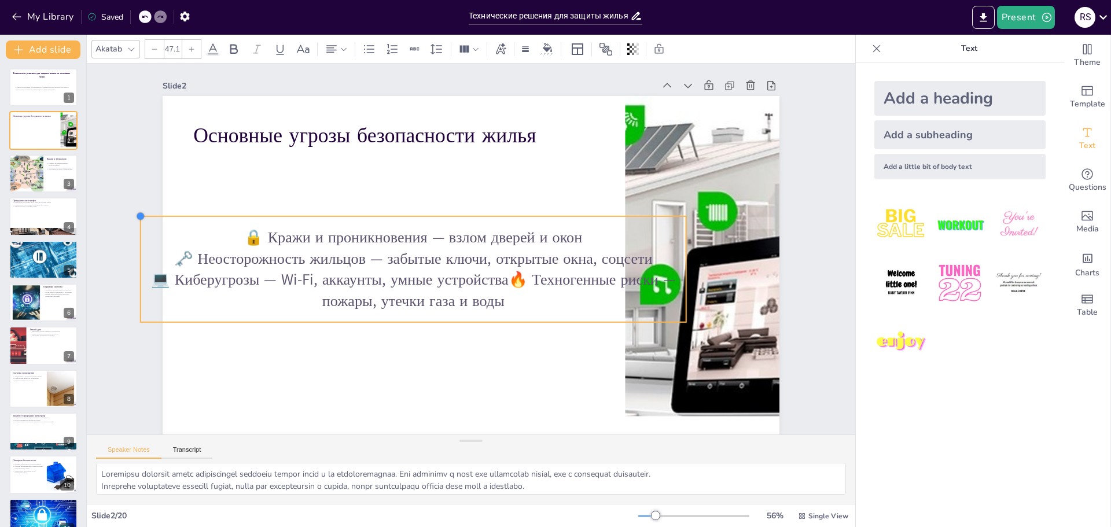
checkbox input "true"
type input "46.8"
checkbox input "true"
type input "46.1"
checkbox input "true"
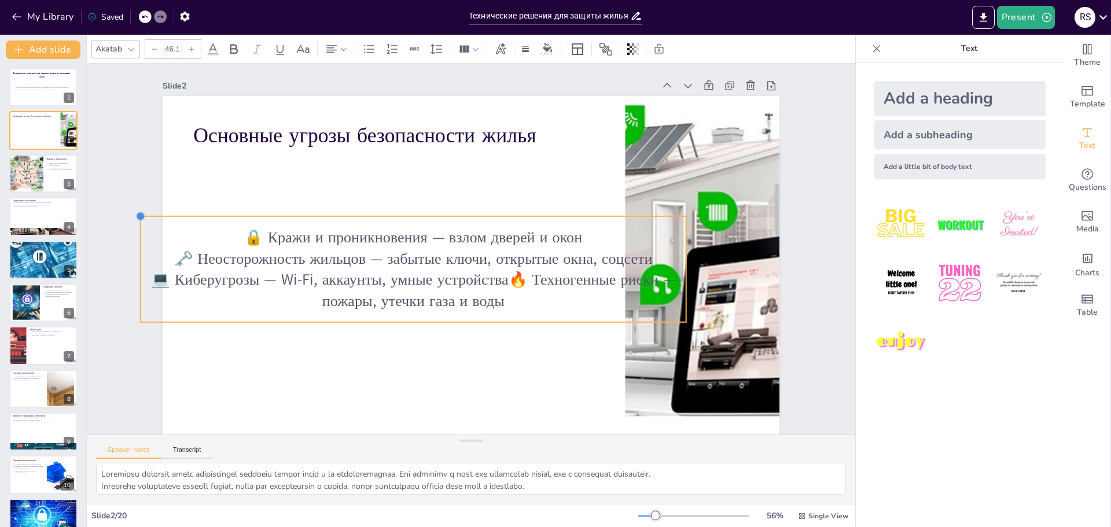
type input "45"
checkbox input "true"
type input "44.8"
checkbox input "true"
type input "44.5"
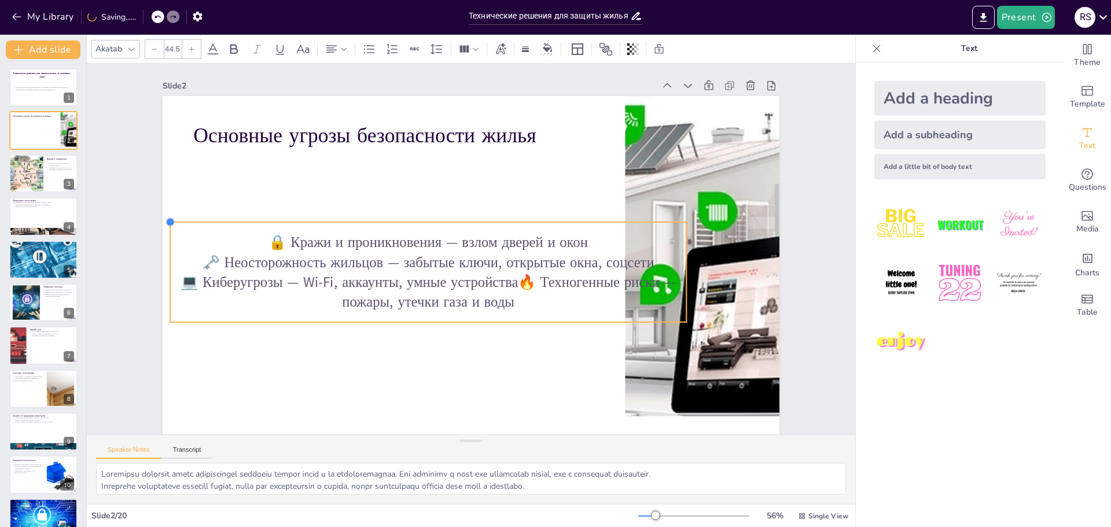
checkbox input "true"
type input "44"
checkbox input "true"
type input "43.8"
drag, startPoint x: 377, startPoint y: 264, endPoint x: 430, endPoint y: 225, distance: 66.7
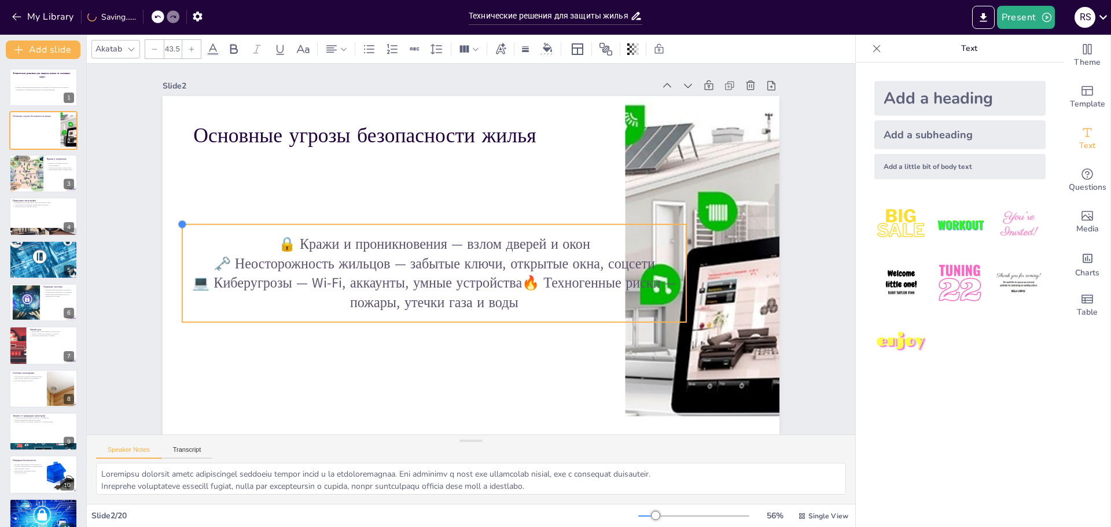
click at [430, 225] on div "Основные угрозы безопасности жилья 🔒 Кражи и проникновения — взлом дверей и око…" at bounding box center [471, 269] width 617 height 347
click at [515, 283] on p "💻 Киберугрозы — Wi‑Fi, аккаунты, умные устройства🔥 Техногенные риски — пожары, …" at bounding box center [429, 288] width 505 height 91
click at [517, 286] on p "💻 Киберугрозы — Wi‑Fi, аккаунты, умные устройства🔥 Техногенные риски — пожары, …" at bounding box center [429, 289] width 505 height 92
click at [518, 286] on p "💻 Киберугрозы — Wi‑Fi, аккаунты, умные устройства🔥 Техногенные риски — пожары, …" at bounding box center [440, 200] width 193 height 491
click at [519, 284] on p "💻 Киберугрозы — Wi‑Fi, аккаунты, умные устройства🔥 Техногенные риски — пожары, …" at bounding box center [429, 289] width 505 height 92
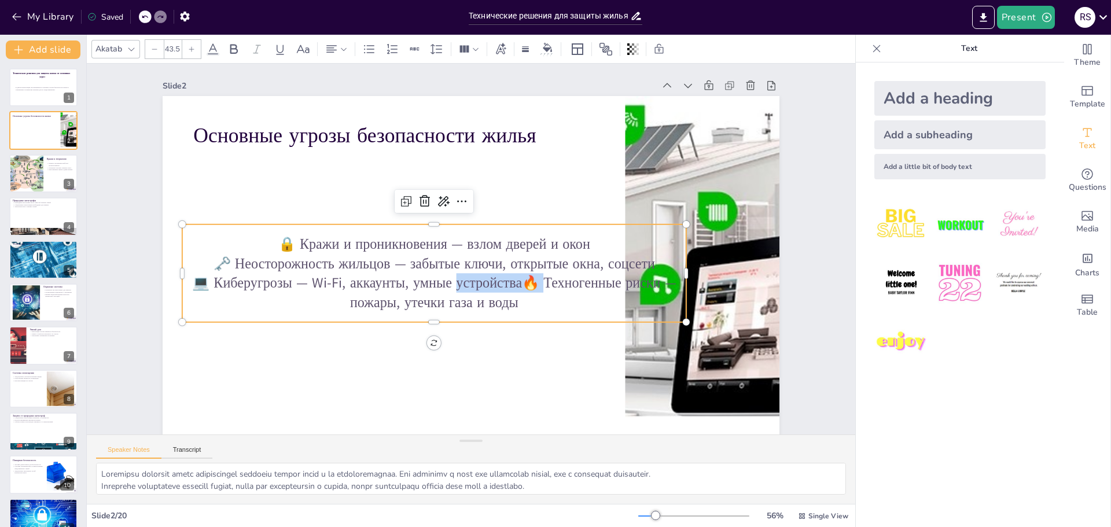
click at [519, 284] on p "💻 Киберугрозы — Wi‑Fi, аккаунты, умные устройства🔥 Техногенные риски — пожары, …" at bounding box center [429, 288] width 505 height 91
click at [520, 284] on p "💻 Киберугрозы — Wi‑Fi, аккаунты, умные устройства🔥 Техногенные риски — пожары, …" at bounding box center [414, 251] width 366 height 400
click at [519, 284] on p "💻 Киберугрозы — Wi‑Fi, аккаунты, умные устройства🔥 Техногенные риски — пожары, …" at bounding box center [429, 288] width 505 height 91
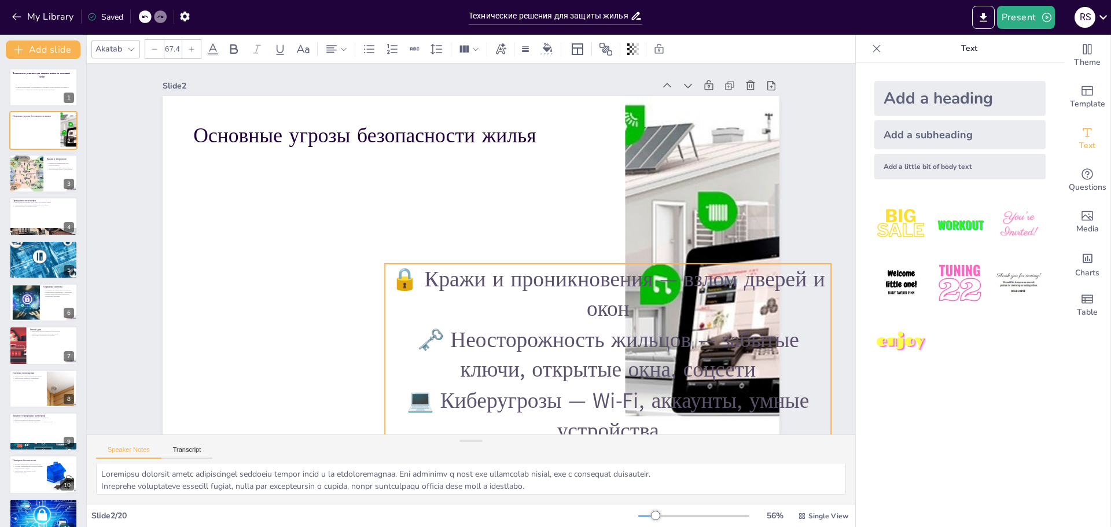
drag, startPoint x: 552, startPoint y: 311, endPoint x: 625, endPoint y: 386, distance: 104.3
click at [625, 386] on div "Основные угрозы безопасности жилья 🔒 Кражи и проникновения — взлом дверей и око…" at bounding box center [471, 269] width 617 height 347
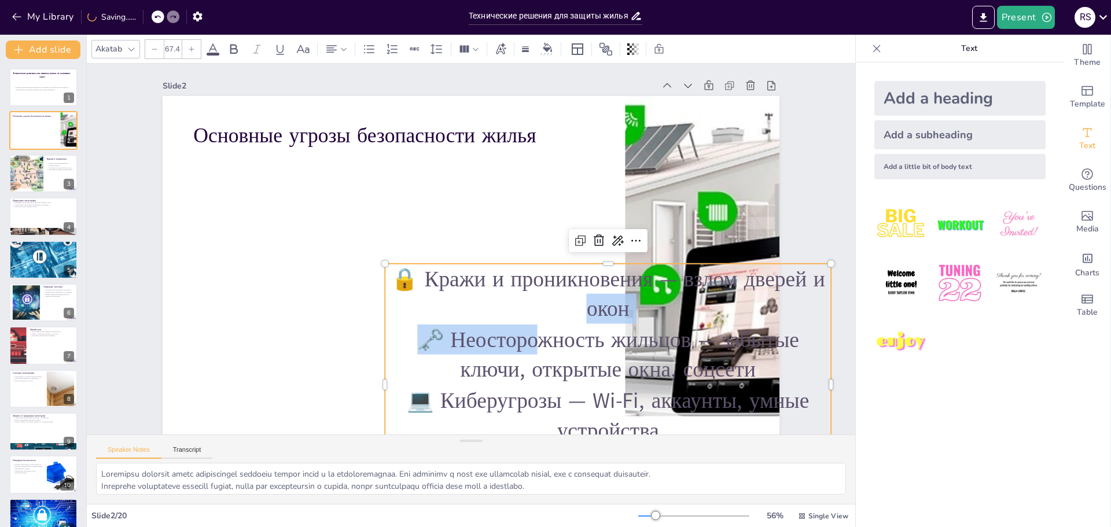
drag, startPoint x: 526, startPoint y: 336, endPoint x: 472, endPoint y: 307, distance: 61.3
click at [472, 307] on div "🔒 Кражи и проникновения — взлом дверей и окон 🗝️ Неосторожность жильцов — забыт…" at bounding box center [608, 385] width 446 height 242
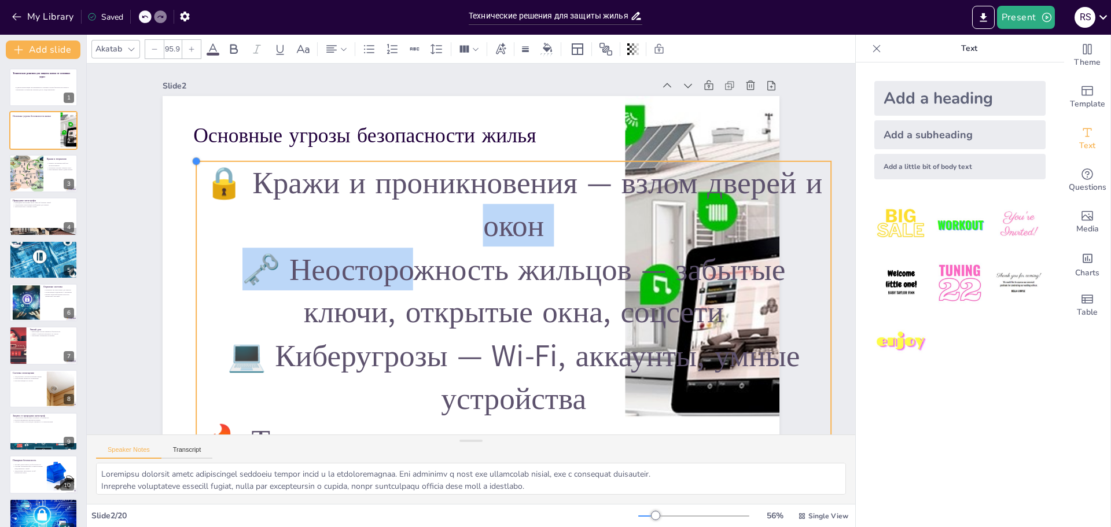
drag, startPoint x: 373, startPoint y: 266, endPoint x: 207, endPoint y: 164, distance: 195.6
click at [207, 164] on div "Основные угрозы безопасности жилья 🔒 Кражи и проникновения — взлом дверей и око…" at bounding box center [469, 269] width 650 height 409
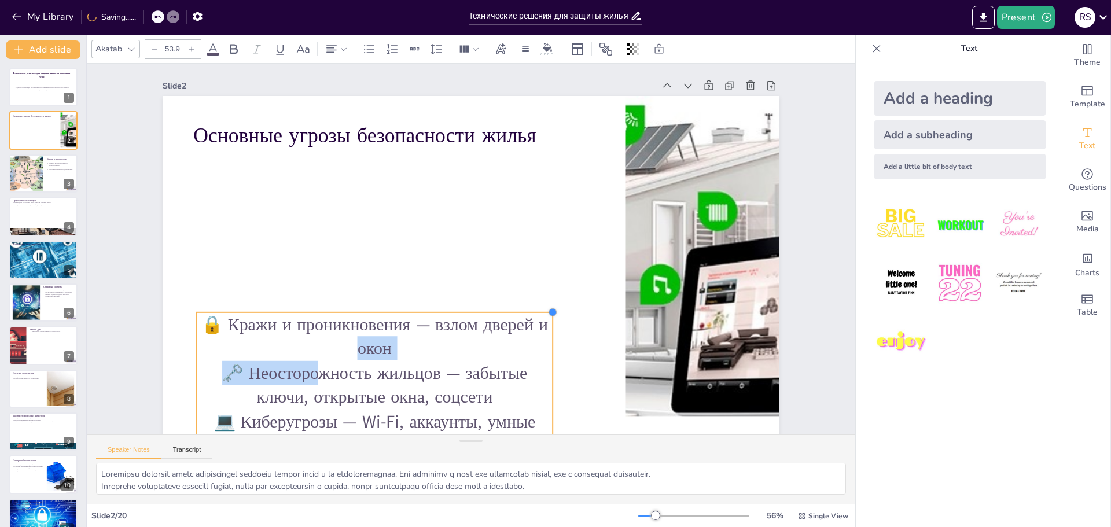
drag, startPoint x: 802, startPoint y: 165, endPoint x: 426, endPoint y: 314, distance: 405.1
click at [426, 314] on div "Основные угрозы безопасности жилья 🔒 Кражи и проникновения — взлом дверей и око…" at bounding box center [471, 269] width 617 height 347
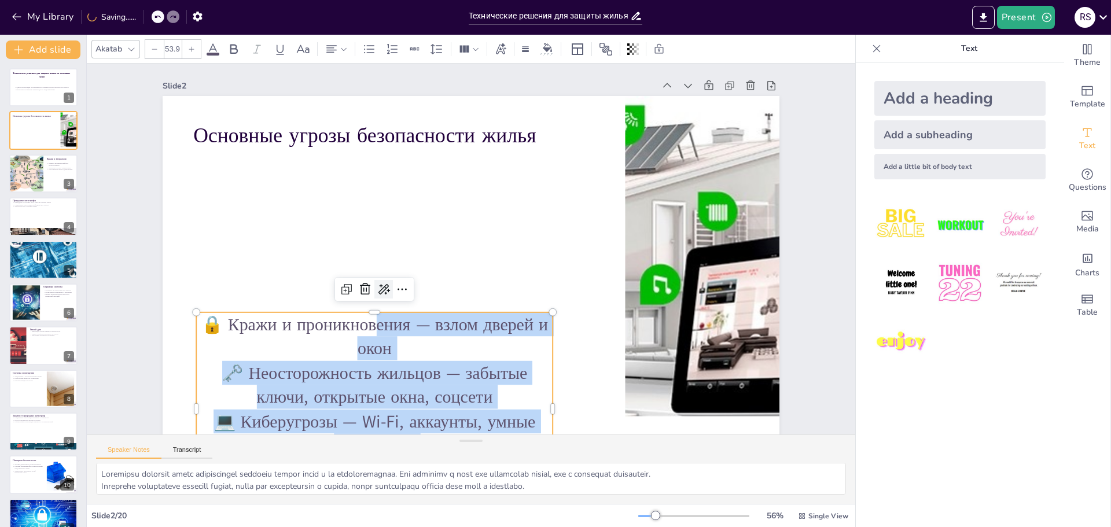
drag, startPoint x: 365, startPoint y: 312, endPoint x: 368, endPoint y: 293, distance: 19.9
click at [368, 293] on div "Основные угрозы безопасности жилья 🔒 Кражи и проникновения — взлом дверей и око…" at bounding box center [471, 269] width 617 height 347
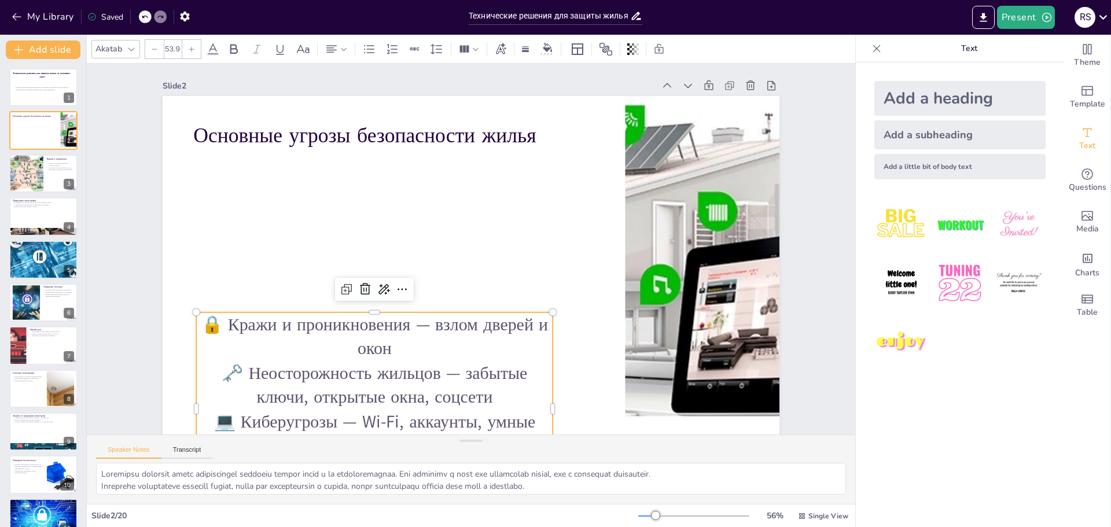
click at [363, 312] on p "🔒 Кражи и проникновения — взлом дверей и окон" at bounding box center [374, 336] width 356 height 49
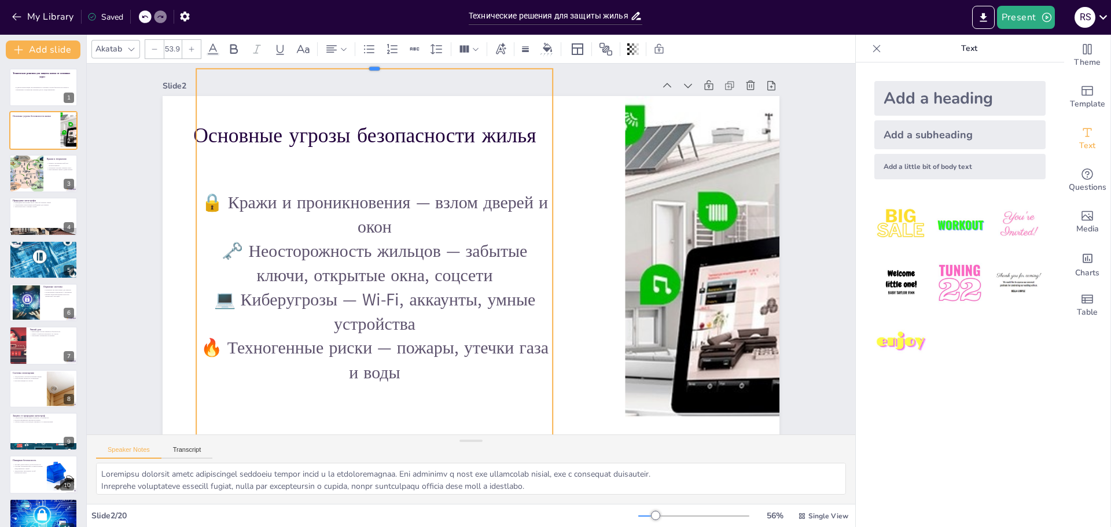
drag, startPoint x: 363, startPoint y: 309, endPoint x: 392, endPoint y: 65, distance: 245.4
click at [392, 65] on div at bounding box center [437, 43] width 342 height 119
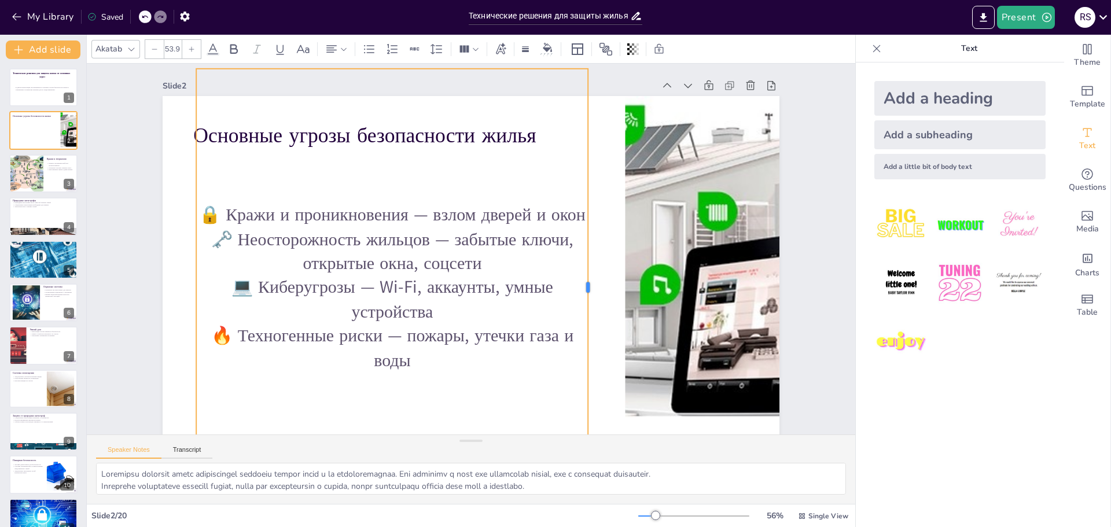
drag, startPoint x: 545, startPoint y: 288, endPoint x: 580, endPoint y: 287, distance: 35.3
click at [580, 287] on div at bounding box center [582, 311] width 100 height 429
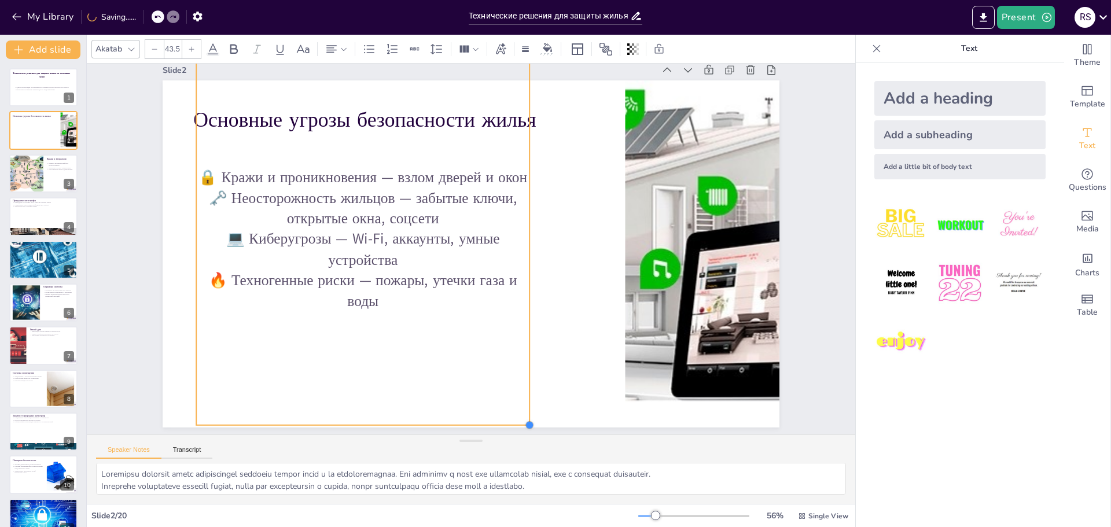
scroll to position [17, 0]
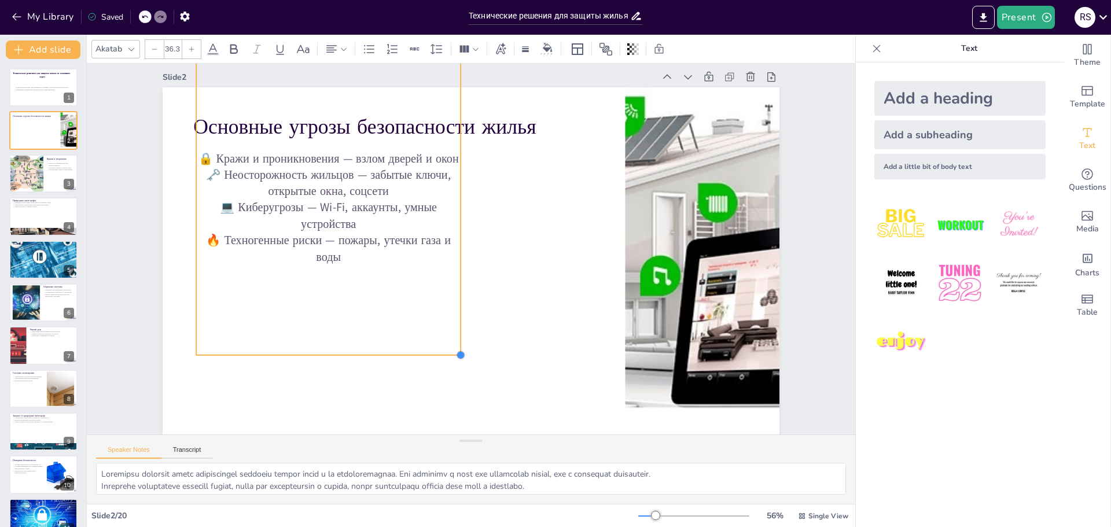
drag, startPoint x: 577, startPoint y: 395, endPoint x: 259, endPoint y: 253, distance: 348.6
click at [259, 253] on div "Основные угрозы безопасности жилья 🔒 Кражи и проникновения — взлом дверей и око…" at bounding box center [470, 261] width 650 height 410
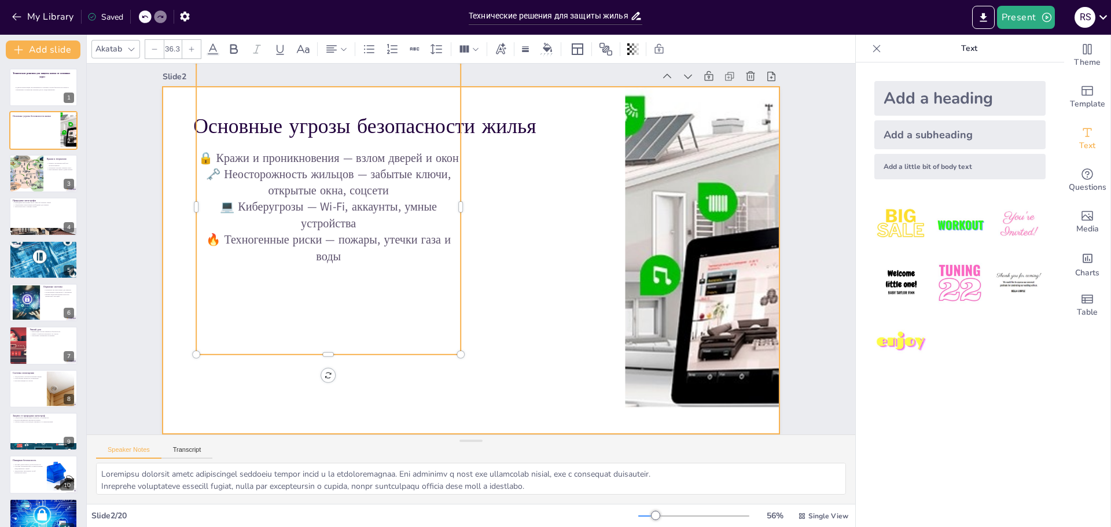
click at [564, 214] on div at bounding box center [470, 261] width 650 height 410
click at [318, 179] on p "🗝️ Неосторожность жильцов — забытые ключи, открытые окна, соцсети" at bounding box center [336, 168] width 266 height 60
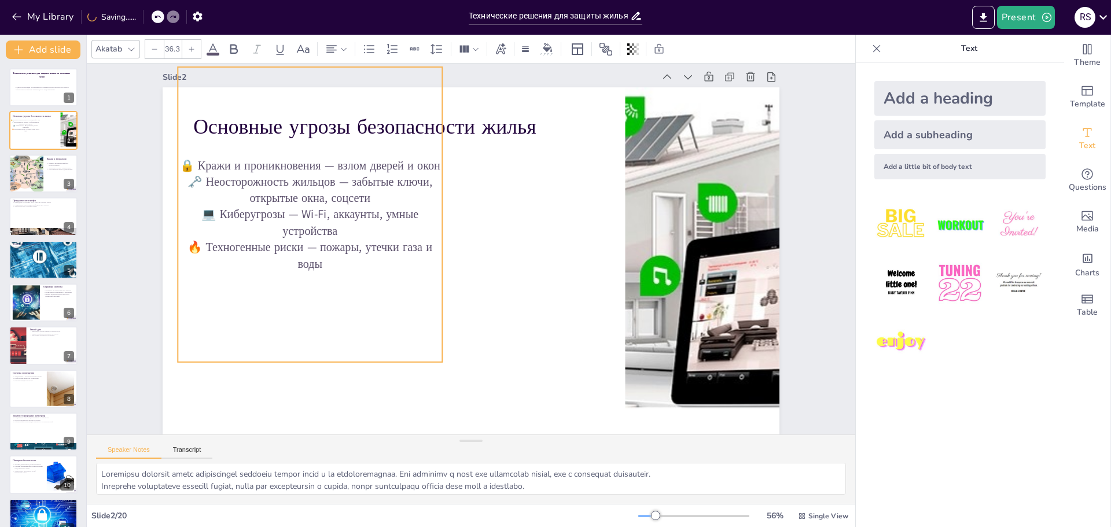
drag, startPoint x: 319, startPoint y: 179, endPoint x: 303, endPoint y: 187, distance: 17.3
click at [303, 187] on p "🗝️ Неосторожность жильцов — забытые ключи, открытые окна, соцсети" at bounding box center [310, 190] width 264 height 32
click at [325, 172] on p "🗝️ Неосторожность жильцов — забытые ключи, открытые окна, соцсети" at bounding box center [326, 158] width 266 height 87
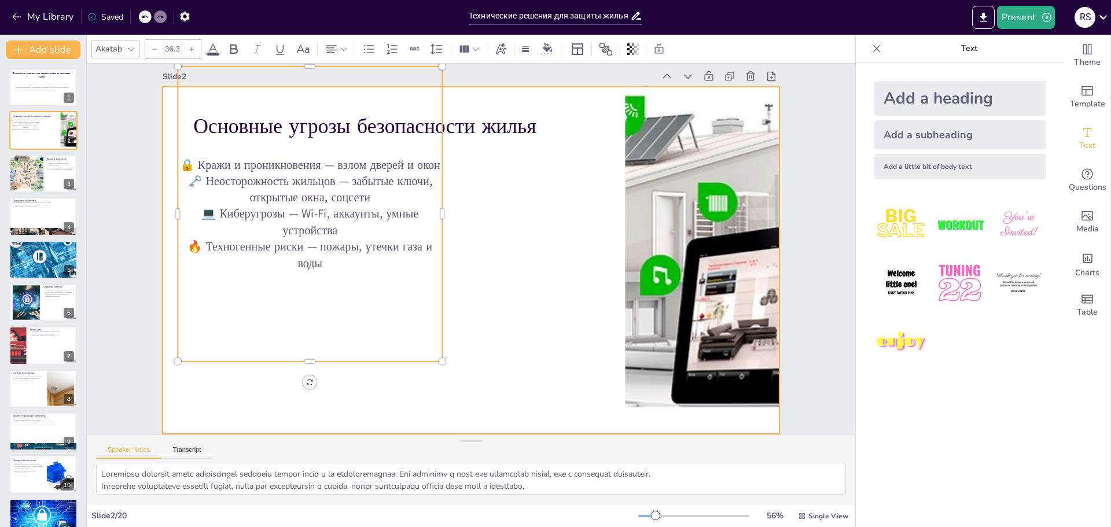
click at [566, 222] on div at bounding box center [468, 259] width 675 height 467
click at [417, 157] on p "🔒 Кражи и проникновения — взлом дверей и окон" at bounding box center [319, 149] width 264 height 44
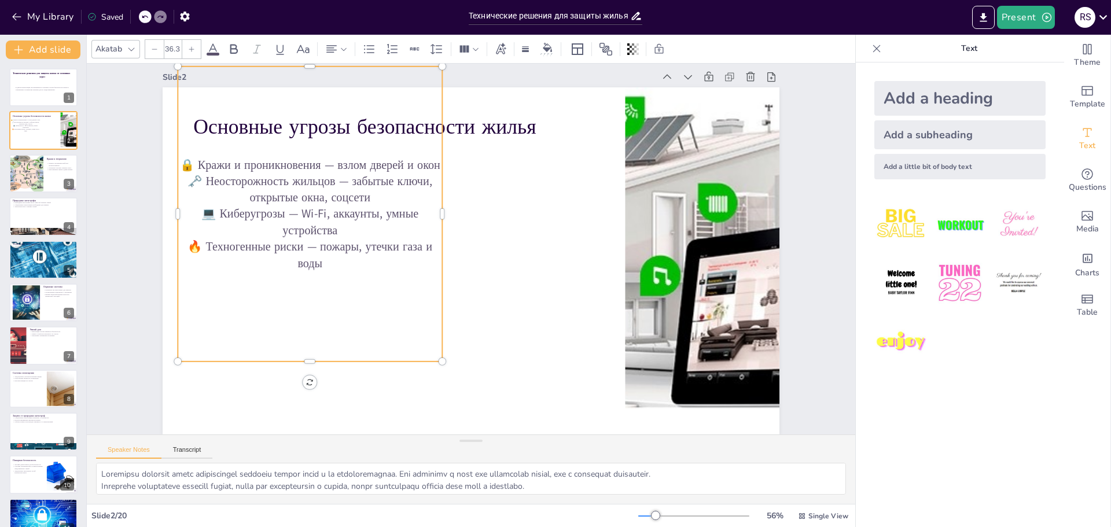
click at [417, 157] on p "🔒 Кражи и проникновения — взлом дверей и окон" at bounding box center [319, 149] width 264 height 44
